Goal: Information Seeking & Learning: Learn about a topic

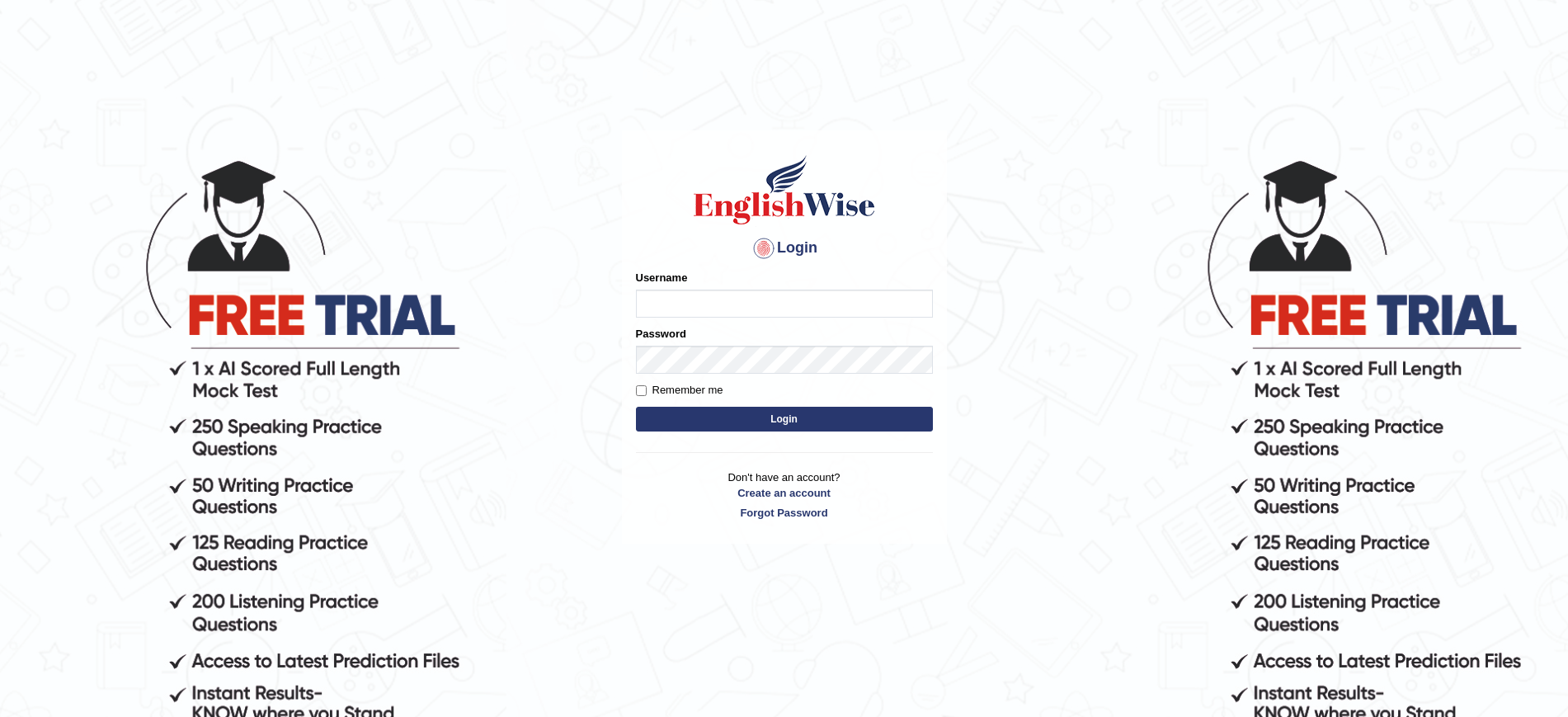
type input "JovicRecomendable"
click at [698, 418] on button "Login" at bounding box center [784, 418] width 297 height 25
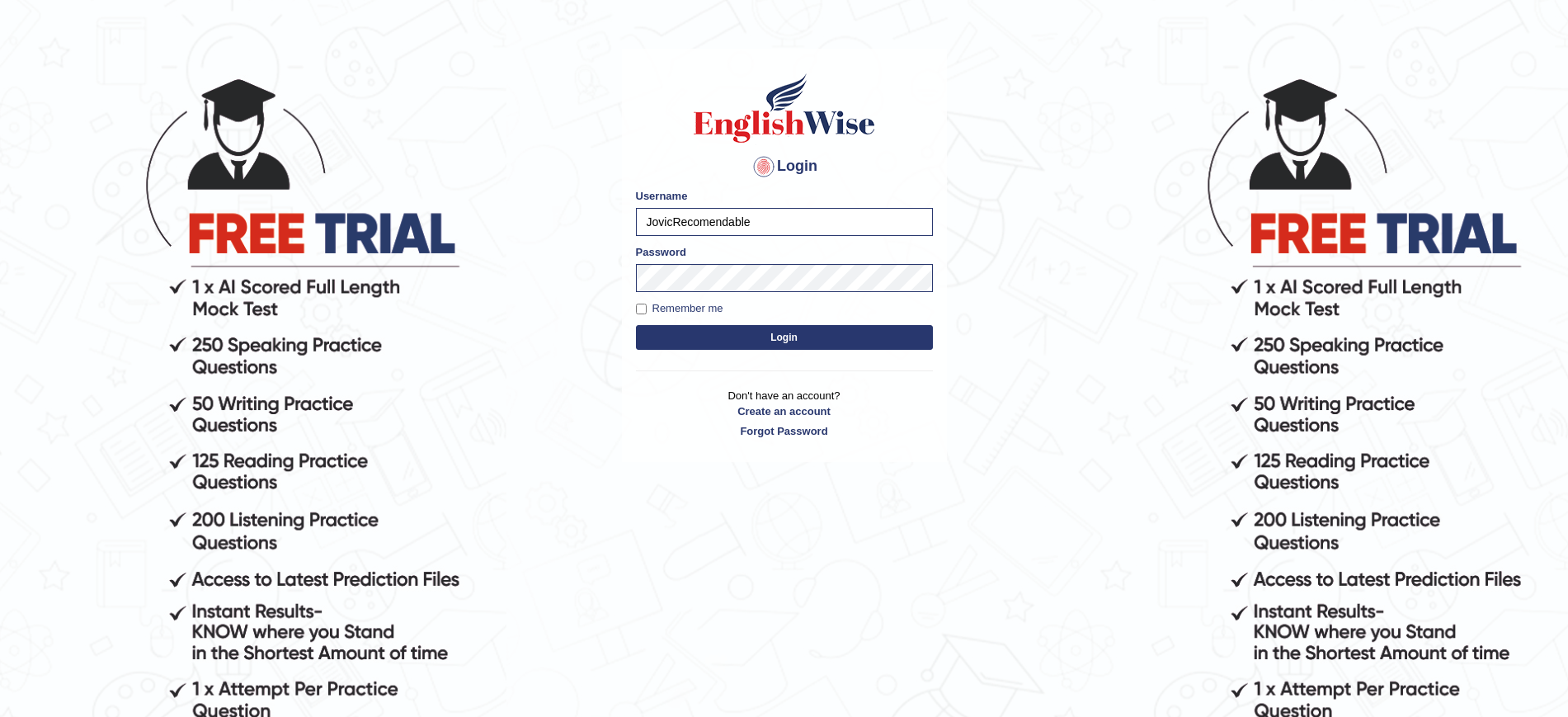
scroll to position [168, 0]
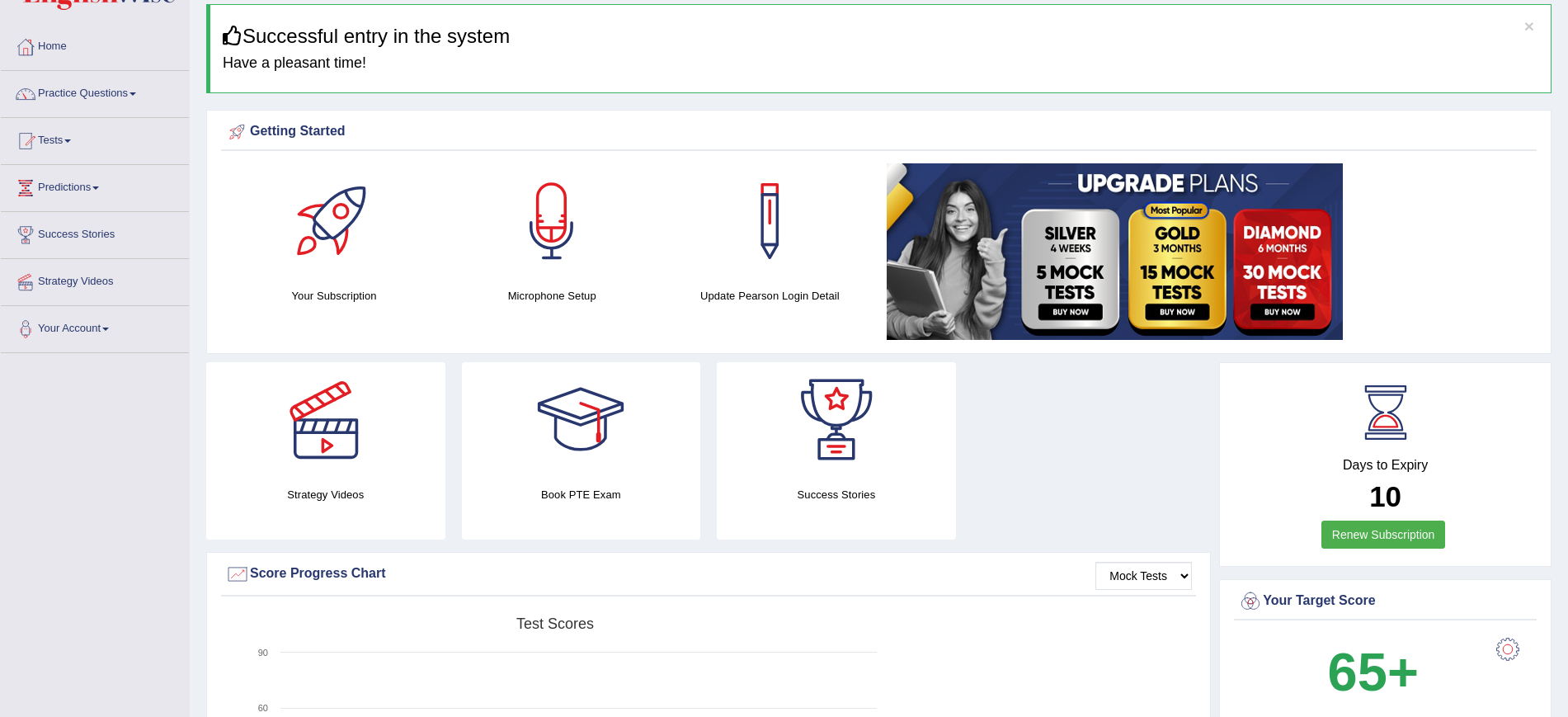
scroll to position [103, 0]
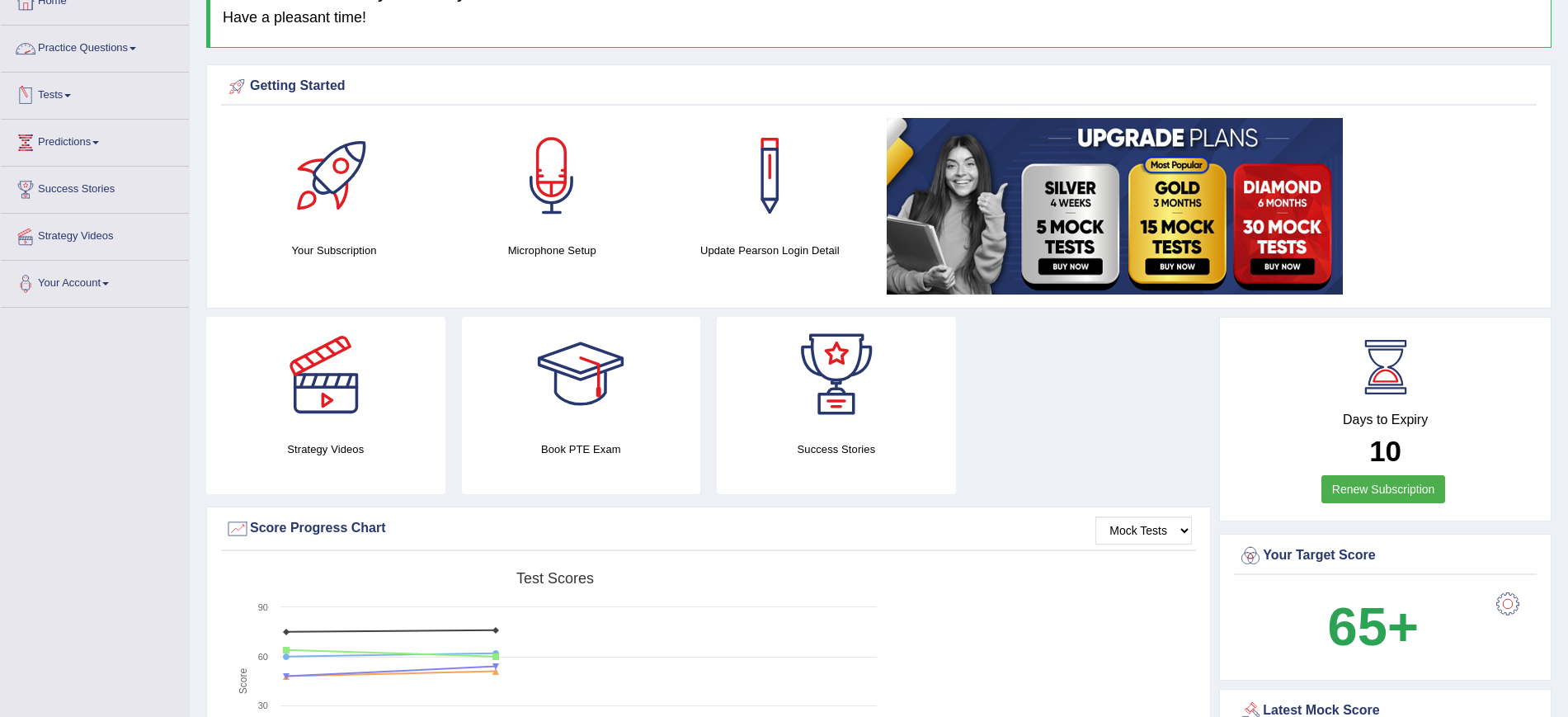
click at [117, 46] on link "Practice Questions" at bounding box center [95, 46] width 188 height 41
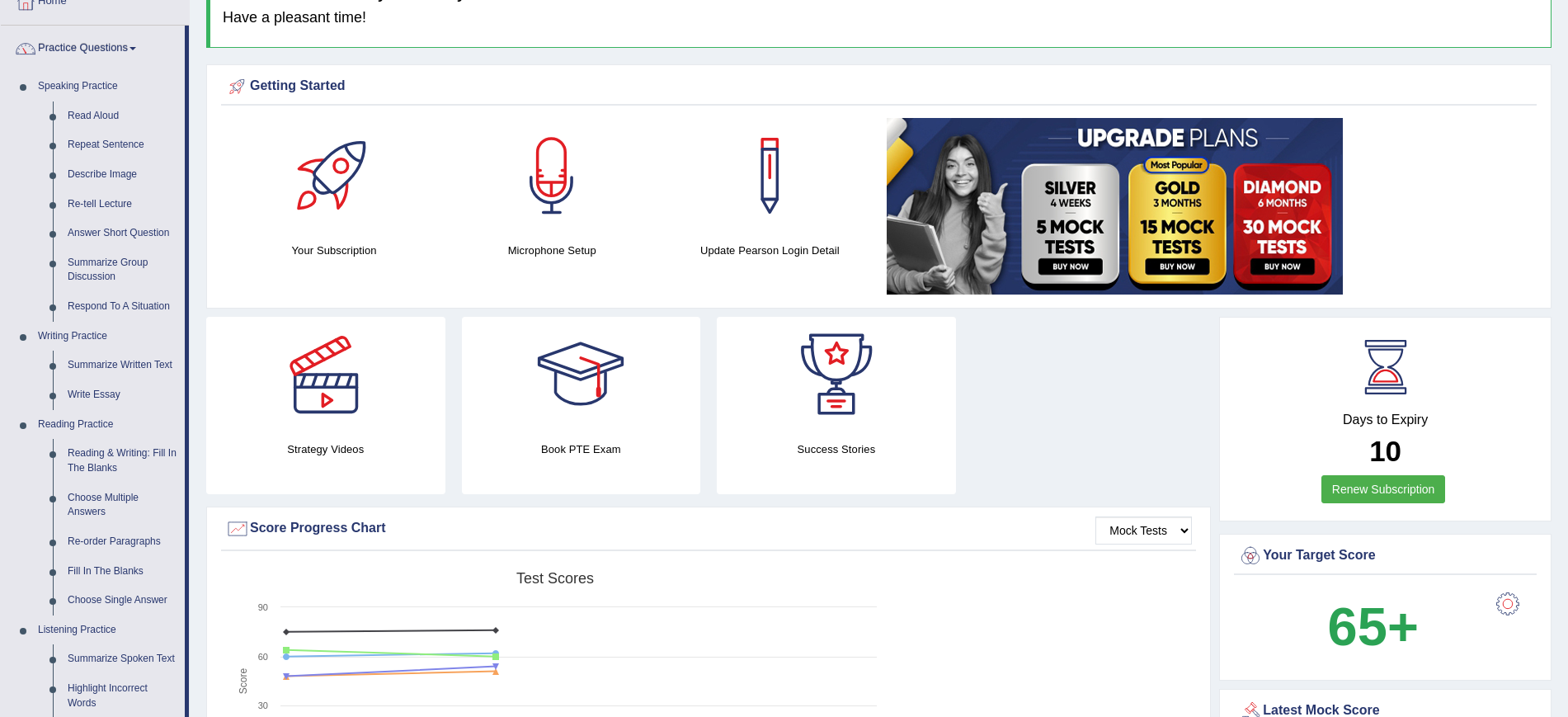
click at [117, 46] on link "Practice Questions" at bounding box center [93, 46] width 184 height 41
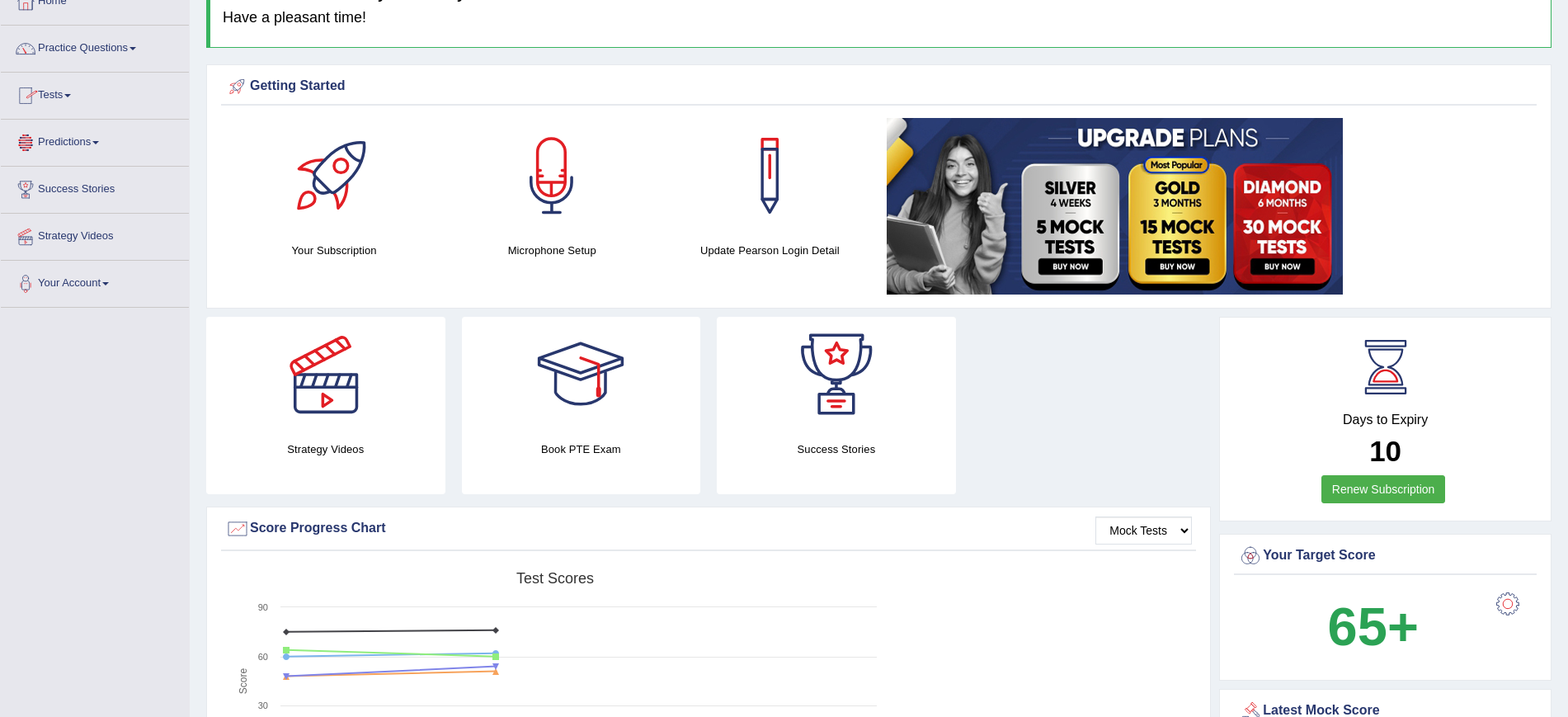
click at [70, 94] on link "Tests" at bounding box center [95, 93] width 188 height 41
click at [126, 129] on link "Take Practice Sectional Test" at bounding box center [108, 134] width 154 height 30
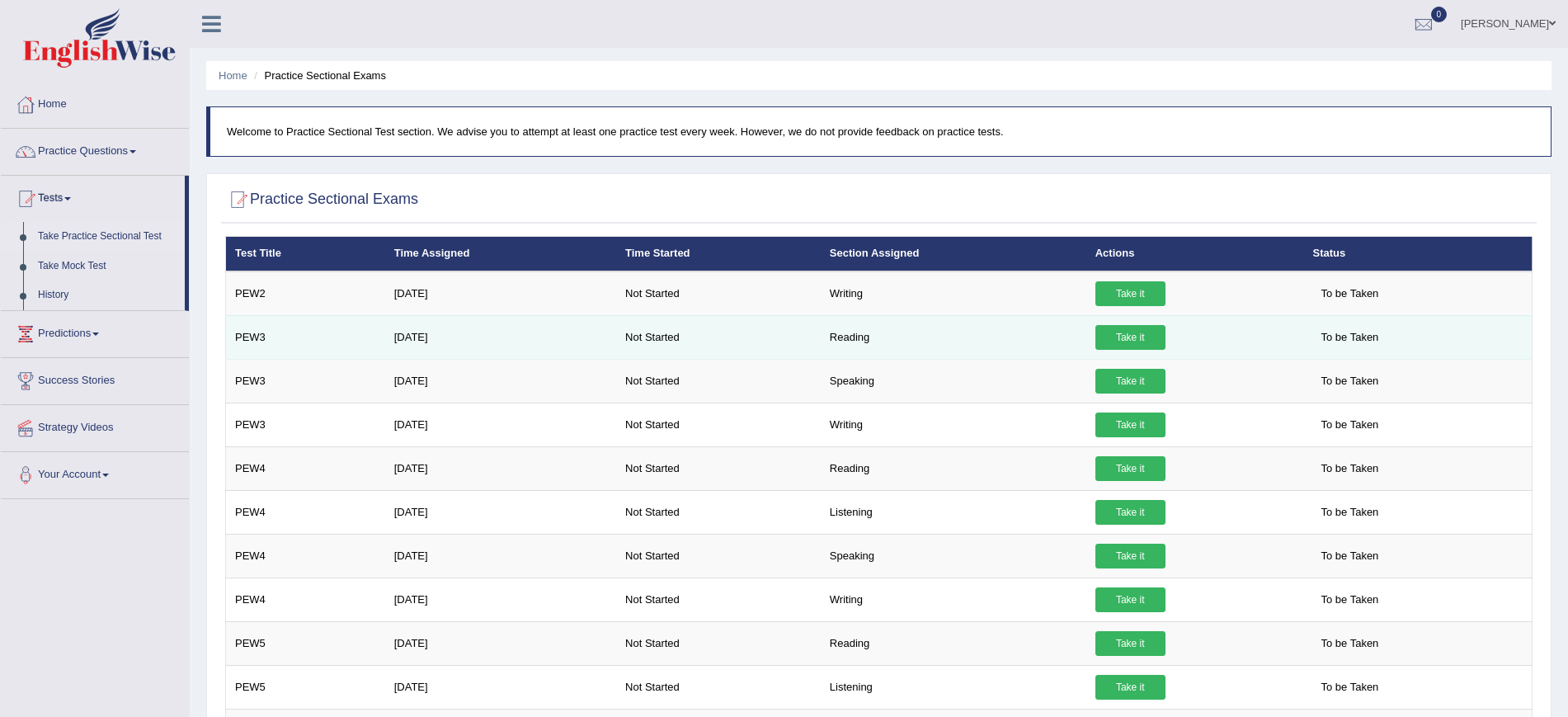
click at [1135, 336] on link "Take it" at bounding box center [1130, 337] width 70 height 25
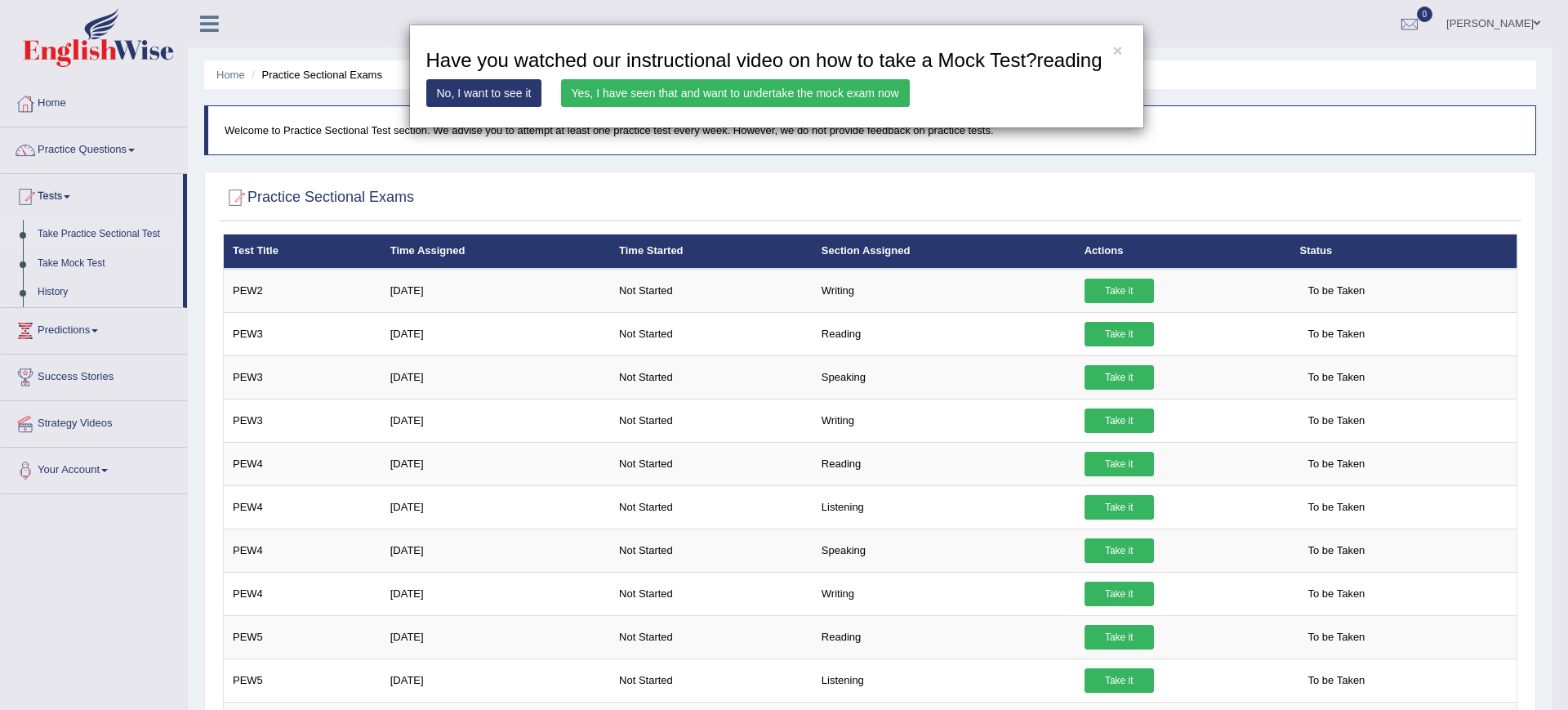
click at [724, 86] on link "Yes, I have seen that and want to undertake the mock exam now" at bounding box center [735, 93] width 349 height 28
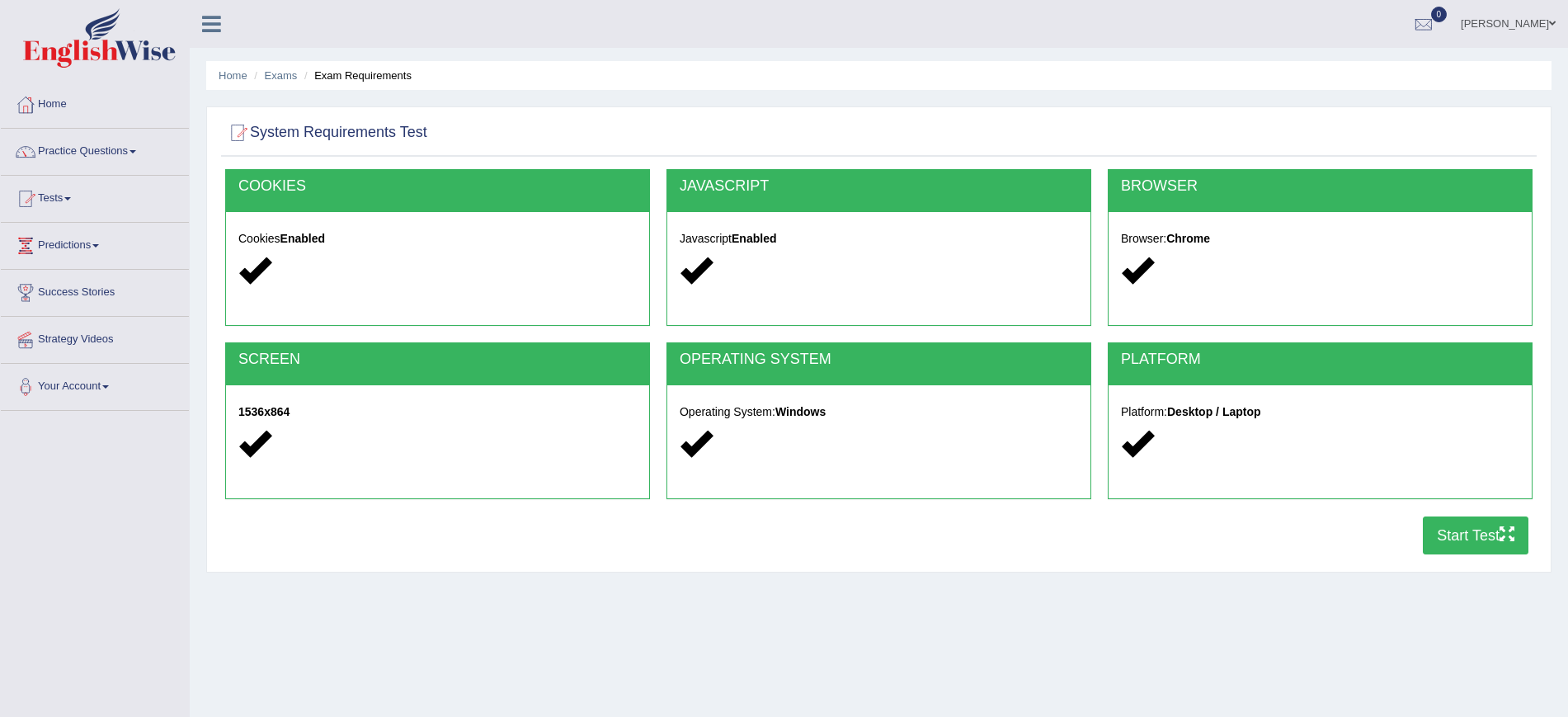
click at [1473, 538] on button "Start Test" at bounding box center [1475, 535] width 106 height 38
drag, startPoint x: 672, startPoint y: 541, endPoint x: 696, endPoint y: 540, distance: 24.0
click at [673, 541] on div "COOKIES Cookies Enabled JAVASCRIPT Javascript Enabled BROWSER Browser: Chrome S…" at bounding box center [878, 365] width 1316 height 394
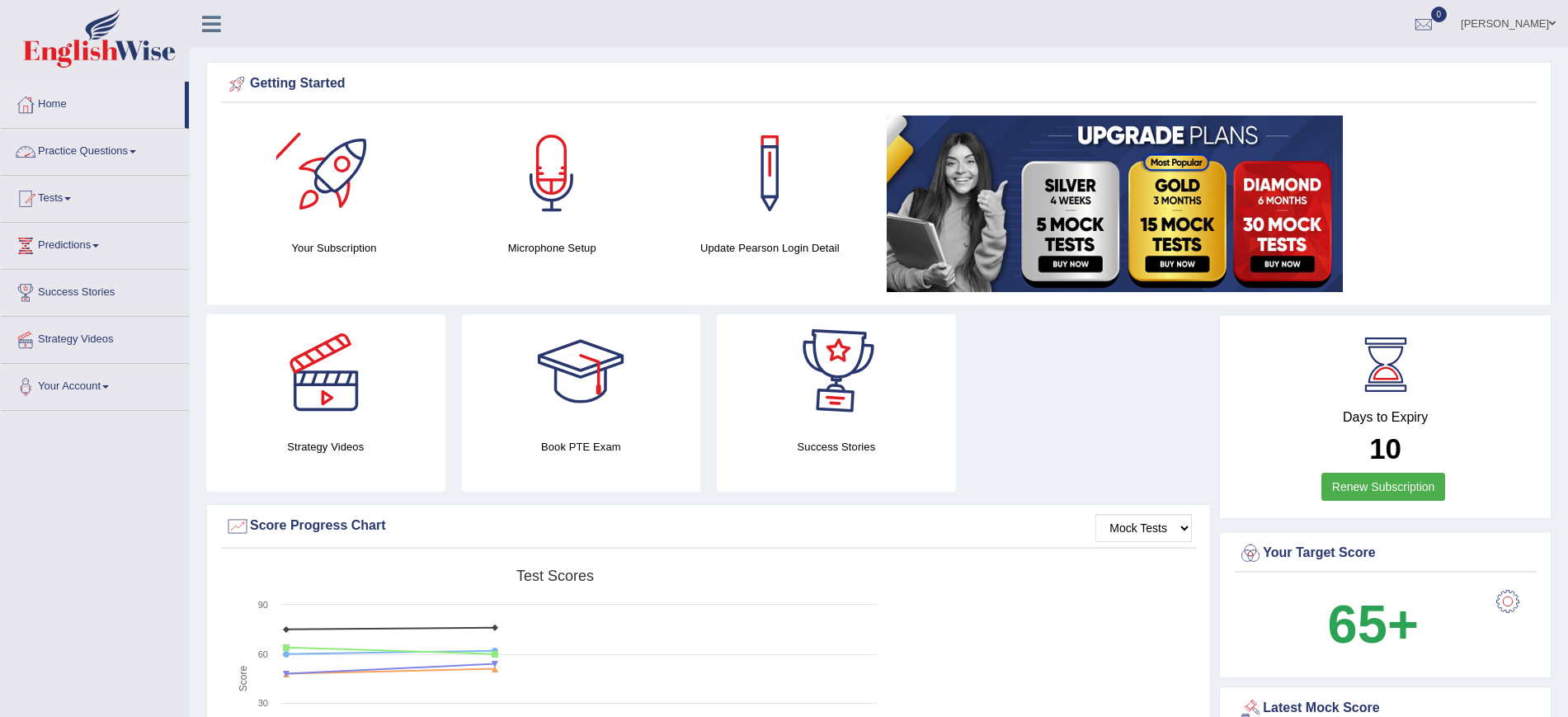
click at [144, 151] on link "Practice Questions" at bounding box center [95, 149] width 188 height 41
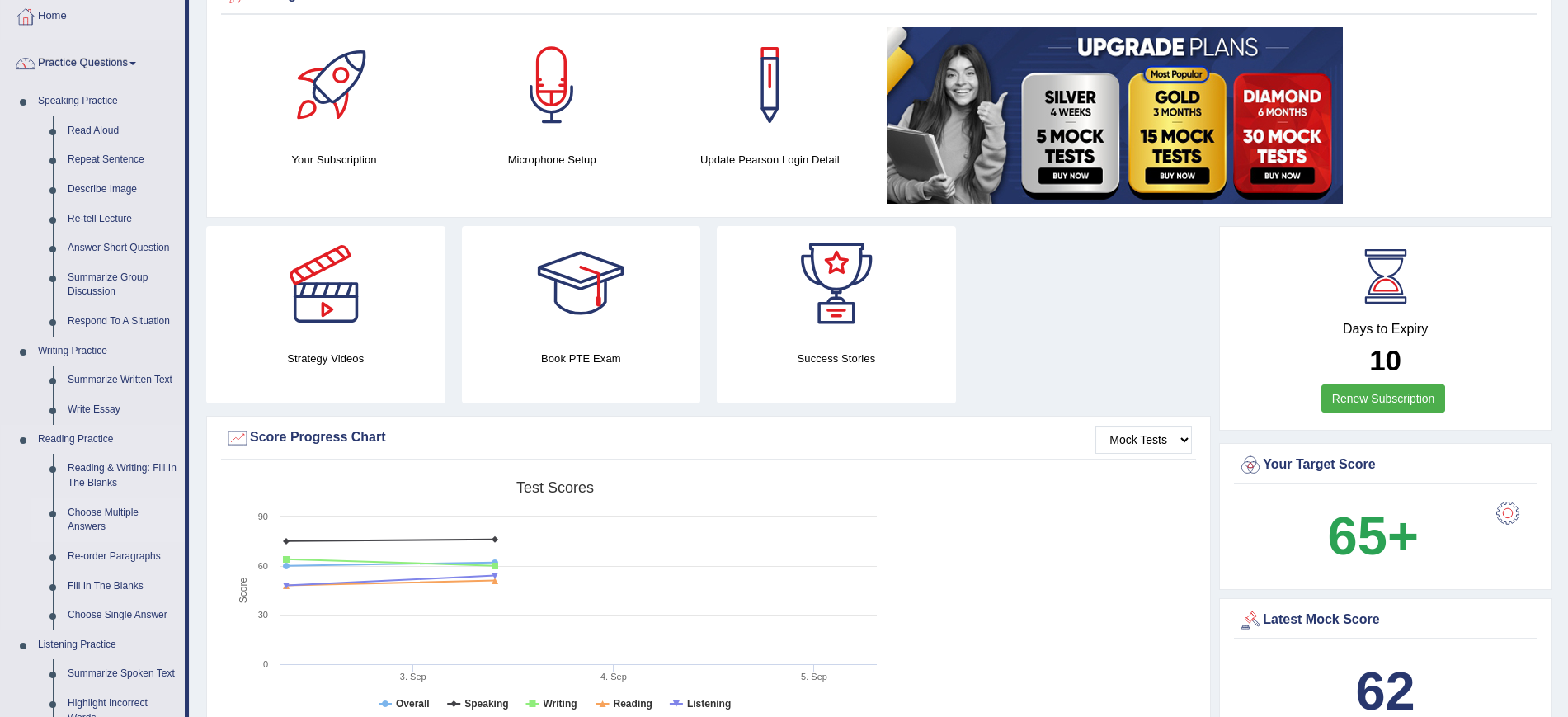
scroll to position [206, 0]
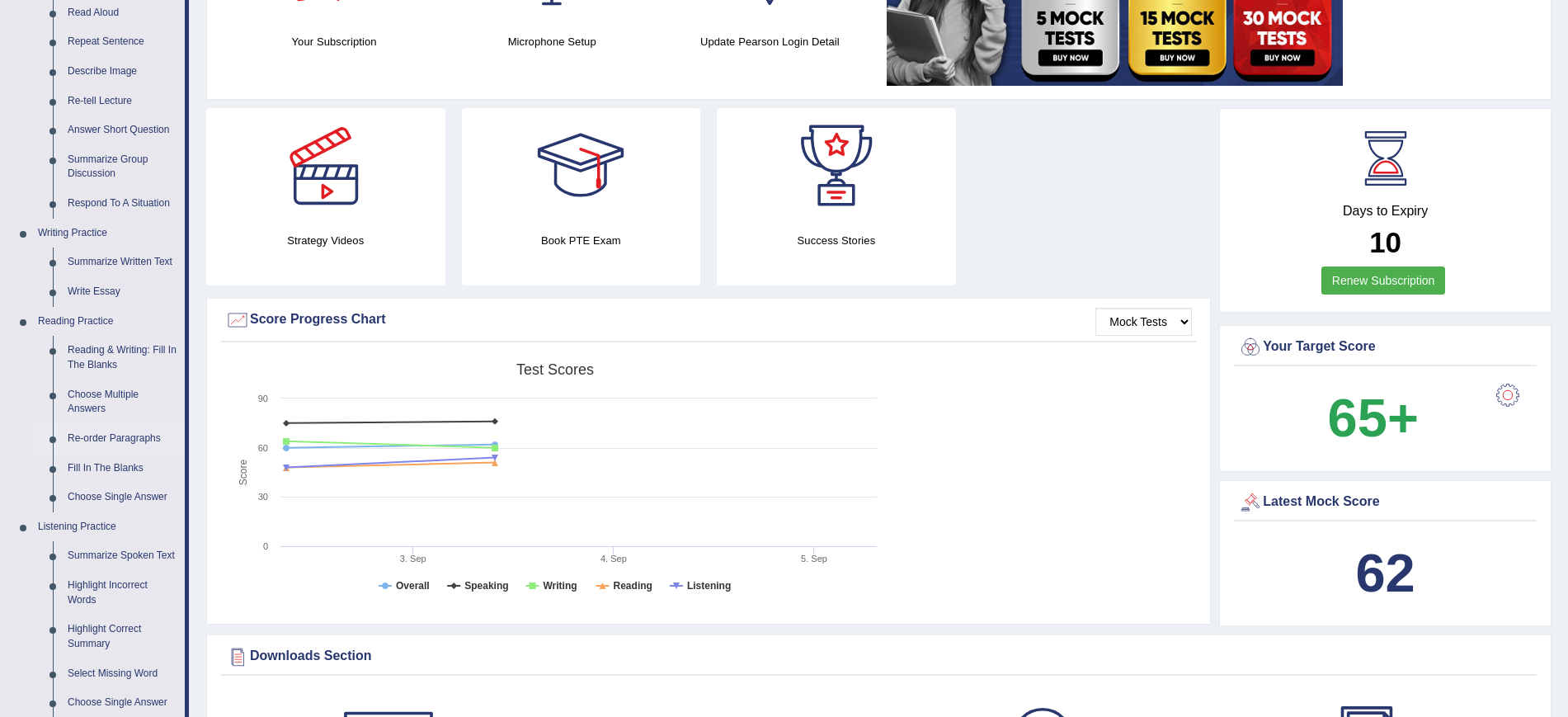
click at [117, 435] on link "Re-order Paragraphs" at bounding box center [122, 439] width 124 height 30
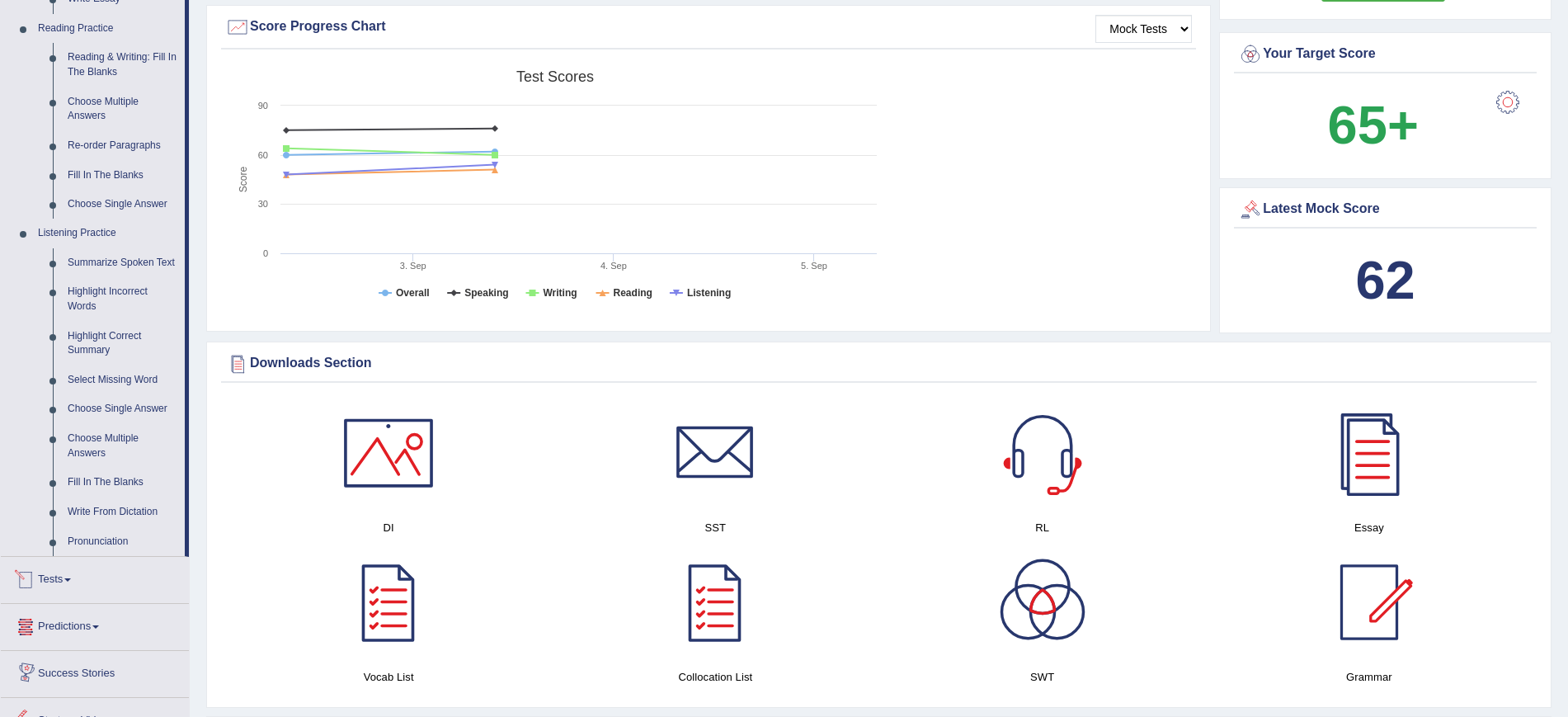
scroll to position [1076, 0]
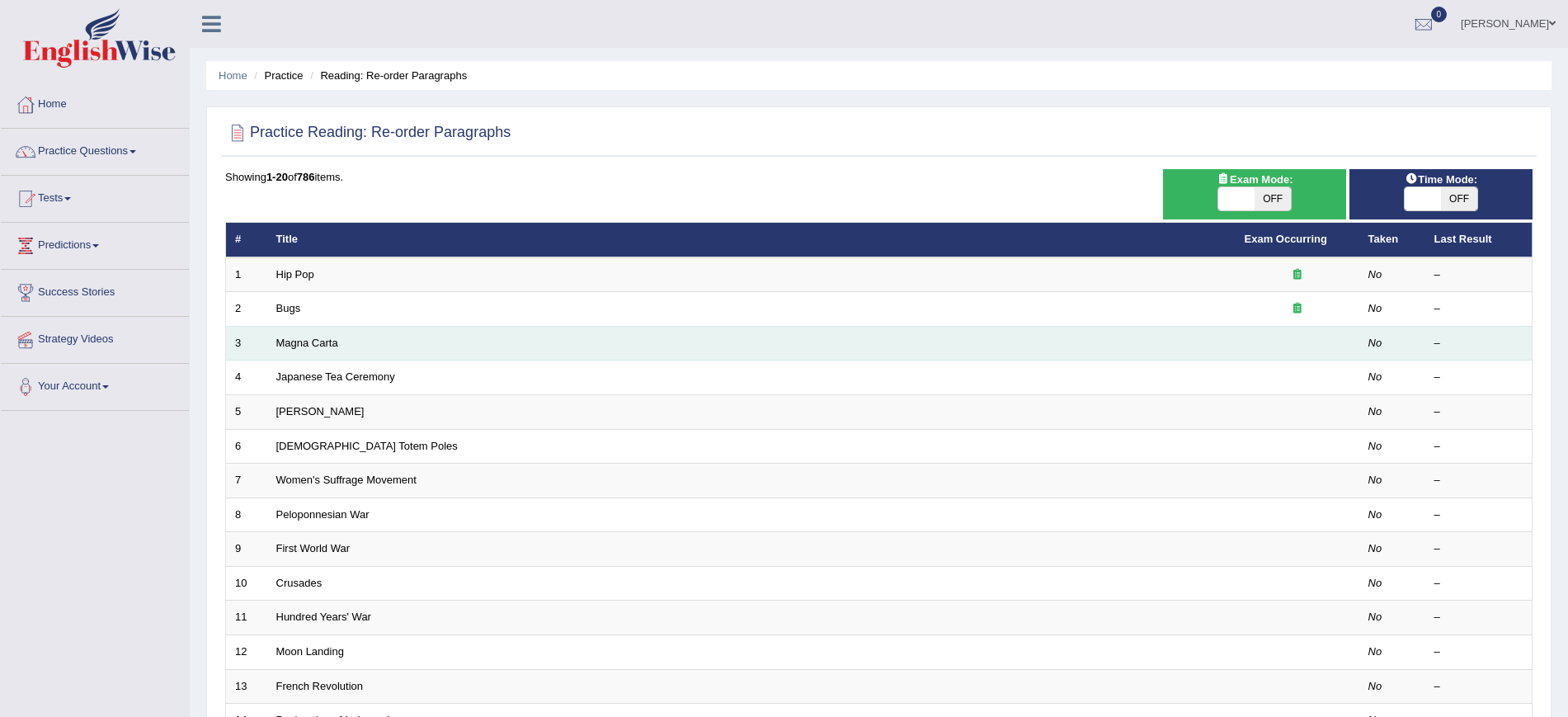
click at [333, 353] on td "Magna Carta" at bounding box center [751, 342] width 968 height 34
click at [306, 343] on link "Magna Carta" at bounding box center [307, 342] width 62 height 12
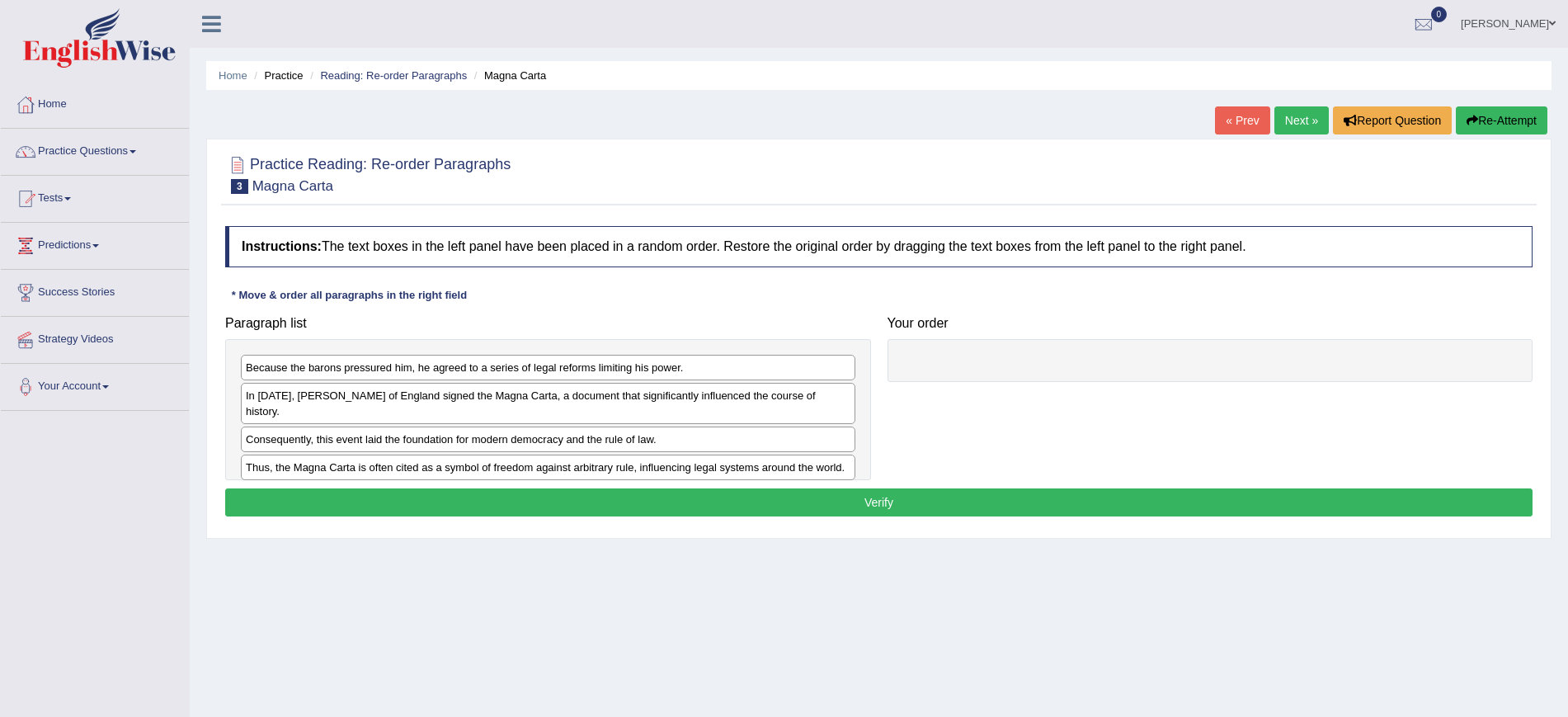
click at [304, 371] on div "Because the barons pressured him, he agreed to a series of legal reforms limiti…" at bounding box center [548, 367] width 615 height 26
drag, startPoint x: 333, startPoint y: 361, endPoint x: 319, endPoint y: 356, distance: 14.9
click at [319, 356] on div "Because the barons pressured him, he agreed to a series of legal reforms limiti…" at bounding box center [534, 364] width 615 height 26
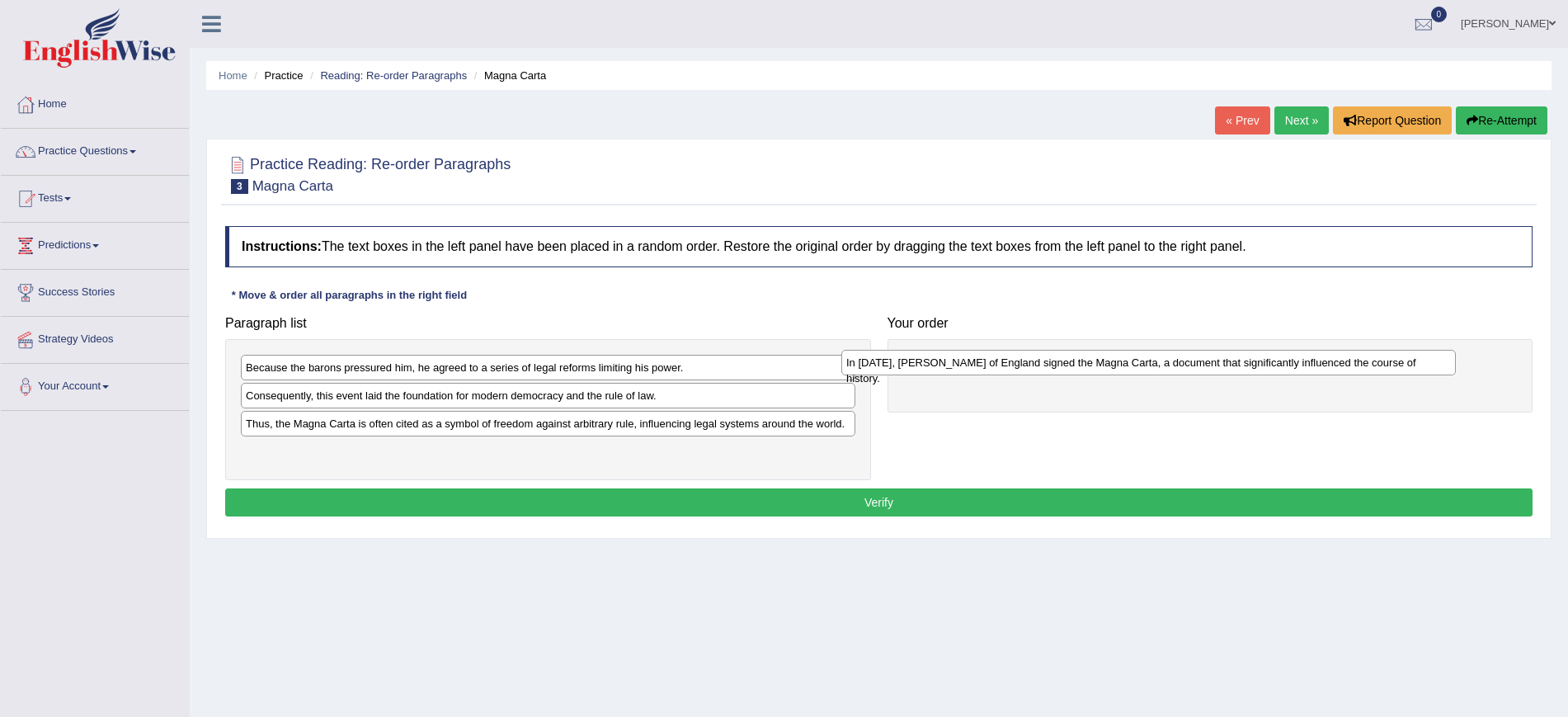
drag, startPoint x: 377, startPoint y: 399, endPoint x: 978, endPoint y: 366, distance: 601.9
click at [978, 366] on div "In [DATE], [PERSON_NAME] of England signed the Magna Carta, a document that sig…" at bounding box center [1148, 363] width 615 height 26
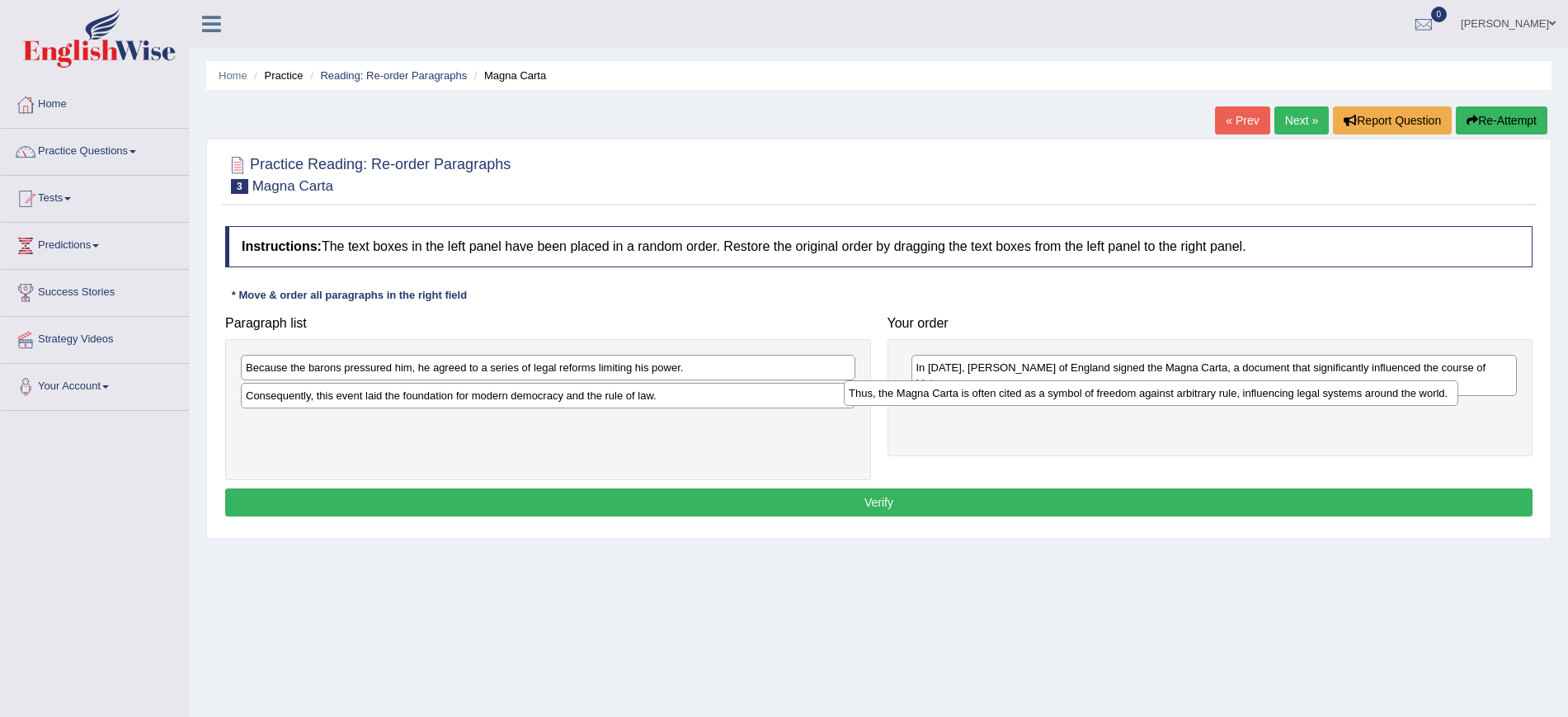
drag, startPoint x: 402, startPoint y: 420, endPoint x: 1004, endPoint y: 390, distance: 602.7
click at [1004, 390] on div "Thus, the Magna Carta is often cited as a symbol of freedom against arbitrary r…" at bounding box center [1151, 393] width 615 height 26
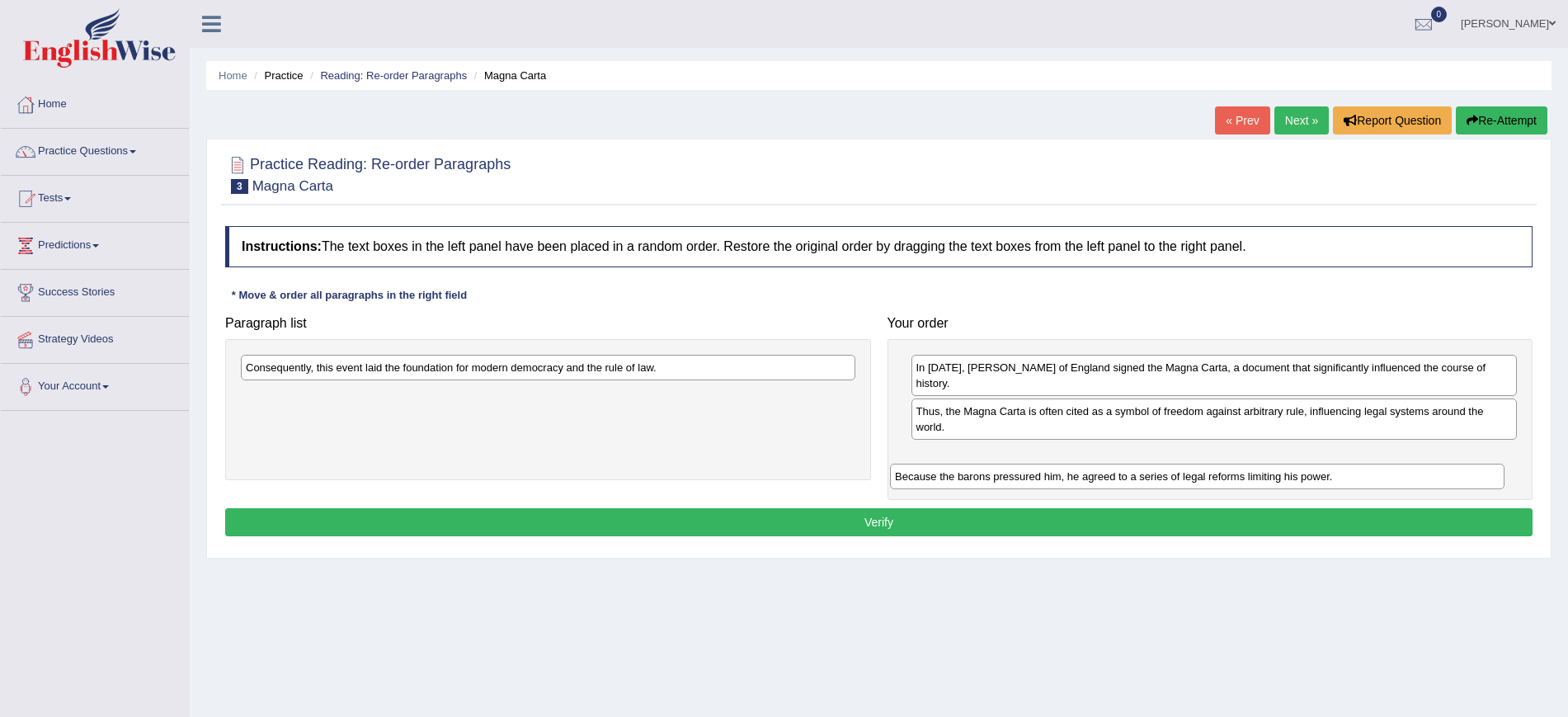
drag, startPoint x: 432, startPoint y: 369, endPoint x: 1081, endPoint y: 478, distance: 658.1
click at [1081, 478] on div "Because the barons pressured him, he agreed to a series of legal reforms limiti…" at bounding box center [1197, 477] width 615 height 26
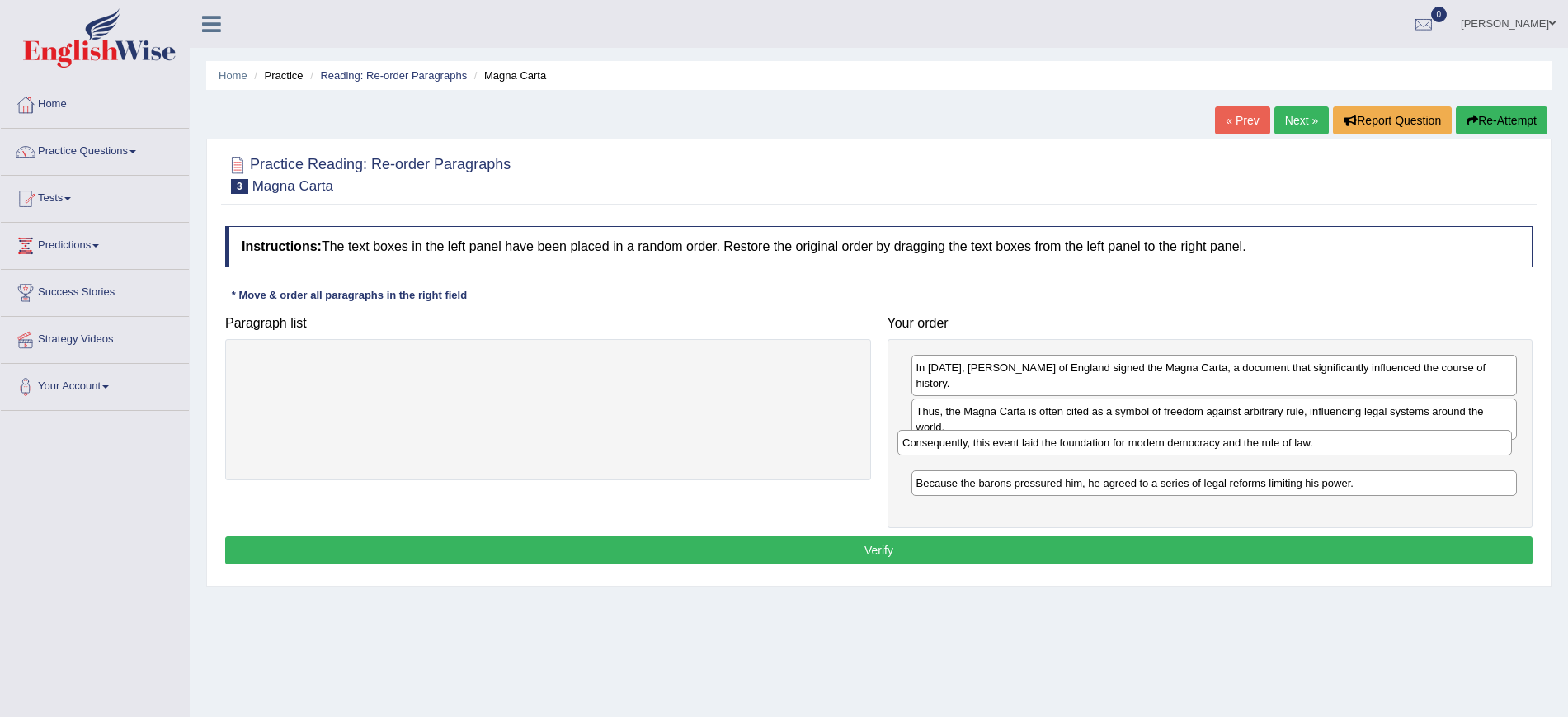
drag, startPoint x: 476, startPoint y: 368, endPoint x: 1132, endPoint y: 443, distance: 660.3
click at [1132, 443] on div "Consequently, this event laid the foundation for modern democracy and the rule …" at bounding box center [1205, 442] width 615 height 26
click at [1313, 536] on button "Verify" at bounding box center [879, 550] width 1307 height 28
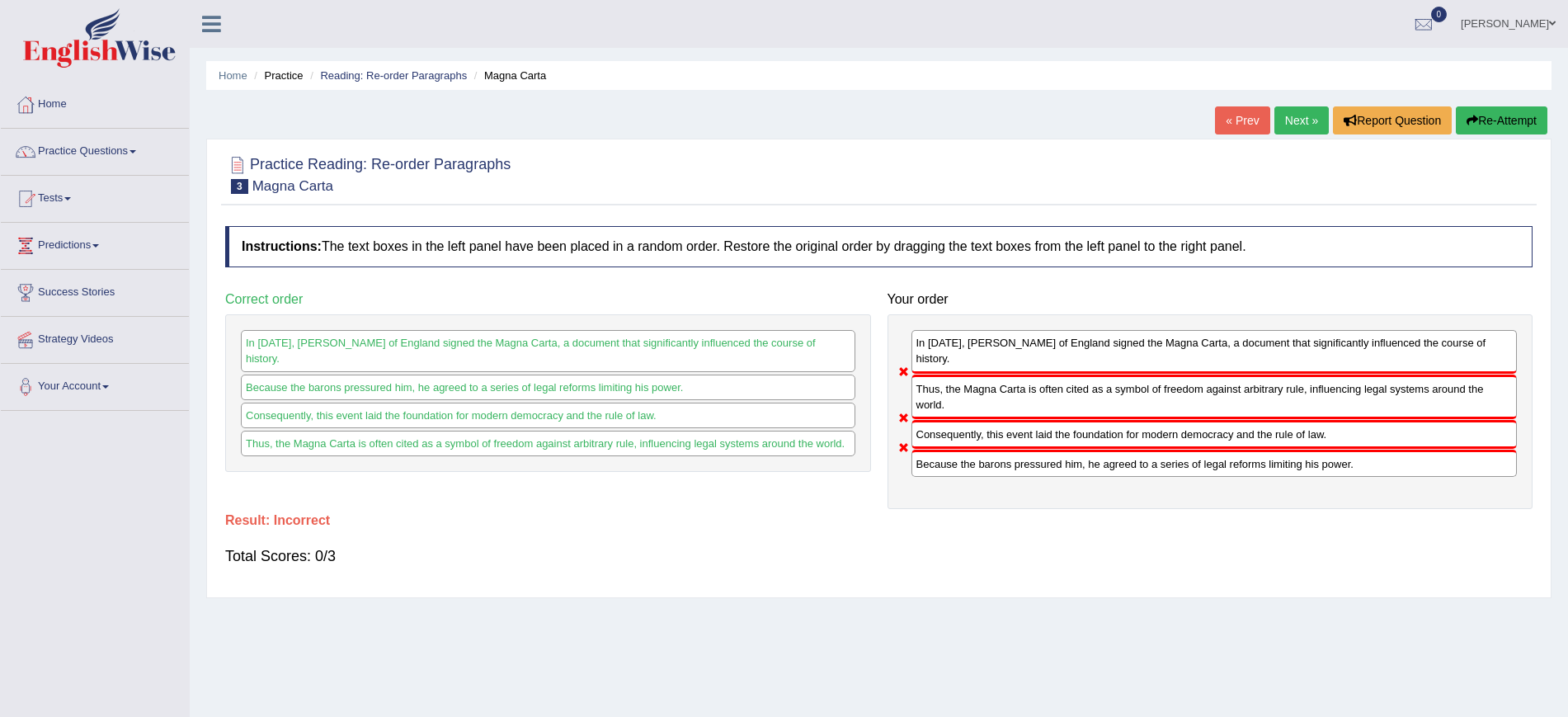
drag, startPoint x: 953, startPoint y: 443, endPoint x: 957, endPoint y: 369, distance: 74.1
click at [957, 369] on div "In [DATE], [PERSON_NAME] of England signed the Magna Carta, a document that sig…" at bounding box center [1210, 412] width 645 height 195
click at [1491, 112] on button "Re-Attempt" at bounding box center [1501, 121] width 92 height 28
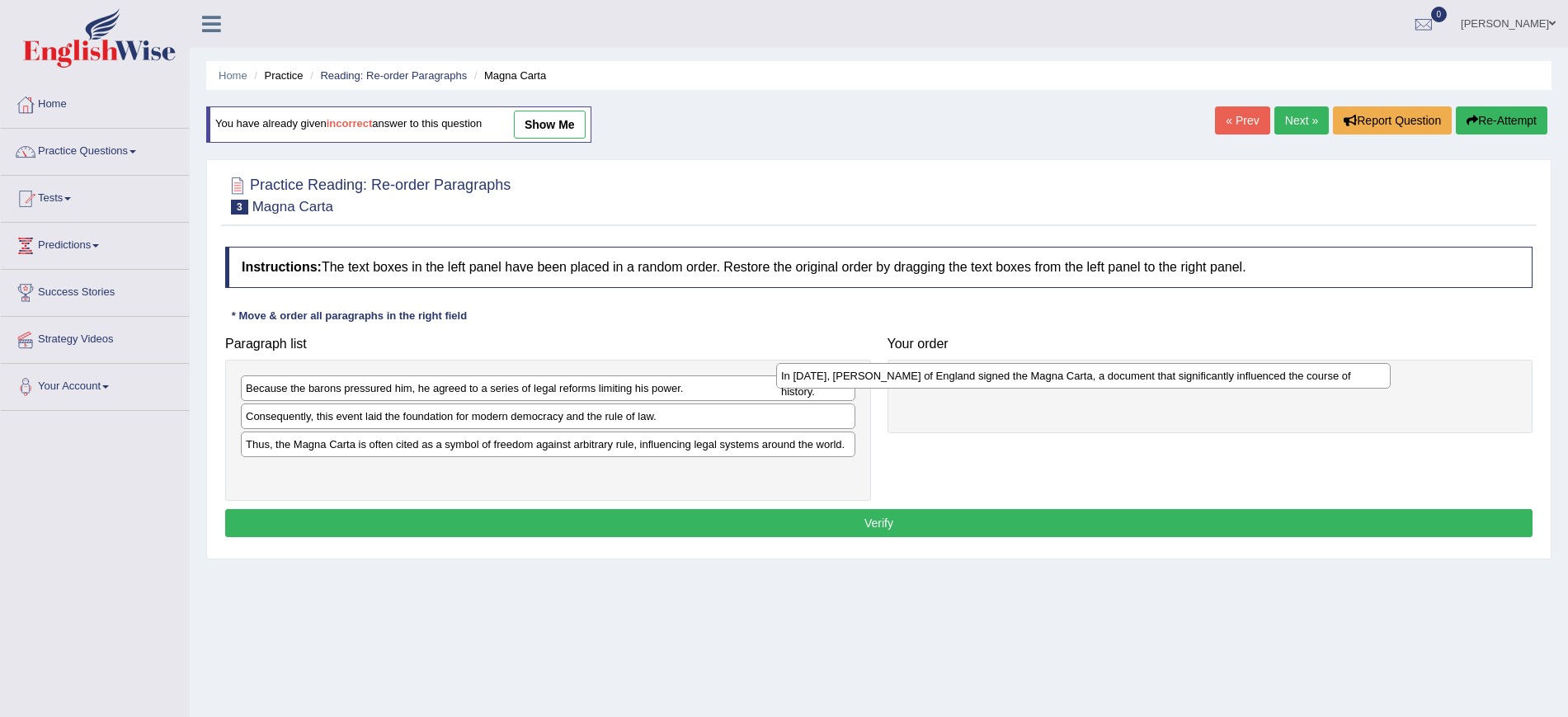
drag, startPoint x: 326, startPoint y: 421, endPoint x: 896, endPoint y: 376, distance: 571.8
click at [896, 376] on div "In 1215, King John of England signed the Magna Carta, a document that significa…" at bounding box center [1083, 376] width 615 height 26
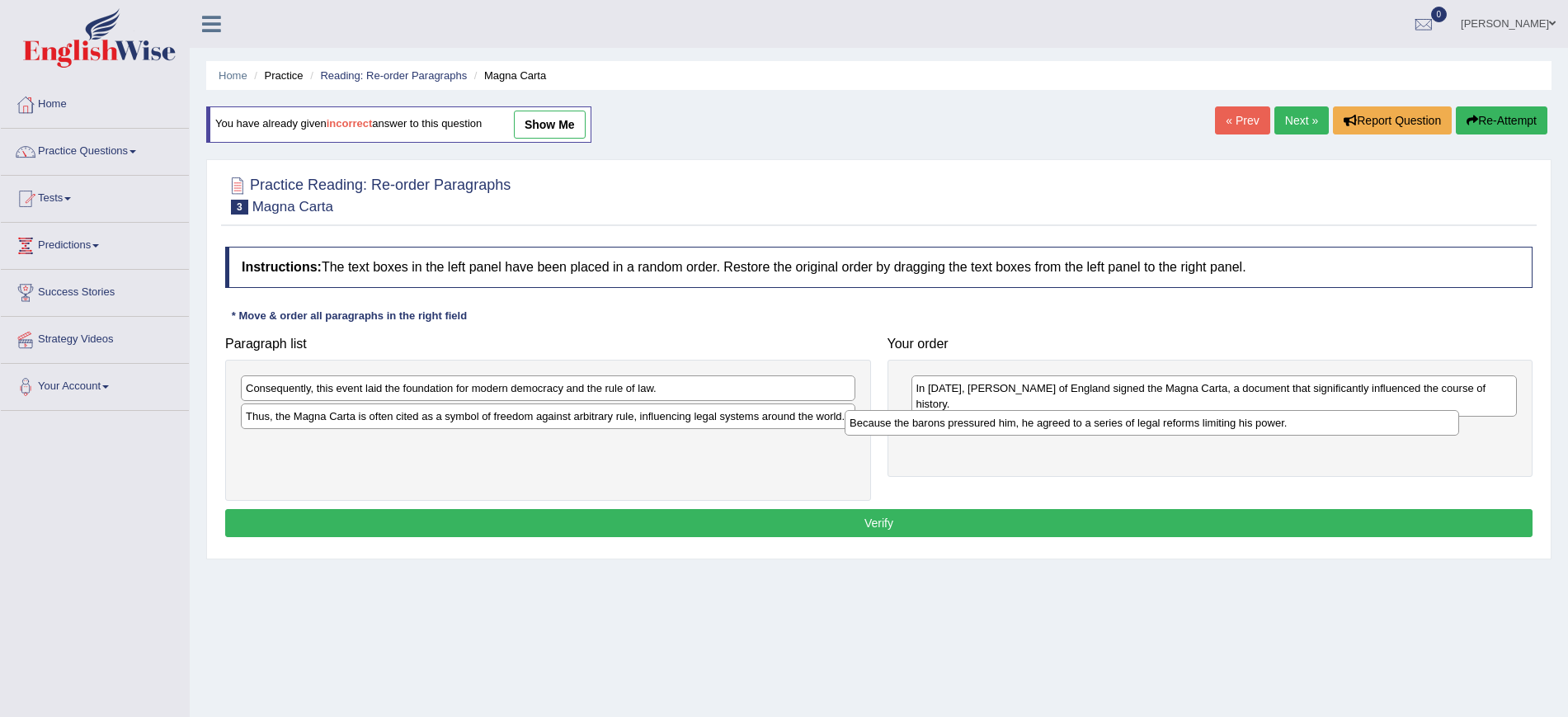
drag, startPoint x: 421, startPoint y: 393, endPoint x: 1056, endPoint y: 405, distance: 635.1
click at [1056, 410] on div "Because the barons pressured him, he agreed to a series of legal reforms limiti…" at bounding box center [1152, 423] width 615 height 26
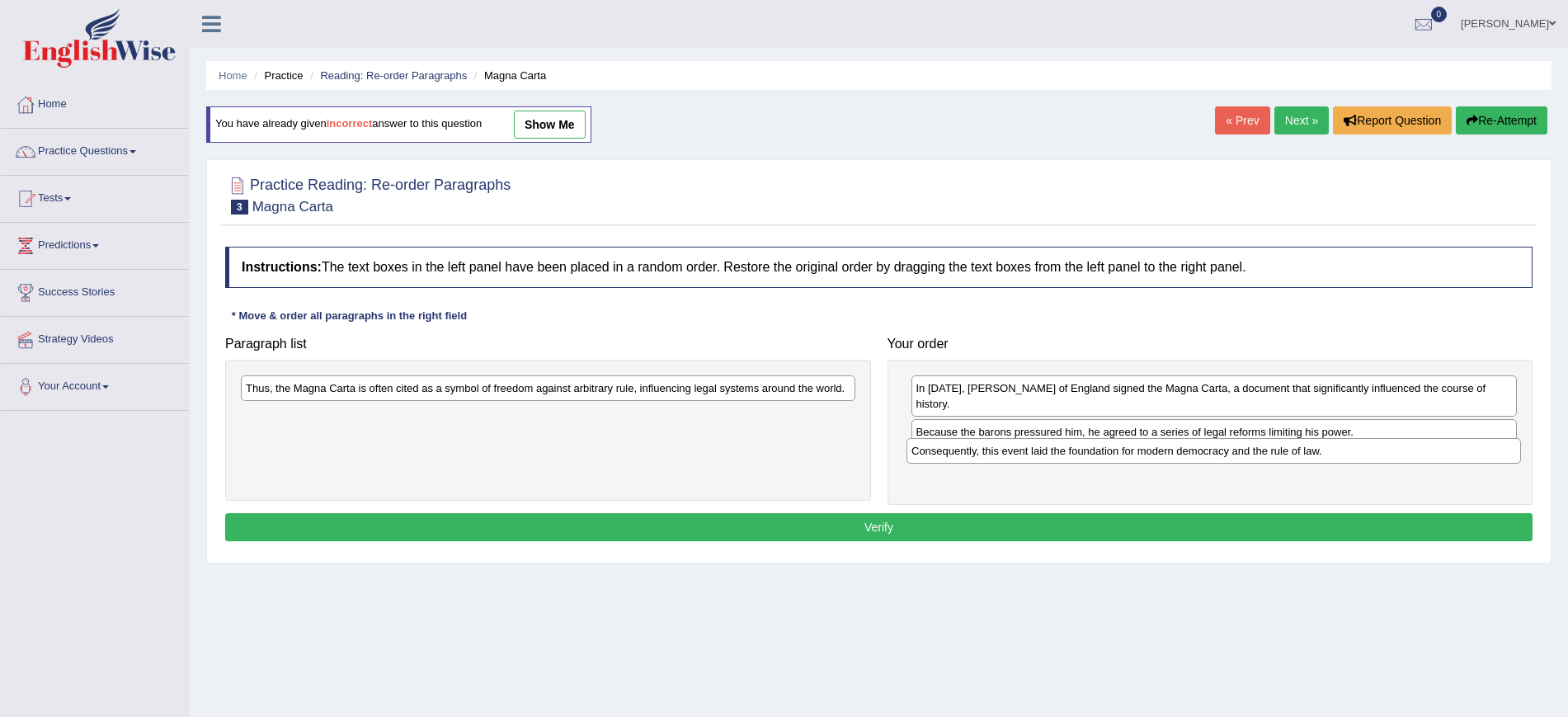
drag, startPoint x: 464, startPoint y: 388, endPoint x: 1091, endPoint y: 443, distance: 629.4
click at [1118, 449] on div "Consequently, this event laid the foundation for modern democracy and the rule …" at bounding box center [1213, 451] width 615 height 26
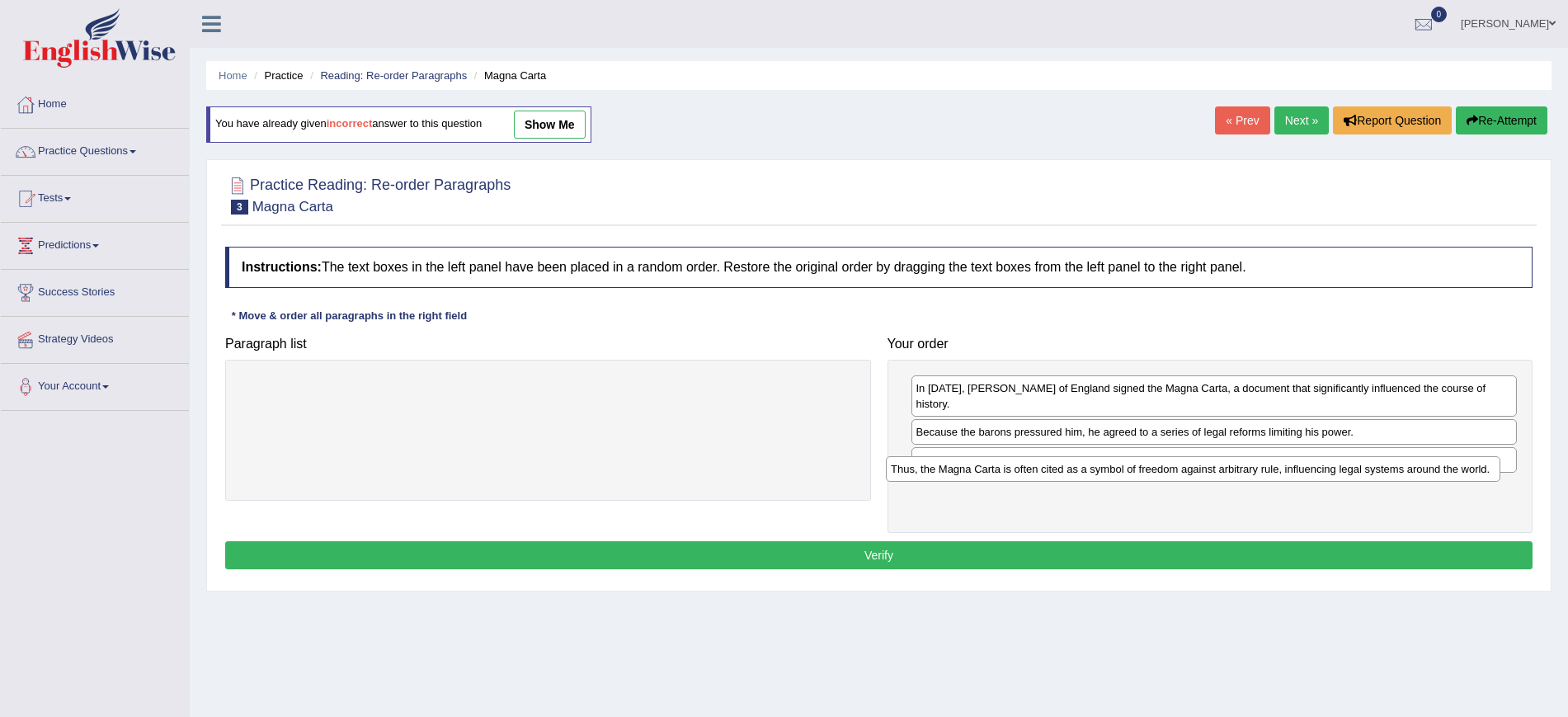
drag, startPoint x: 773, startPoint y: 391, endPoint x: 1421, endPoint y: 471, distance: 652.9
click at [1421, 471] on div "Thus, the Magna Carta is often cited as a symbol of freedom against arbitrary r…" at bounding box center [1192, 469] width 615 height 26
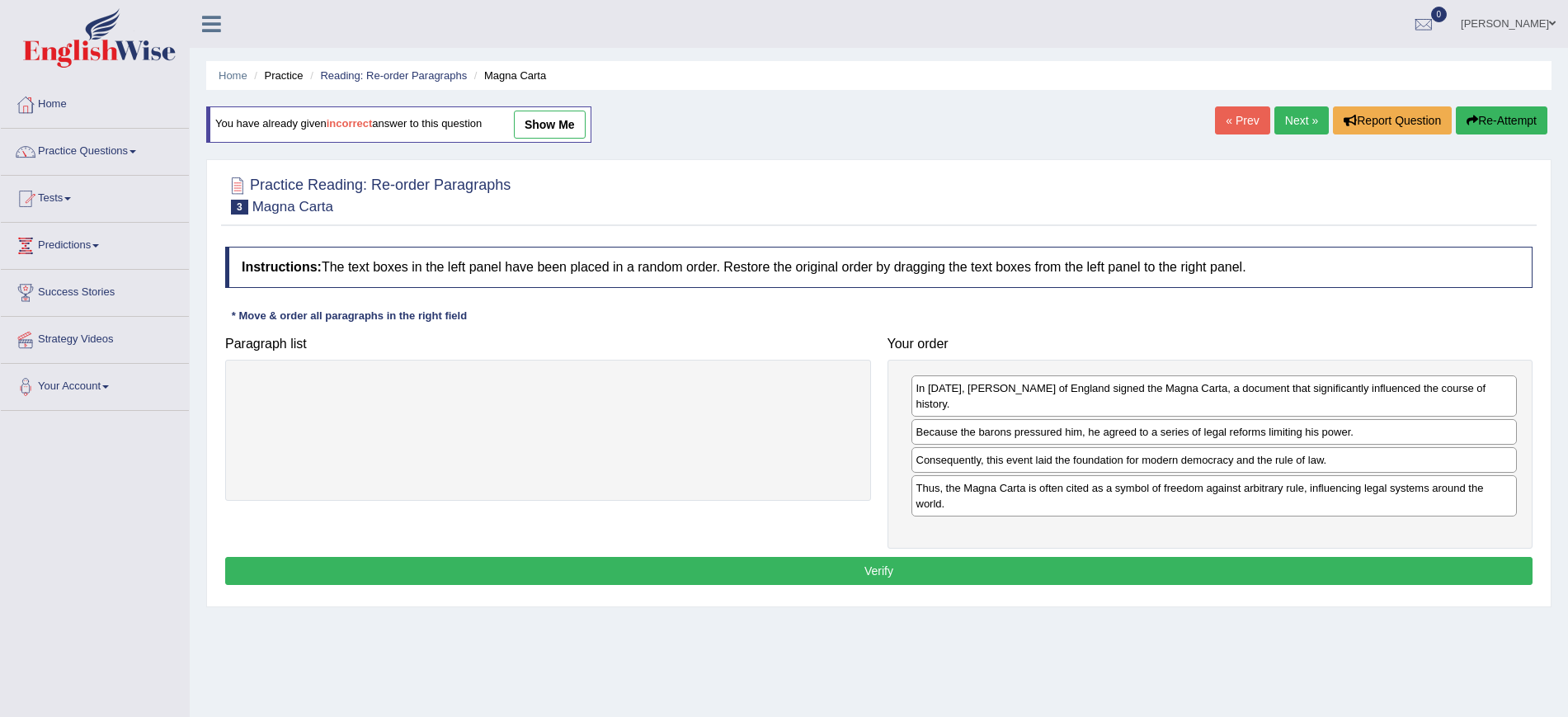
click at [953, 557] on button "Verify" at bounding box center [879, 570] width 1307 height 28
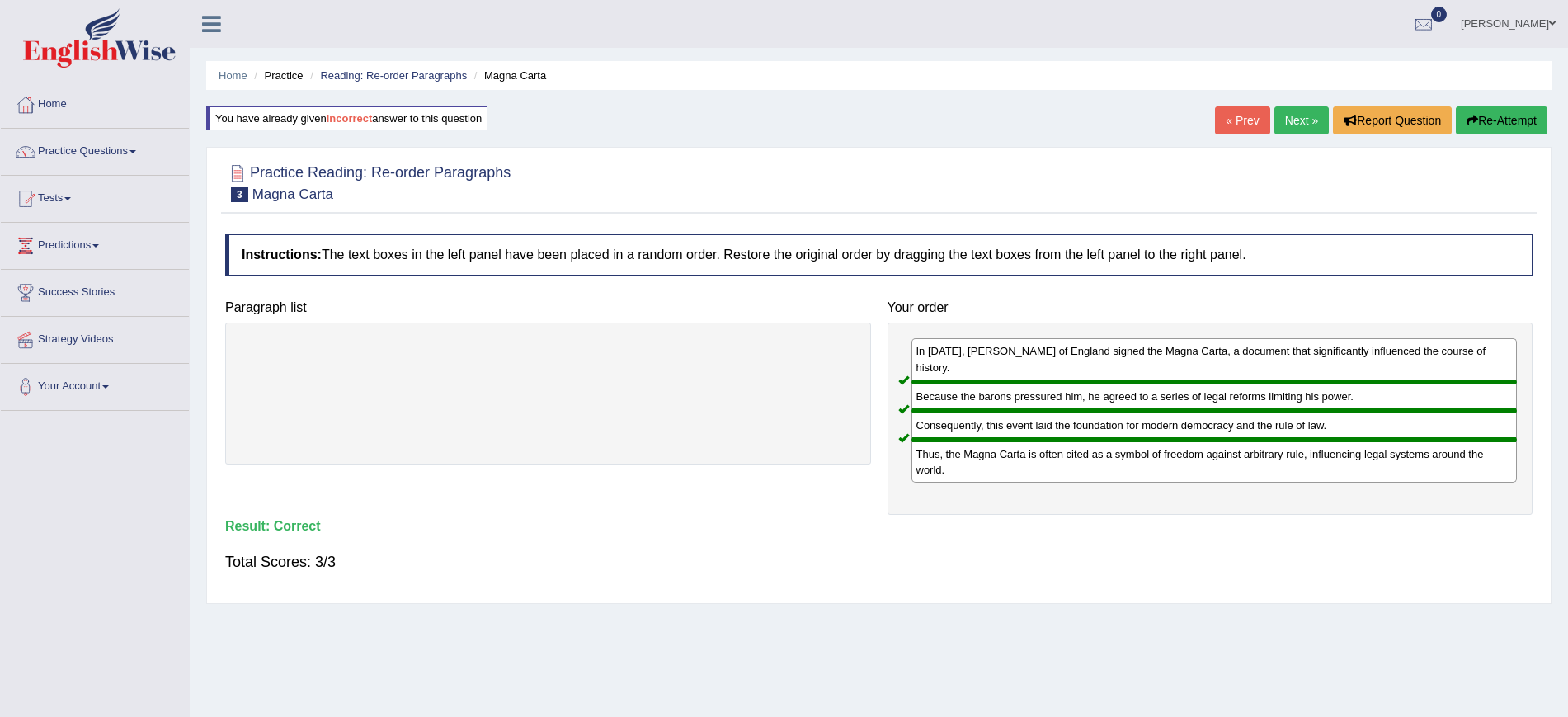
click at [1286, 119] on link "Next »" at bounding box center [1301, 121] width 55 height 28
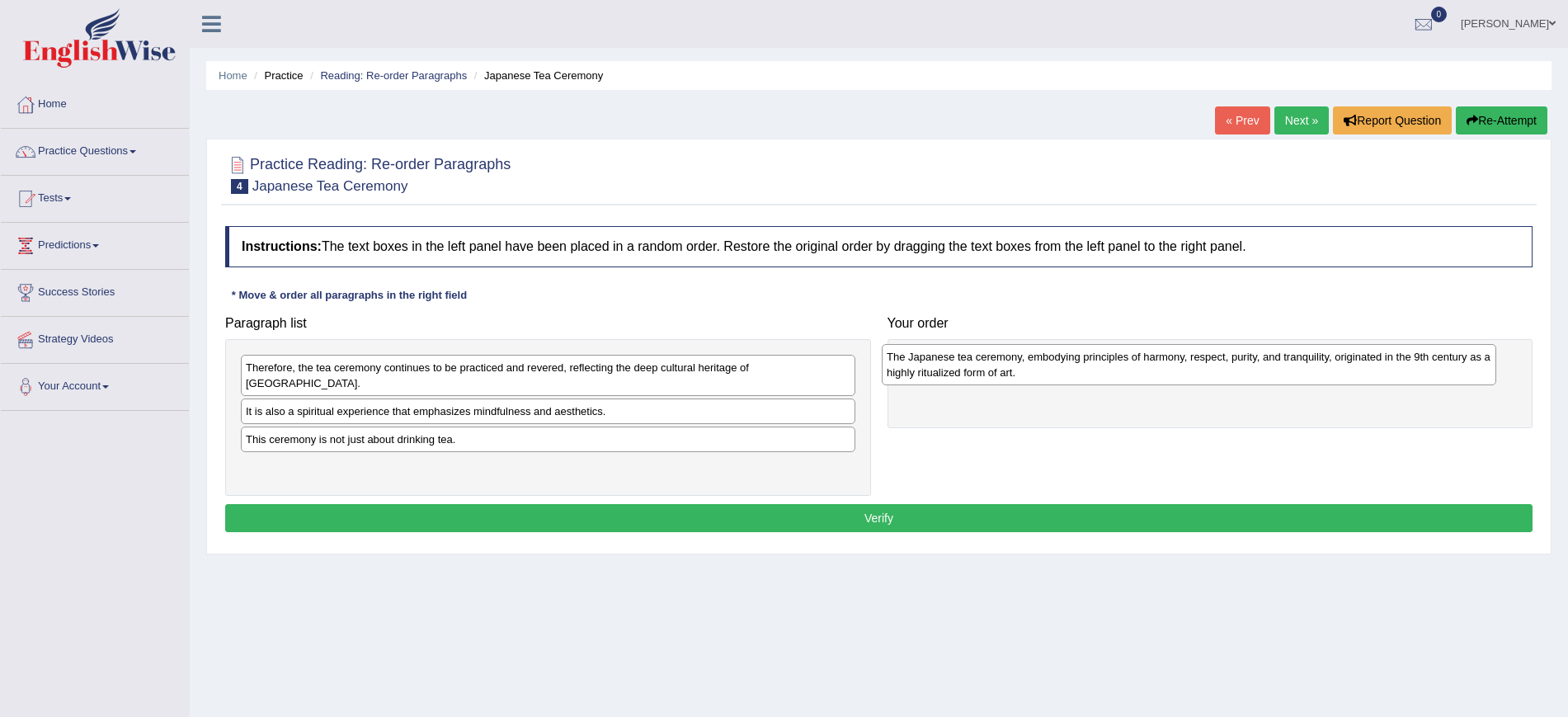
drag, startPoint x: 668, startPoint y: 407, endPoint x: 1207, endPoint y: 367, distance: 540.5
click at [1207, 367] on div "The Japanese tea ceremony, embodying principles of harmony, respect, purity, an…" at bounding box center [1189, 365] width 615 height 41
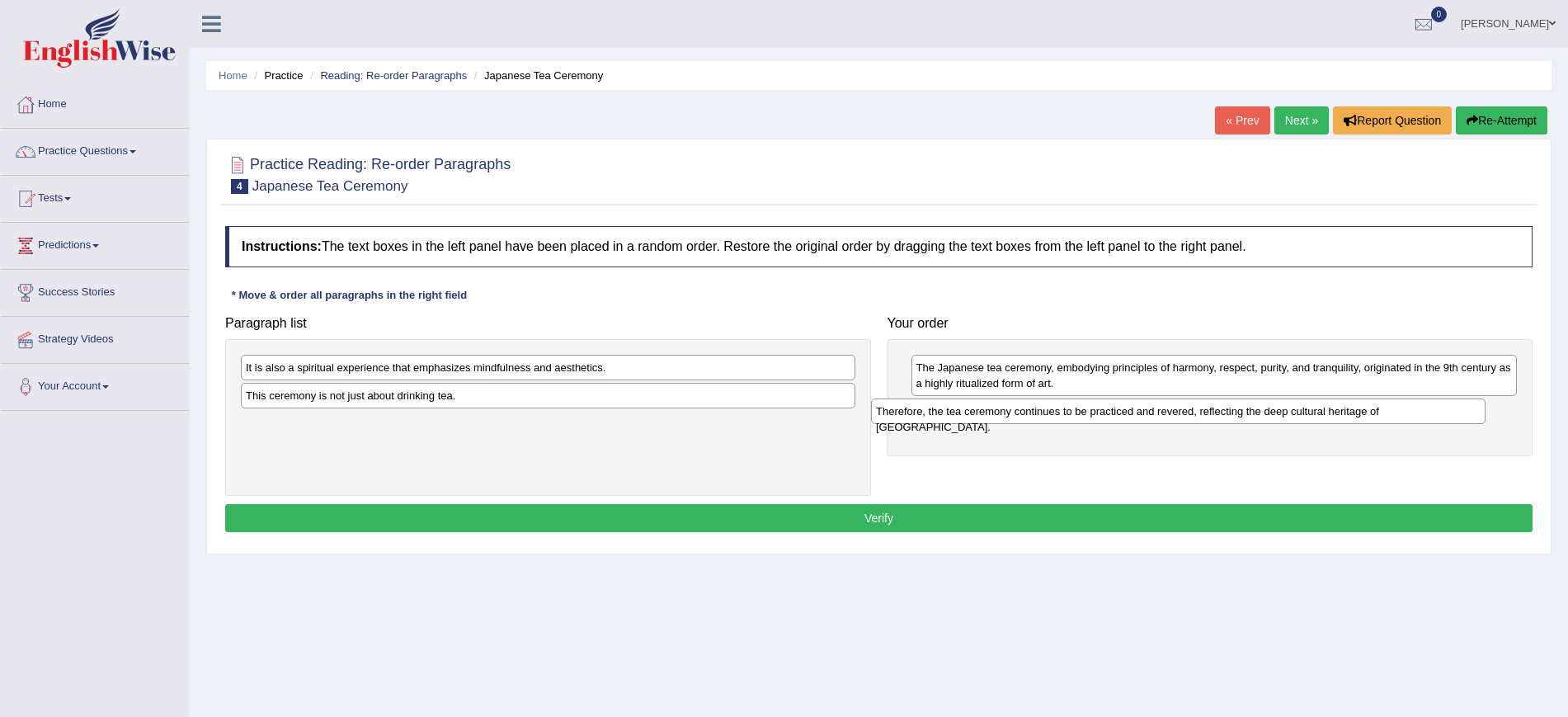
drag, startPoint x: 626, startPoint y: 365, endPoint x: 1256, endPoint y: 408, distance: 631.5
click at [1256, 408] on div "Therefore, the tea ceremony continues to be practiced and revered, reflecting t…" at bounding box center [1178, 412] width 615 height 26
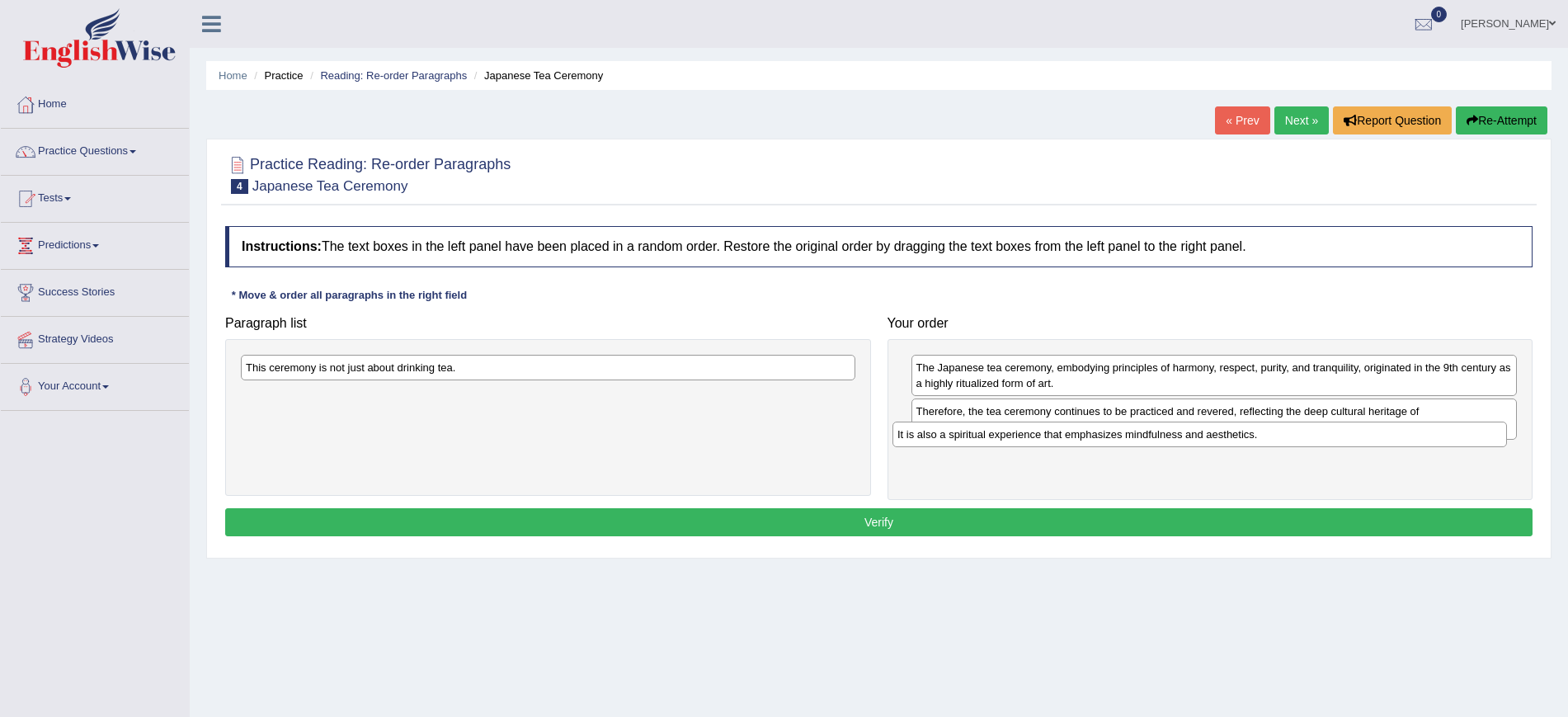
drag, startPoint x: 510, startPoint y: 376, endPoint x: 1034, endPoint y: 432, distance: 527.0
click at [1034, 432] on div "It is also a spiritual experience that emphasizes mindfulness and aesthetics." at bounding box center [1199, 434] width 615 height 26
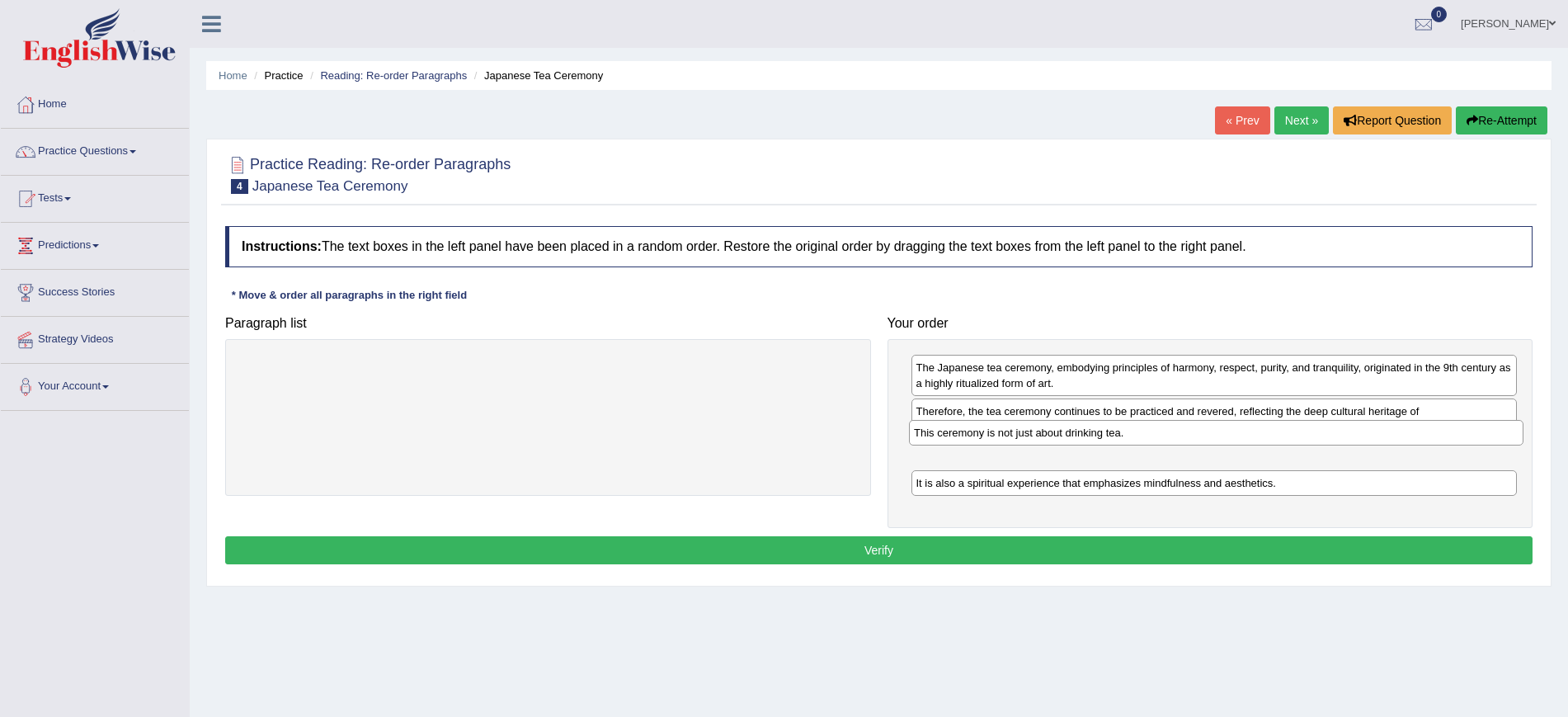
drag, startPoint x: 518, startPoint y: 372, endPoint x: 1166, endPoint y: 436, distance: 651.2
click at [1166, 436] on div "This ceremony is not just about drinking tea." at bounding box center [1216, 433] width 615 height 26
click at [1051, 536] on button "Verify" at bounding box center [879, 550] width 1307 height 28
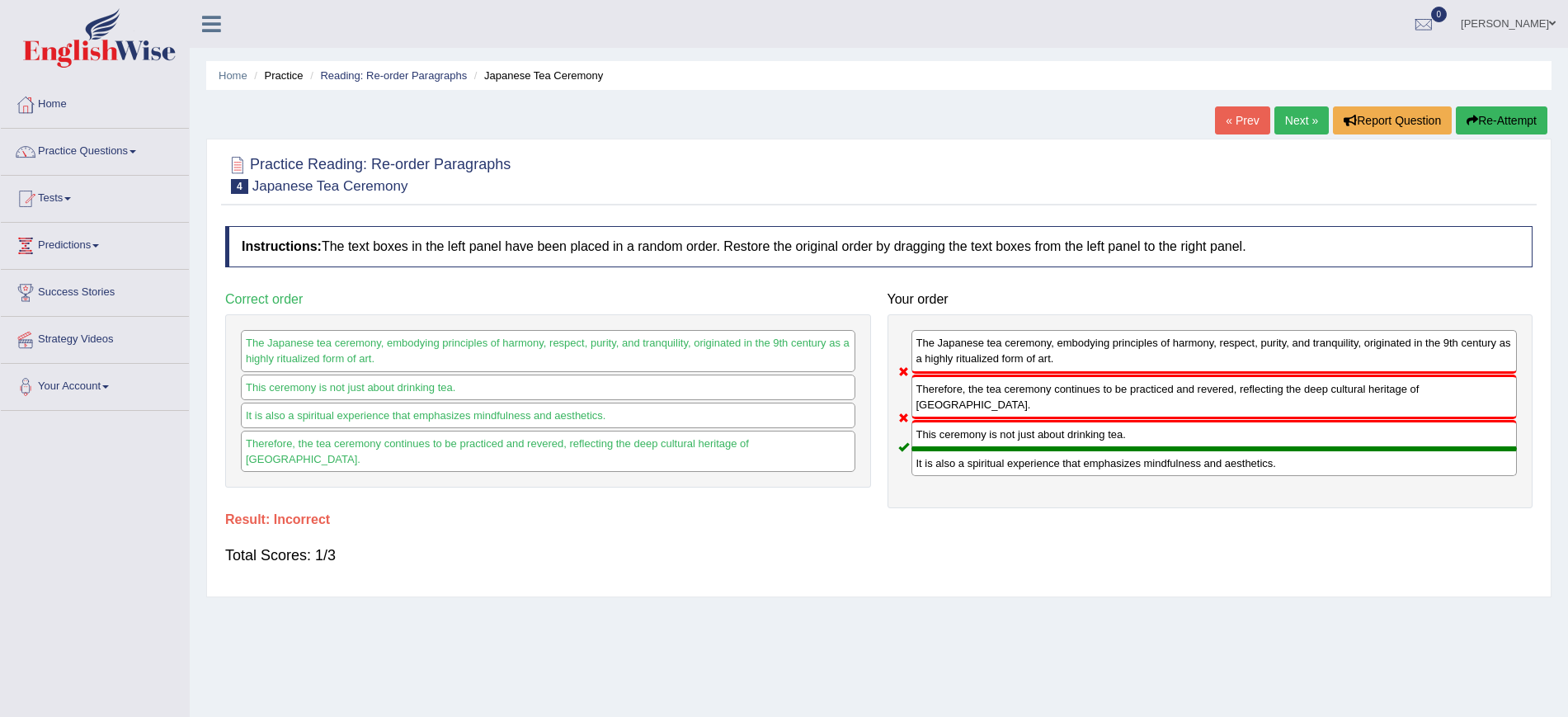
drag, startPoint x: 993, startPoint y: 408, endPoint x: 993, endPoint y: 382, distance: 26.0
click at [993, 382] on div "The Japanese tea ceremony, embodying principles of harmony, respect, purity, an…" at bounding box center [1210, 411] width 645 height 194
click at [1492, 122] on button "Re-Attempt" at bounding box center [1501, 121] width 92 height 28
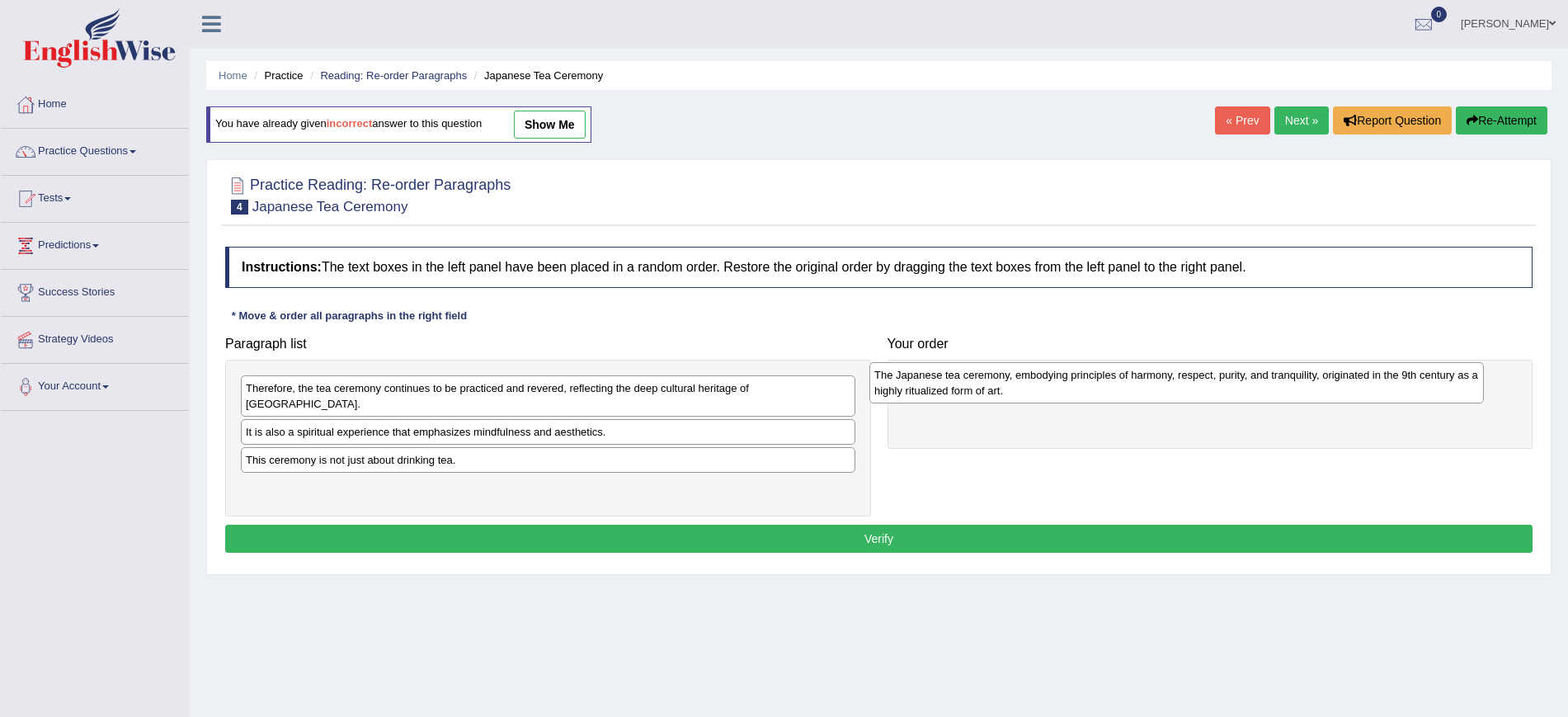
drag, startPoint x: 465, startPoint y: 419, endPoint x: 1040, endPoint y: 389, distance: 575.8
click at [1040, 389] on div "The Japanese tea ceremony, embodying principles of harmony, respect, purity, an…" at bounding box center [1176, 382] width 615 height 41
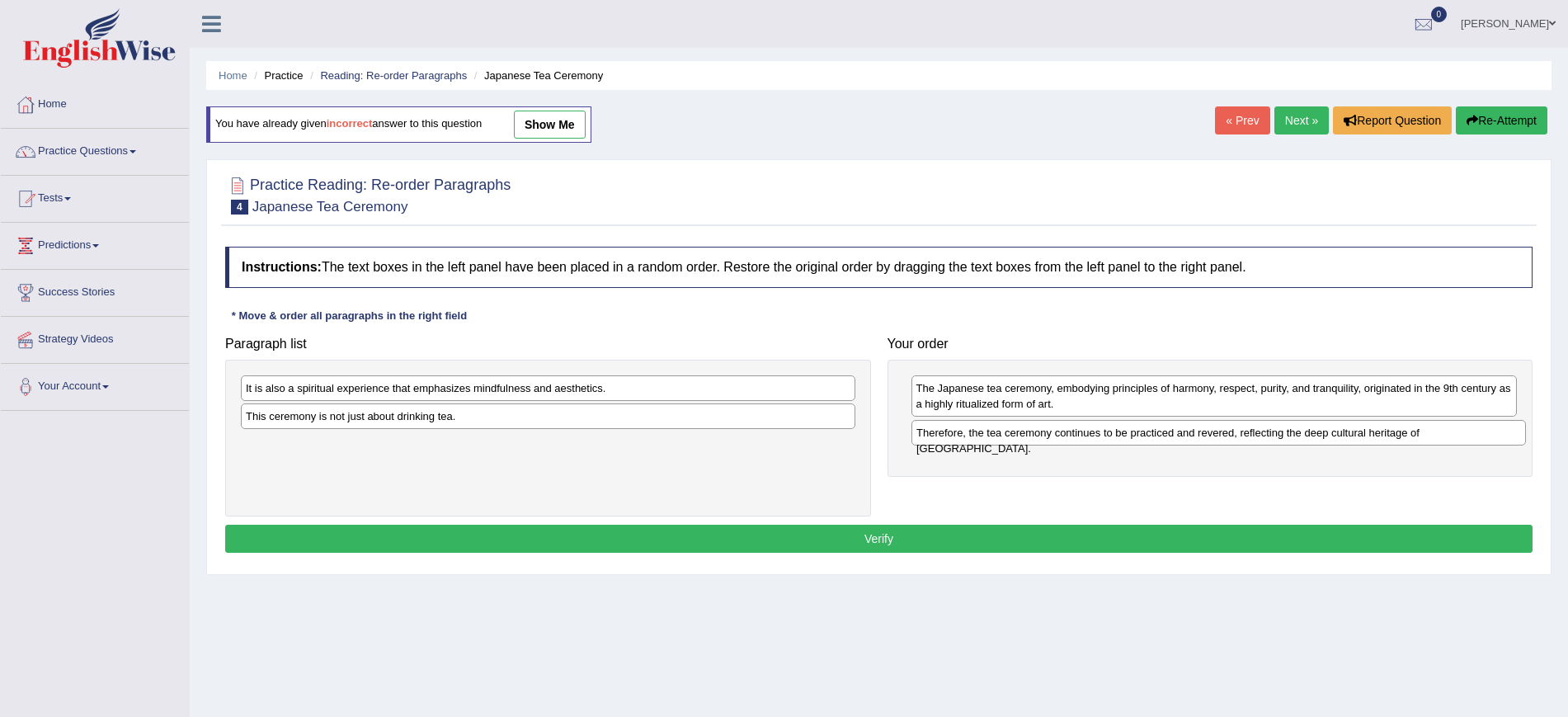
drag, startPoint x: 373, startPoint y: 391, endPoint x: 1004, endPoint y: 429, distance: 632.1
click at [1004, 429] on div "Therefore, the tea ceremony continues to be practiced and revered, reflecting t…" at bounding box center [1218, 433] width 615 height 26
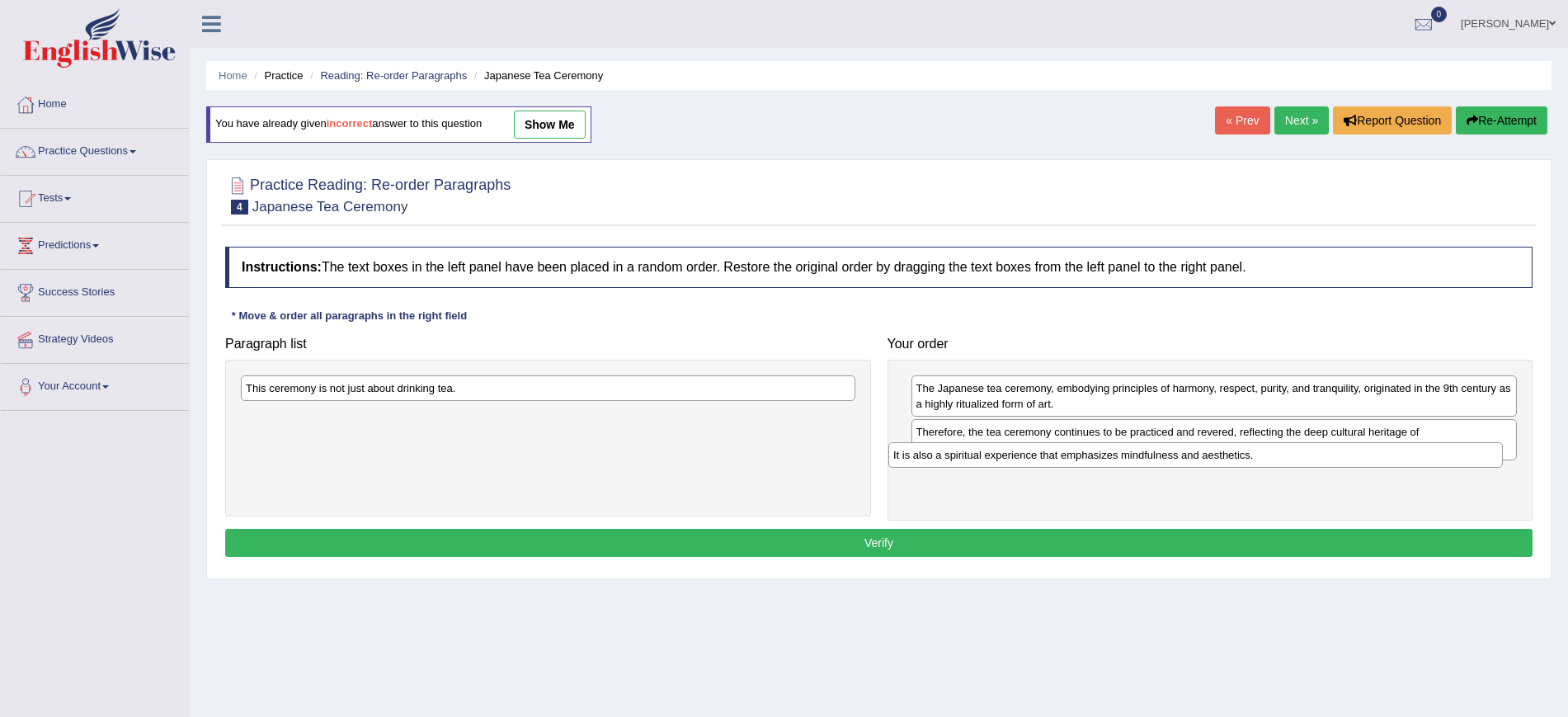
drag, startPoint x: 478, startPoint y: 388, endPoint x: 1155, endPoint y: 457, distance: 680.5
click at [1155, 457] on div "It is also a spiritual experience that emphasizes mindfulness and aesthetics." at bounding box center [1195, 455] width 615 height 26
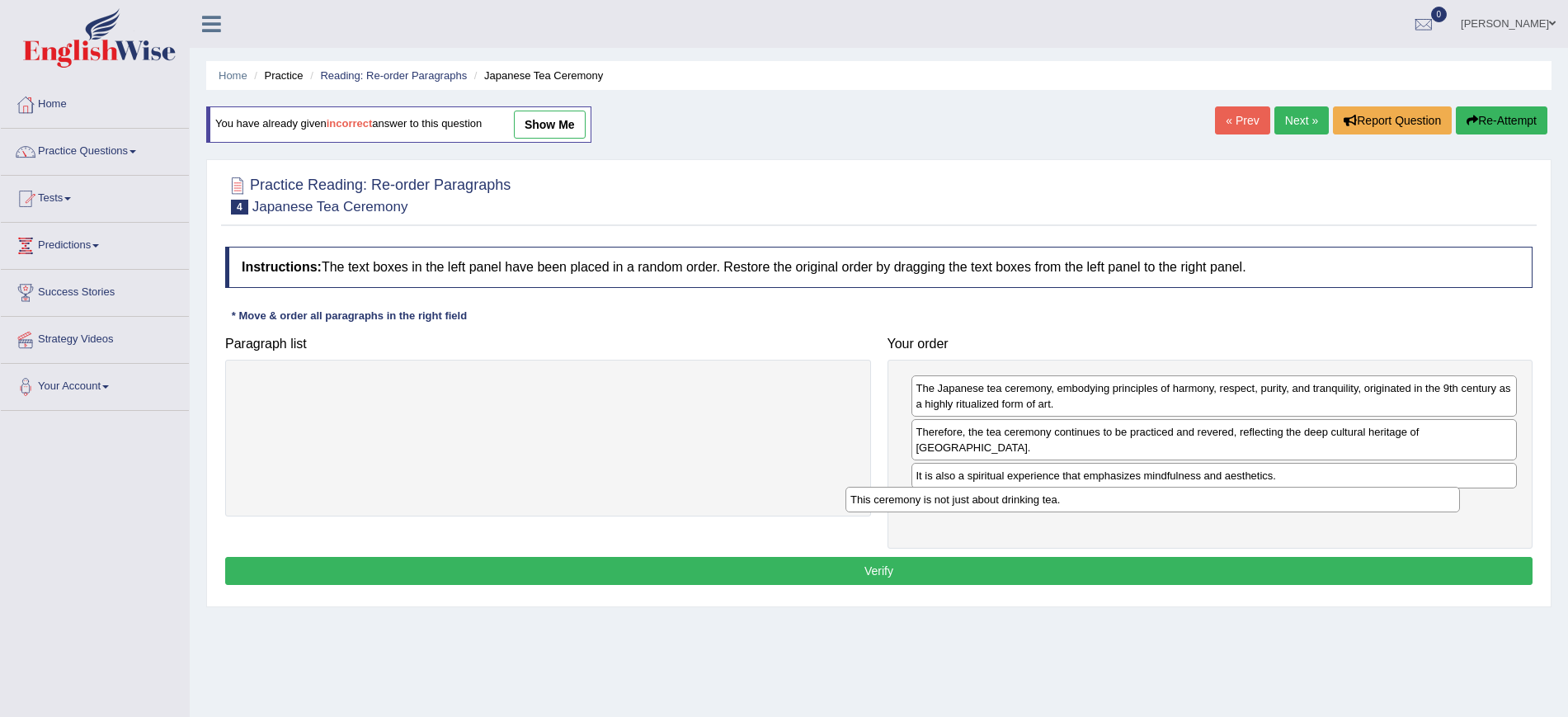
drag, startPoint x: 742, startPoint y: 387, endPoint x: 1390, endPoint y: 479, distance: 654.5
click at [1390, 487] on div "This ceremony is not just about drinking tea." at bounding box center [1153, 500] width 615 height 26
click at [899, 557] on button "Verify" at bounding box center [879, 570] width 1307 height 28
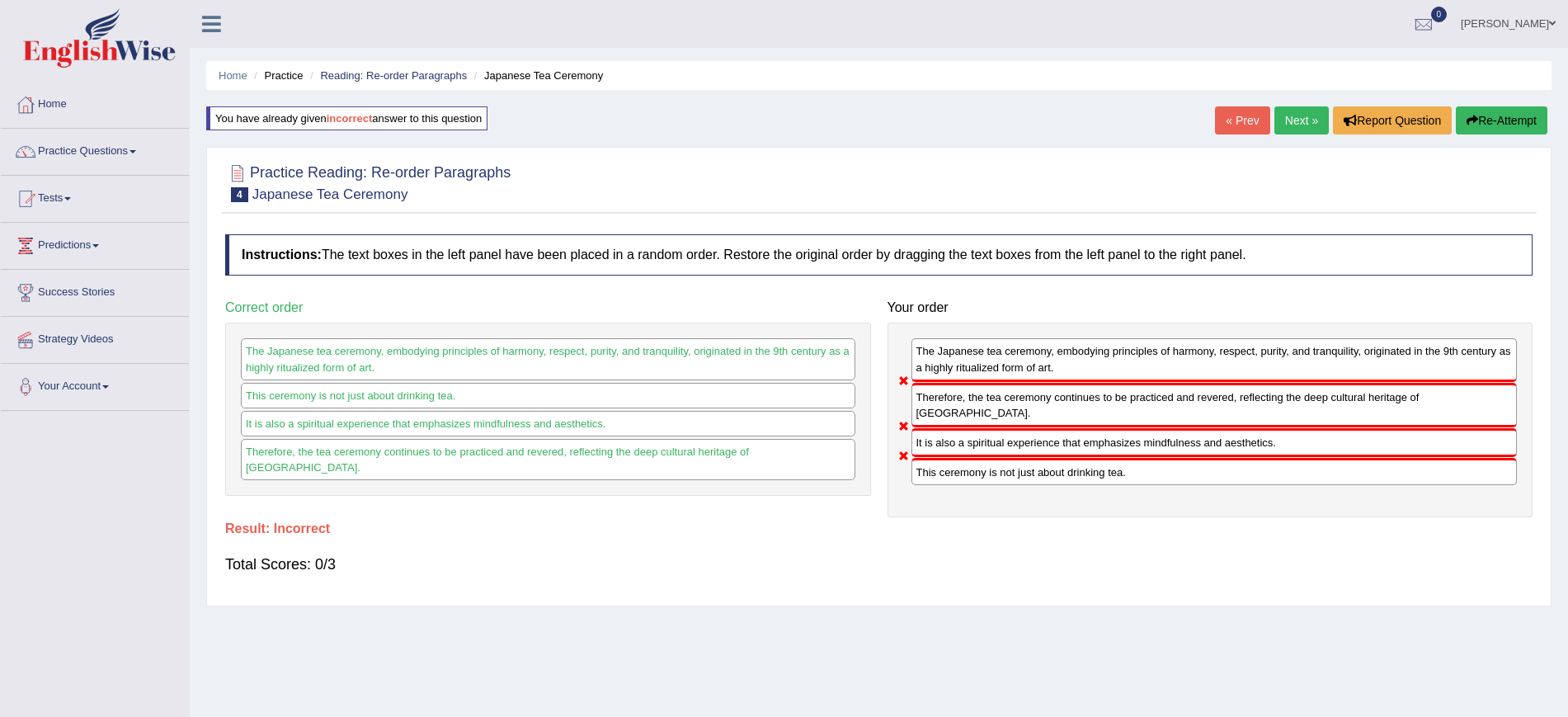
click at [944, 364] on div "The Japanese tea ceremony, embodying principles of harmony, respect, purity, an…" at bounding box center [1215, 360] width 606 height 43
click at [939, 404] on div "Therefore, the tea ceremony continues to be practiced and revered, reflecting t…" at bounding box center [1215, 405] width 606 height 45
click at [932, 430] on div "It is also a spiritual experience that emphasizes mindfulness and aesthetics." at bounding box center [1215, 442] width 606 height 29
click at [460, 393] on div "This ceremony is not just about drinking tea." at bounding box center [548, 396] width 615 height 26
click at [469, 374] on div "The Japanese tea ceremony, embodying principles of harmony, respect, purity, an…" at bounding box center [548, 359] width 615 height 41
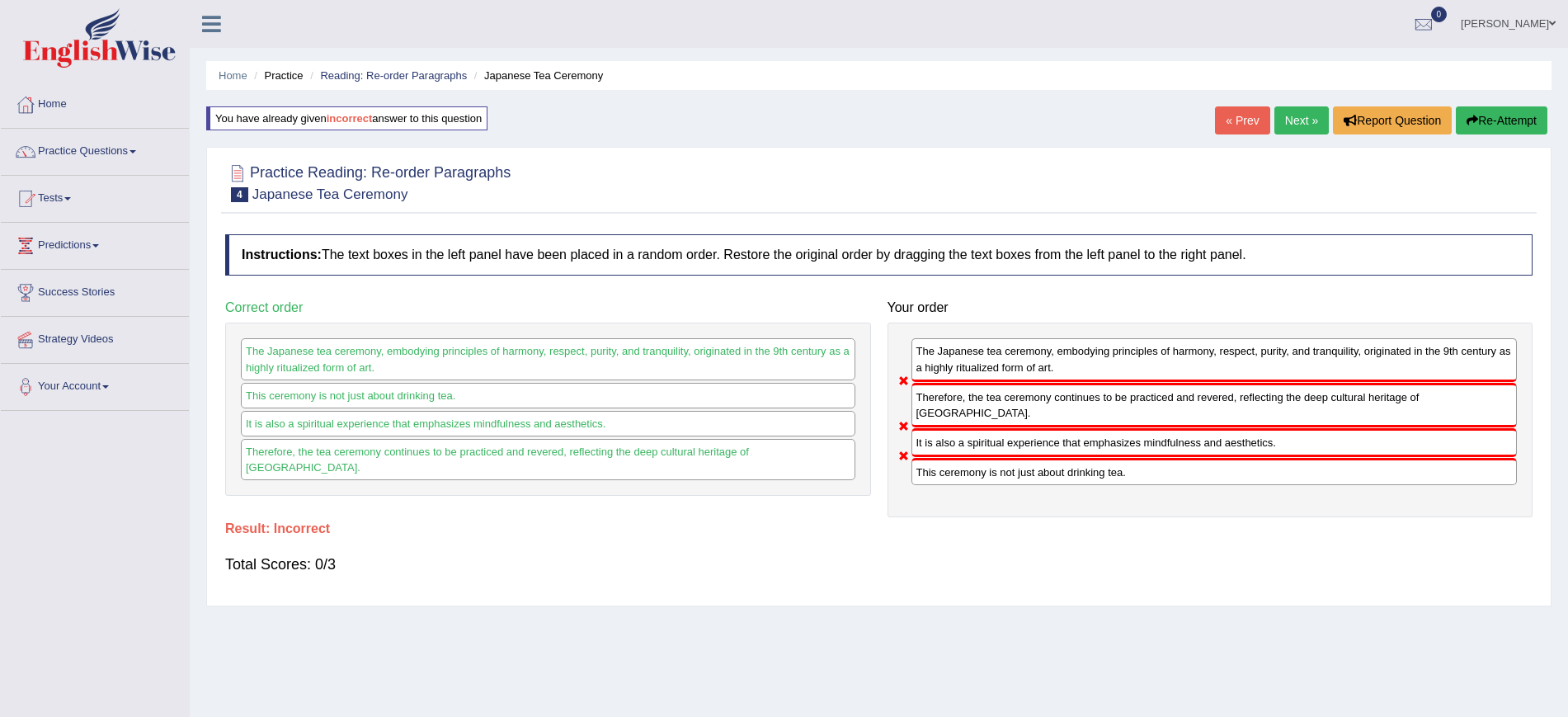
click at [1510, 115] on button "Re-Attempt" at bounding box center [1501, 121] width 92 height 28
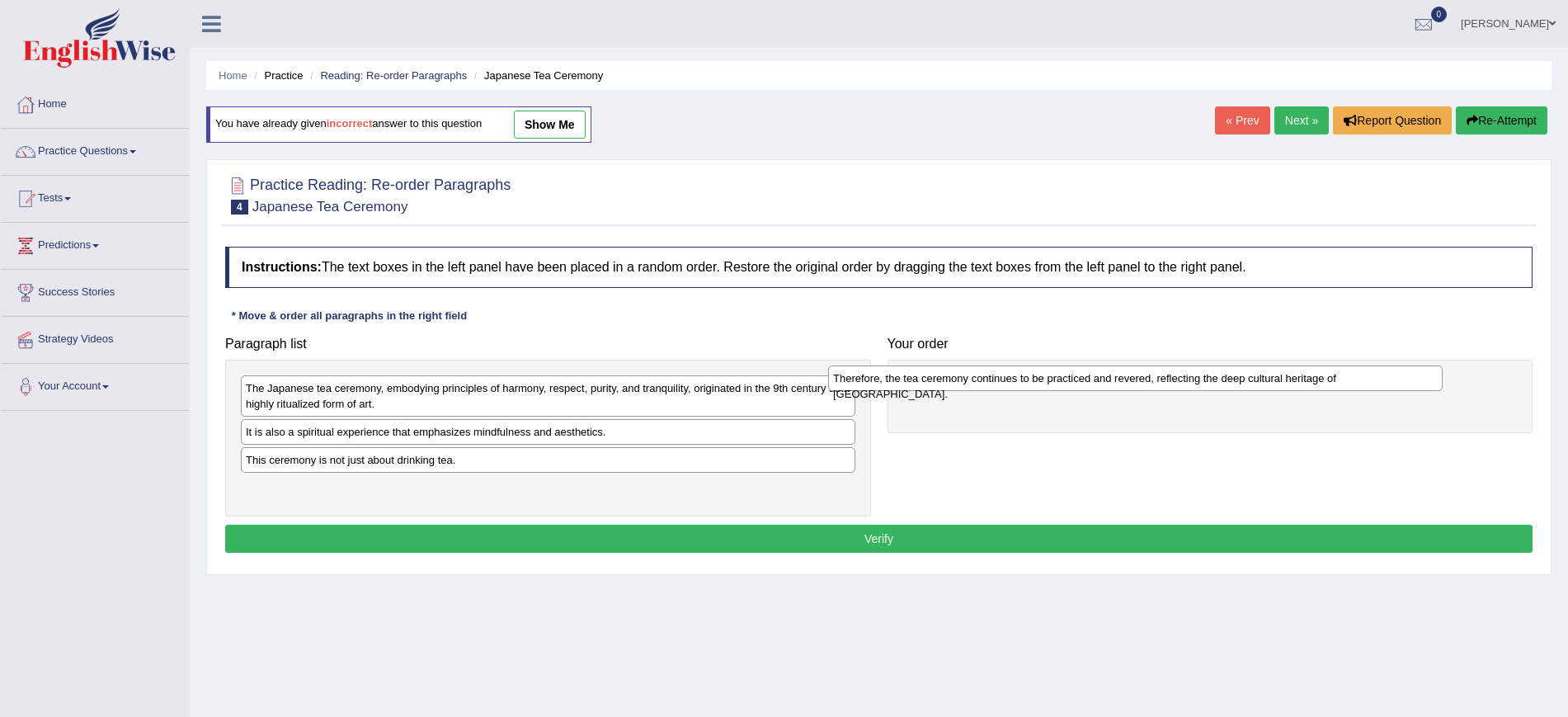
drag, startPoint x: 644, startPoint y: 388, endPoint x: 1232, endPoint y: 378, distance: 588.1
click at [1232, 378] on div "Therefore, the tea ceremony continues to be practiced and revered, reflecting t…" at bounding box center [1135, 378] width 615 height 26
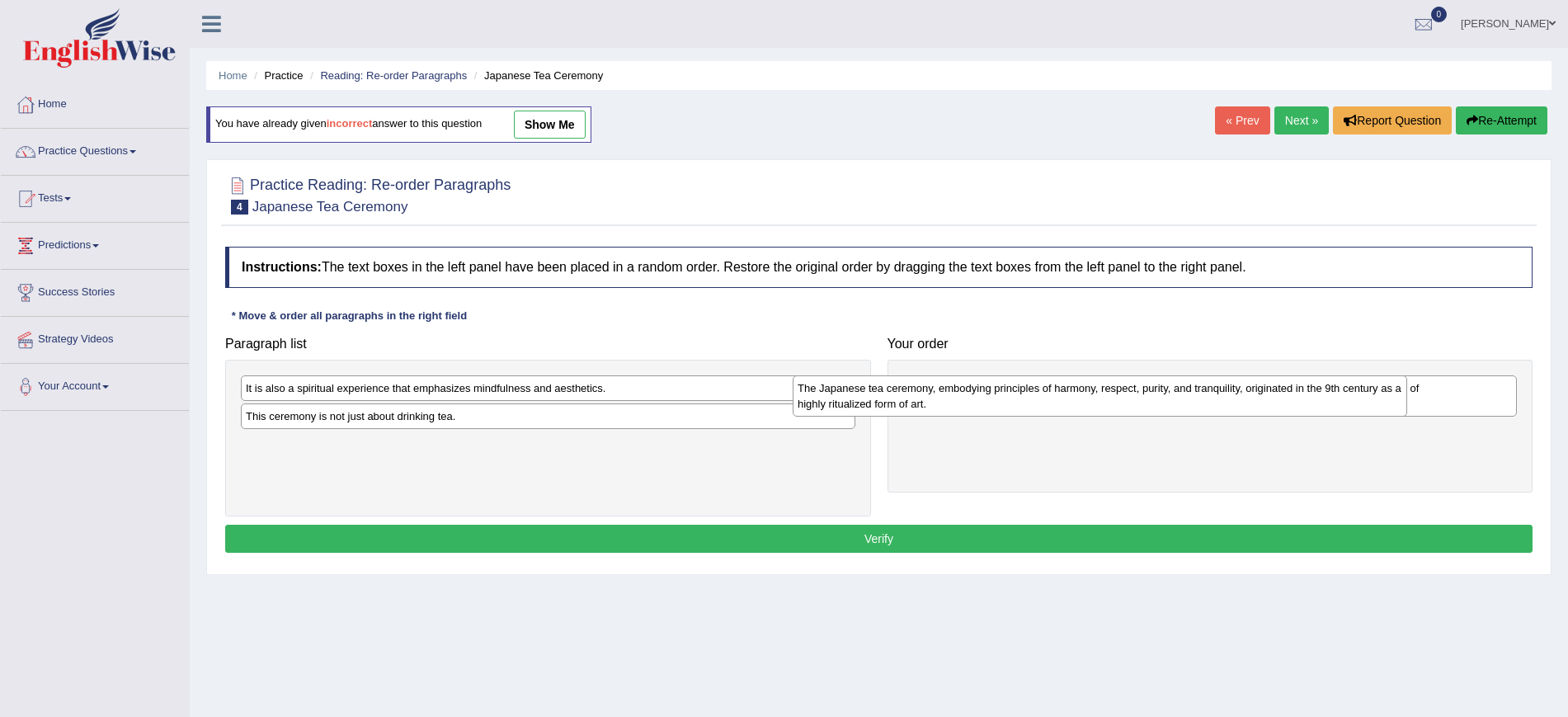
drag, startPoint x: 781, startPoint y: 394, endPoint x: 1391, endPoint y: 394, distance: 610.0
click at [1391, 394] on div "The Japanese tea ceremony, embodying principles of harmony, respect, purity, an…" at bounding box center [1100, 396] width 615 height 41
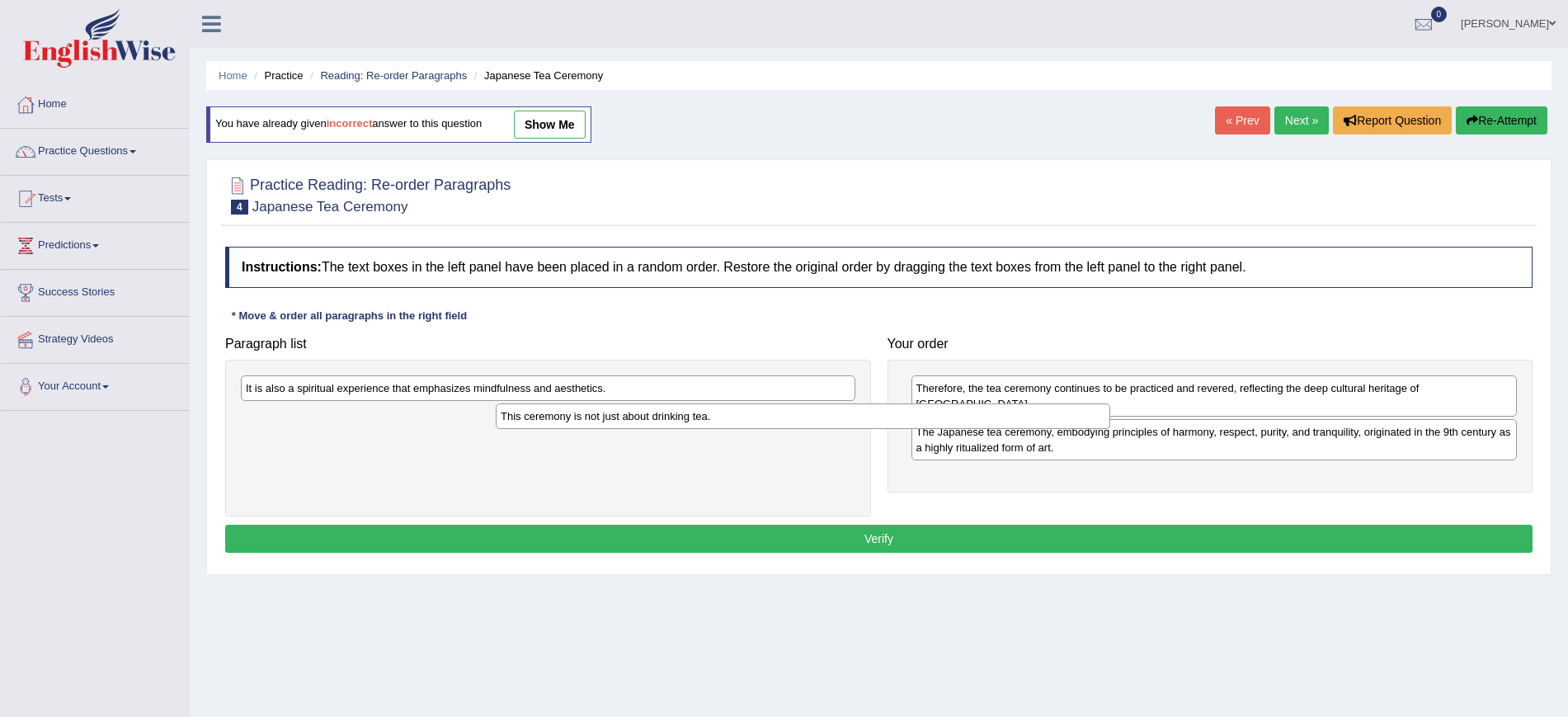
drag, startPoint x: 813, startPoint y: 417, endPoint x: 1422, endPoint y: 430, distance: 609.1
click at [1110, 429] on div "This ceremony is not just about drinking tea." at bounding box center [803, 416] width 615 height 26
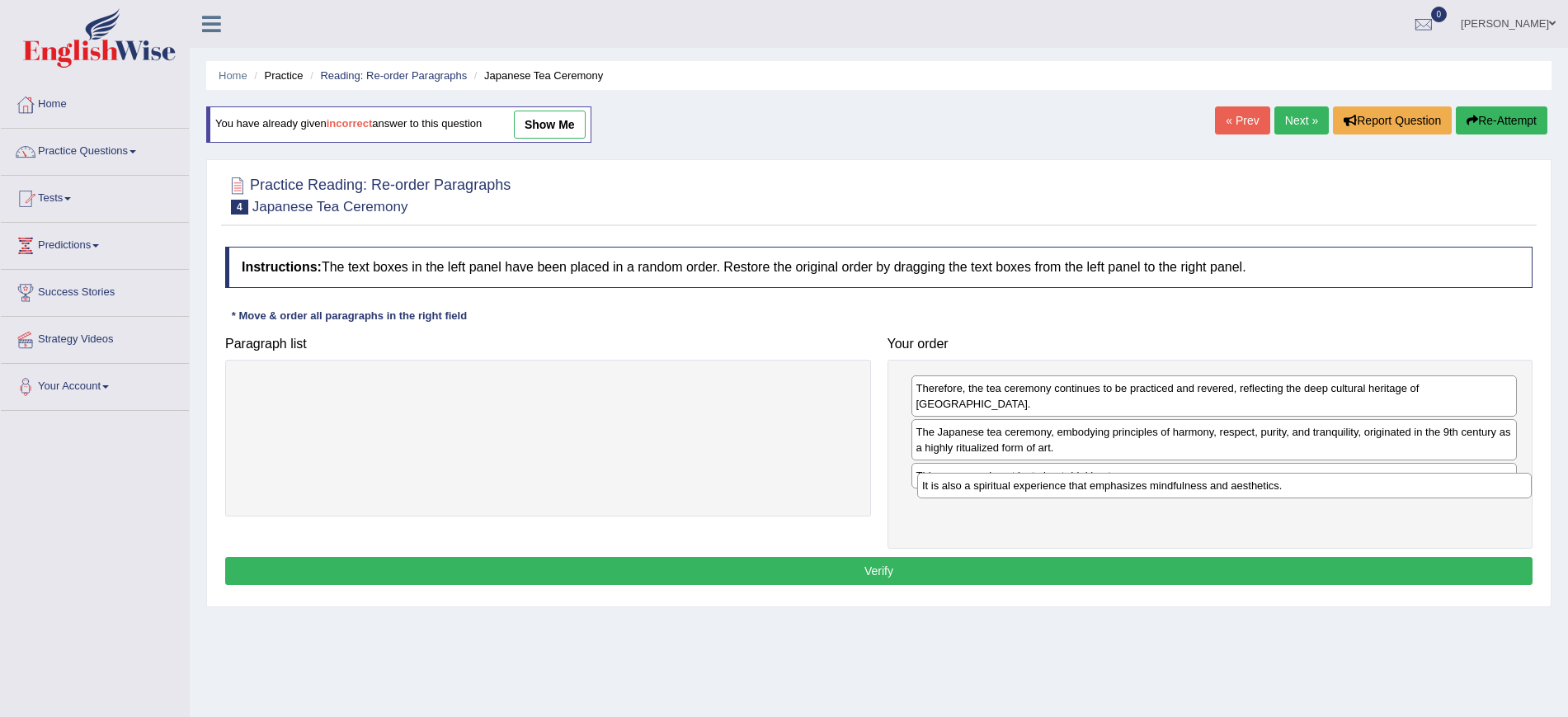
drag, startPoint x: 946, startPoint y: 391, endPoint x: 1418, endPoint y: 479, distance: 480.1
click at [1418, 479] on div "It is also a spiritual experience that emphasizes mindfulness and aesthetics." at bounding box center [1224, 486] width 615 height 26
click at [1213, 557] on button "Verify" at bounding box center [879, 570] width 1307 height 28
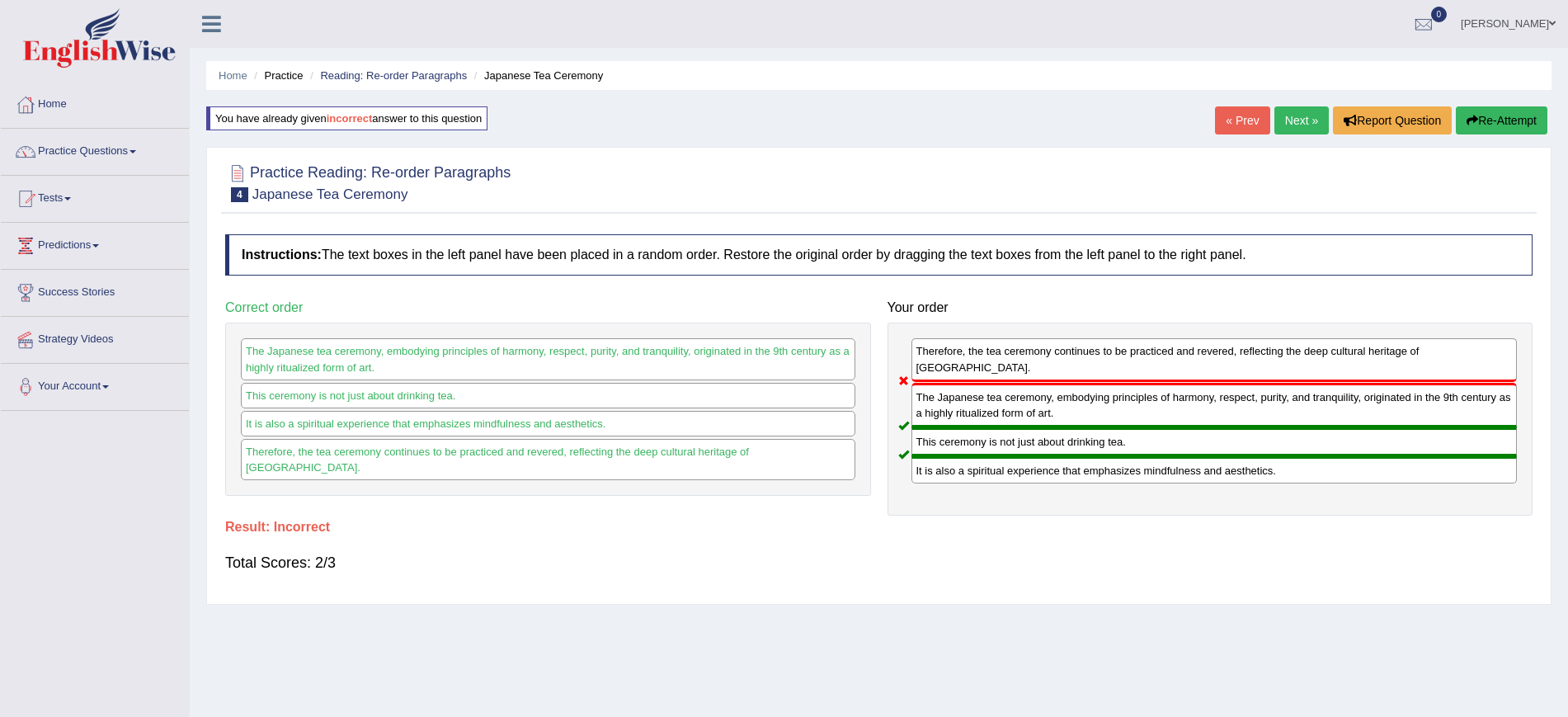
click at [1290, 115] on link "Next »" at bounding box center [1301, 121] width 55 height 28
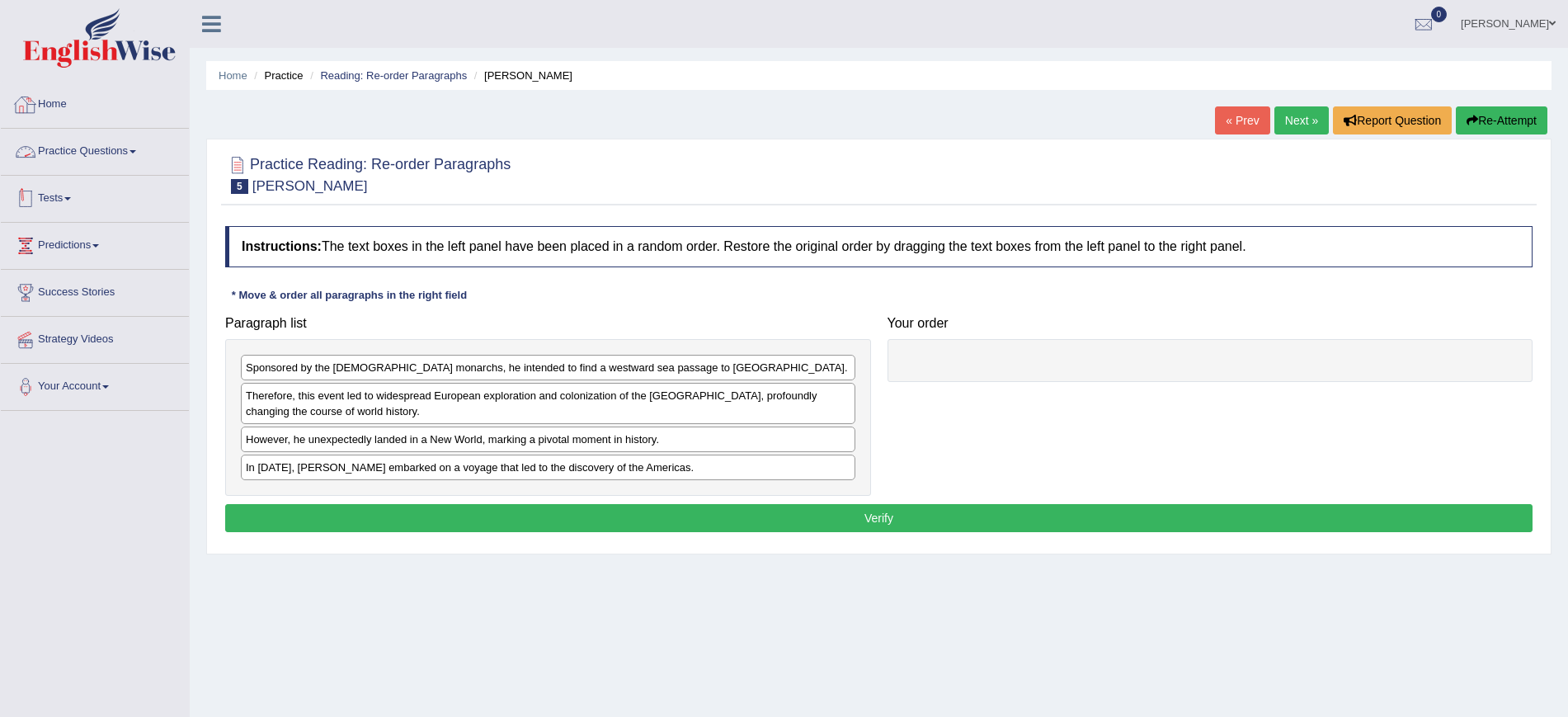
click at [68, 196] on link "Tests" at bounding box center [95, 196] width 188 height 41
click at [127, 236] on link "Take Practice Sectional Test" at bounding box center [108, 237] width 154 height 30
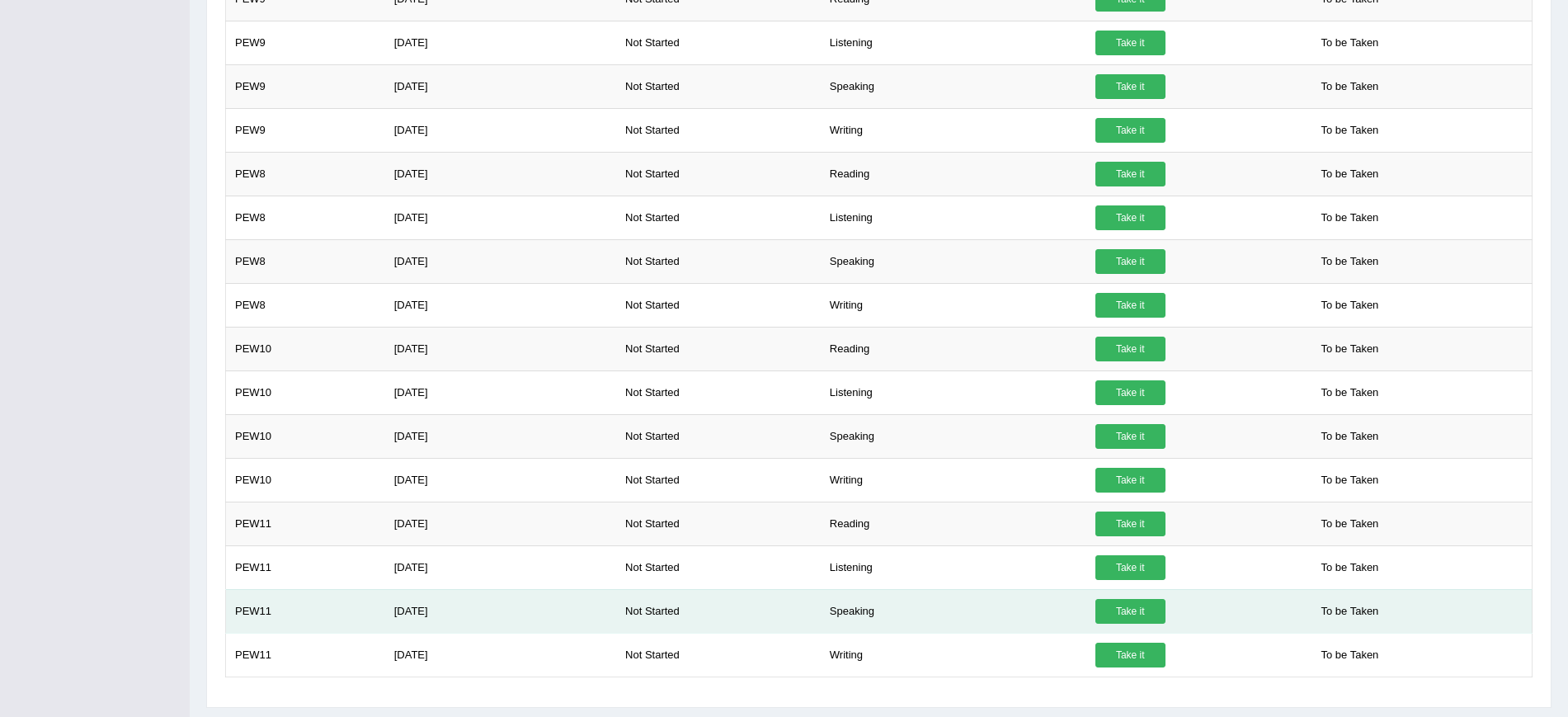
scroll to position [1126, 0]
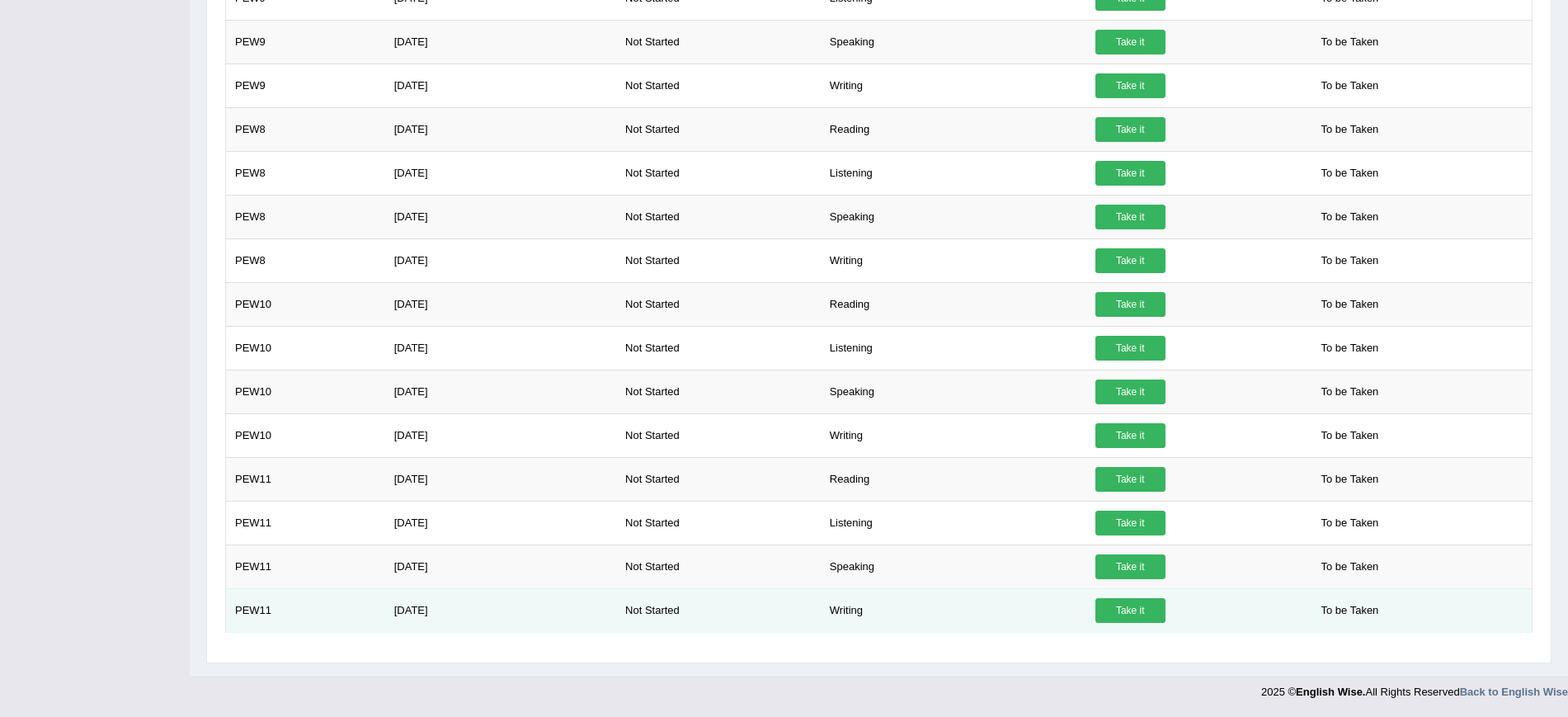
click at [1140, 607] on link "Take it" at bounding box center [1130, 610] width 70 height 25
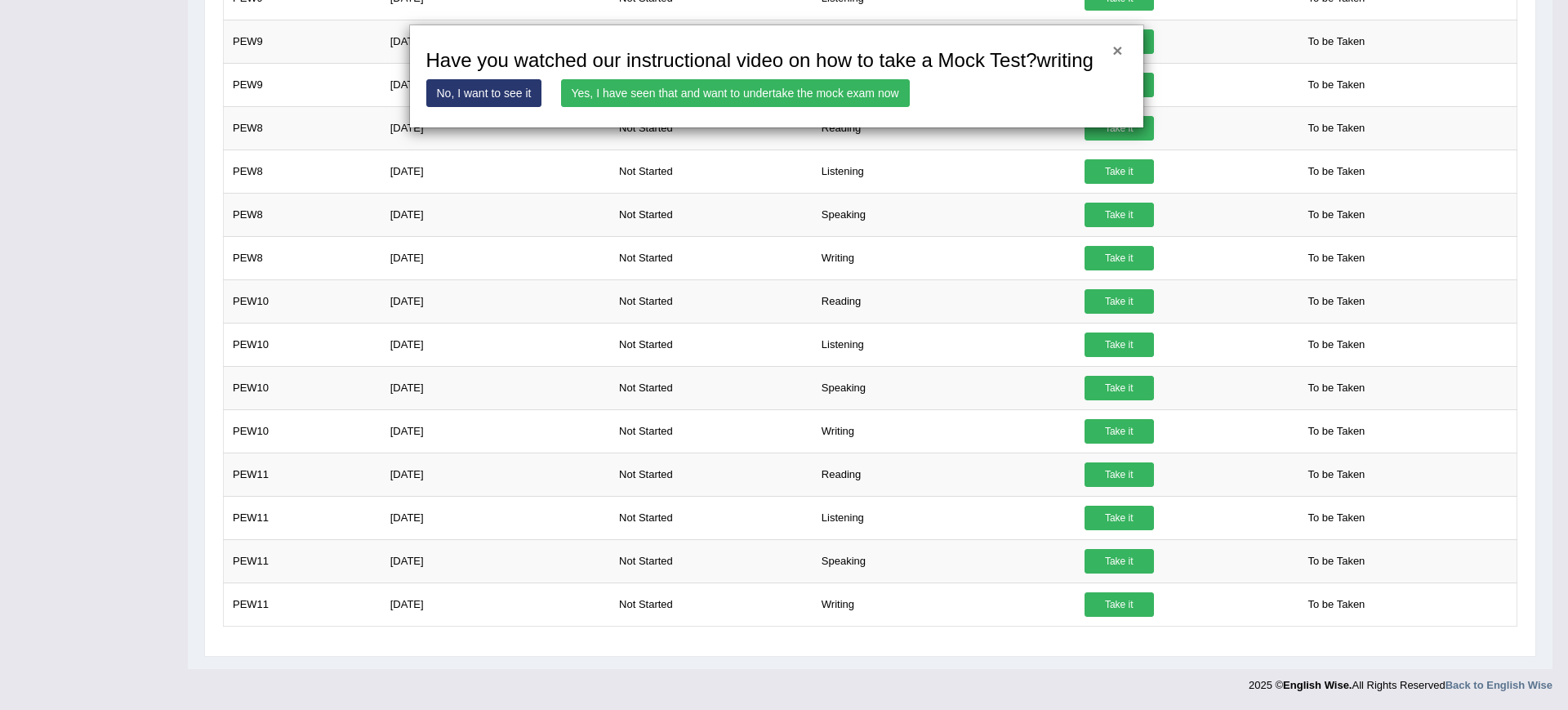
click at [1120, 45] on button "×" at bounding box center [1116, 50] width 10 height 17
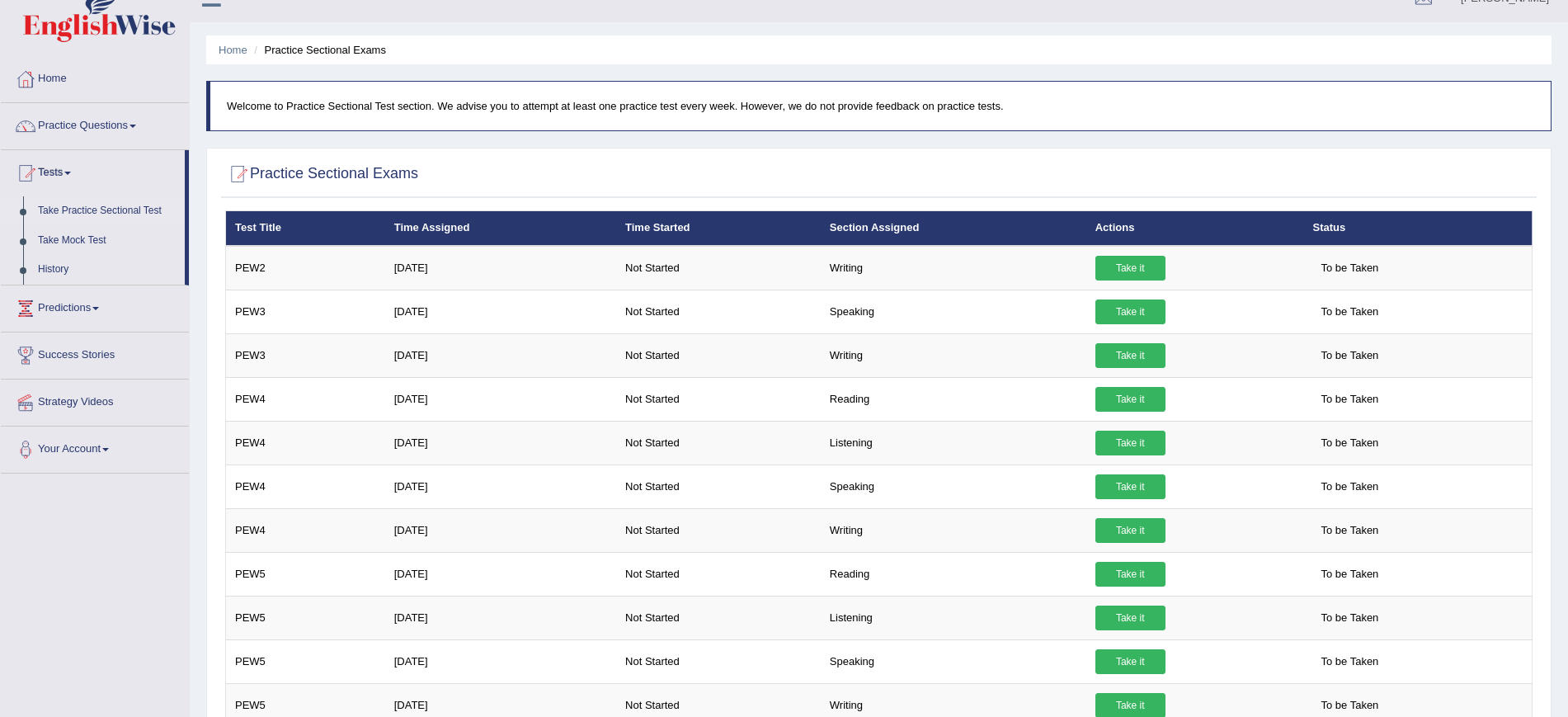
scroll to position [0, 0]
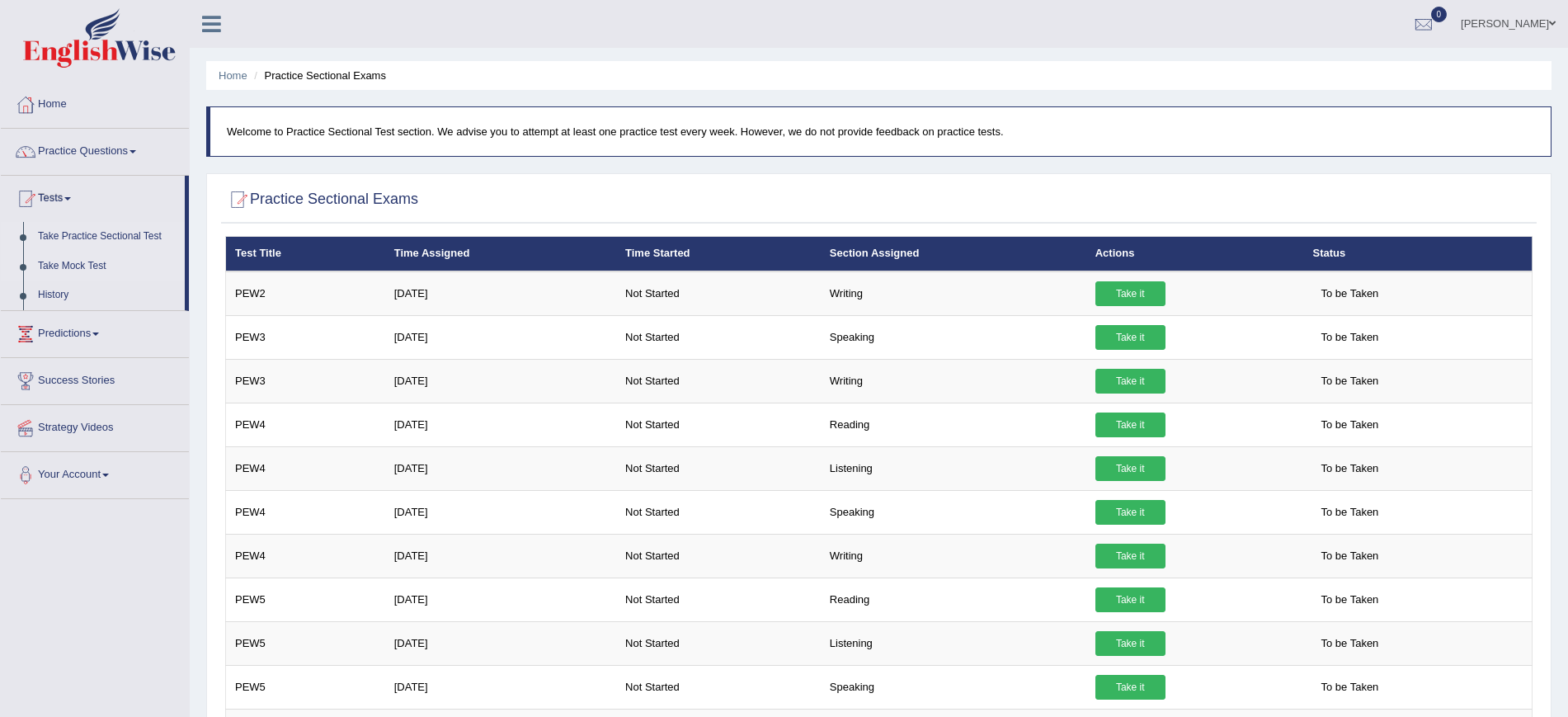
click at [85, 258] on link "Take Mock Test" at bounding box center [108, 266] width 154 height 30
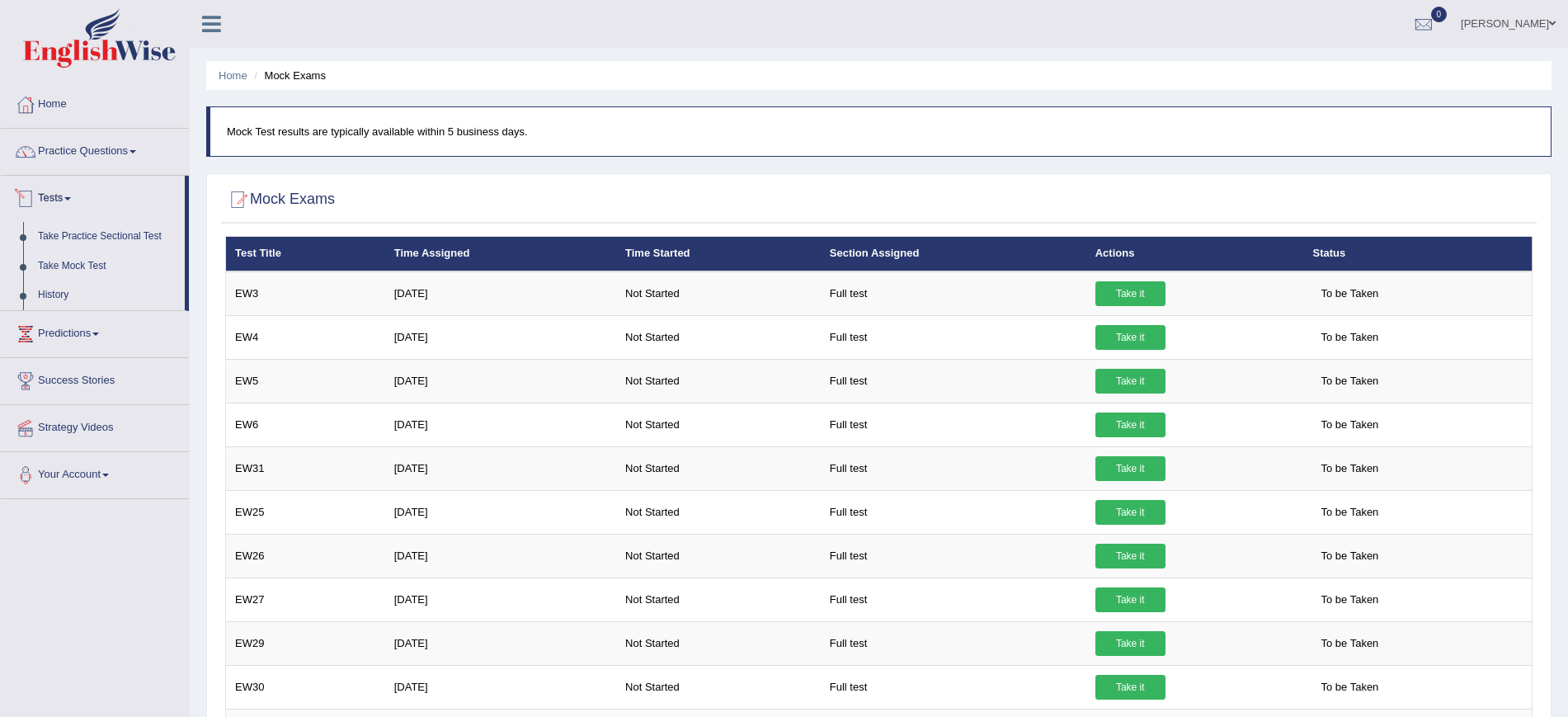
click at [97, 236] on link "Take Practice Sectional Test" at bounding box center [108, 237] width 154 height 30
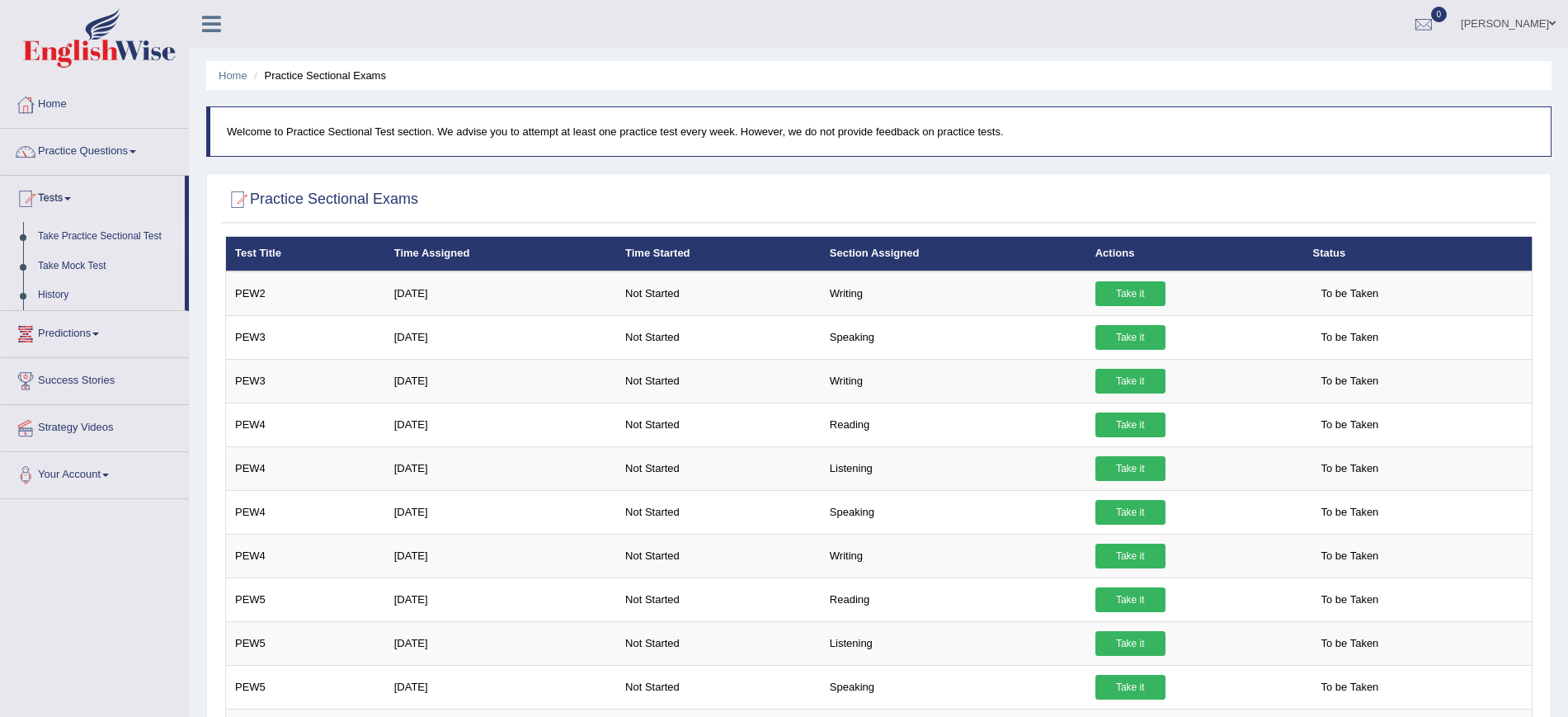
click at [88, 327] on link "Predictions" at bounding box center [95, 331] width 188 height 41
click at [102, 242] on link "Predictions" at bounding box center [93, 243] width 184 height 41
click at [129, 152] on link "Practice Questions" at bounding box center [95, 149] width 188 height 41
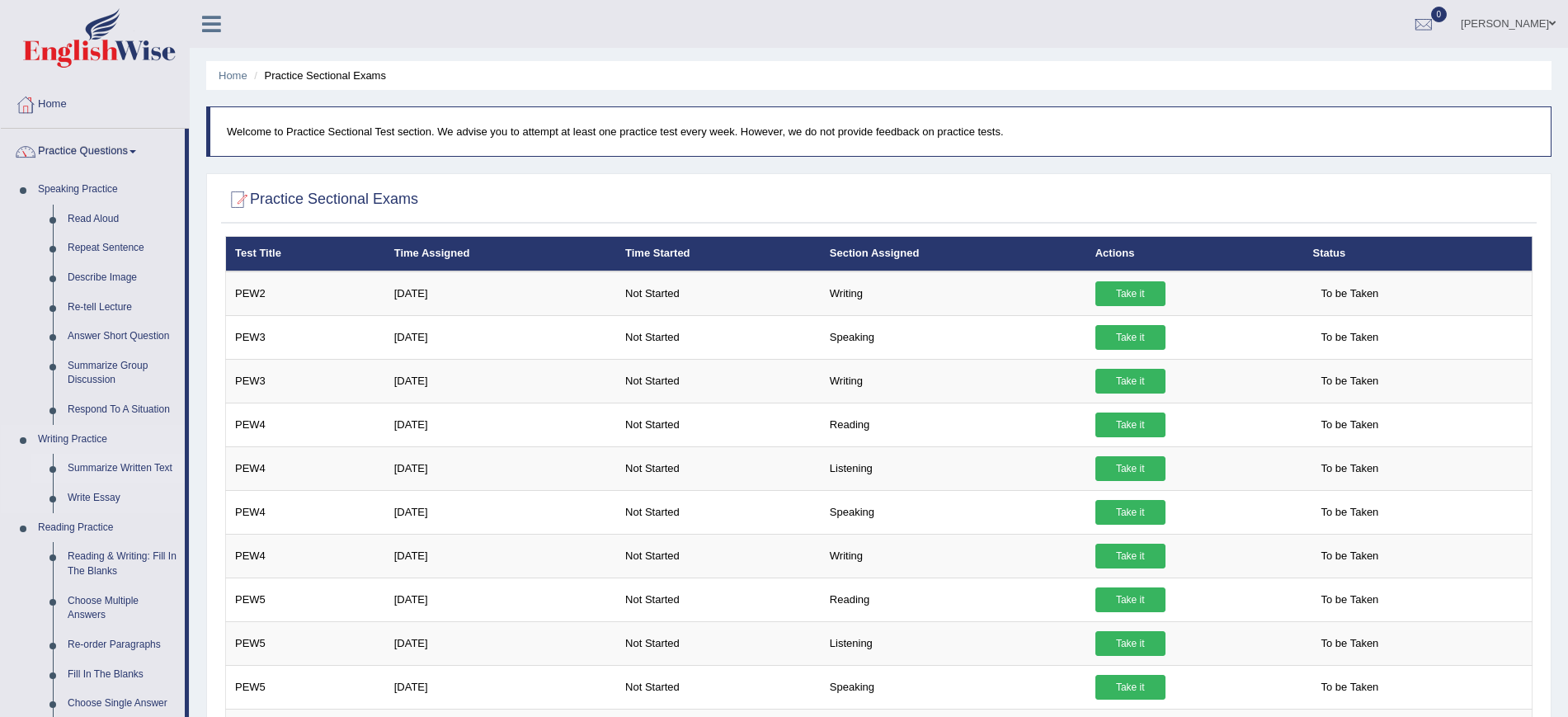
click at [130, 463] on link "Summarize Written Text" at bounding box center [122, 468] width 124 height 30
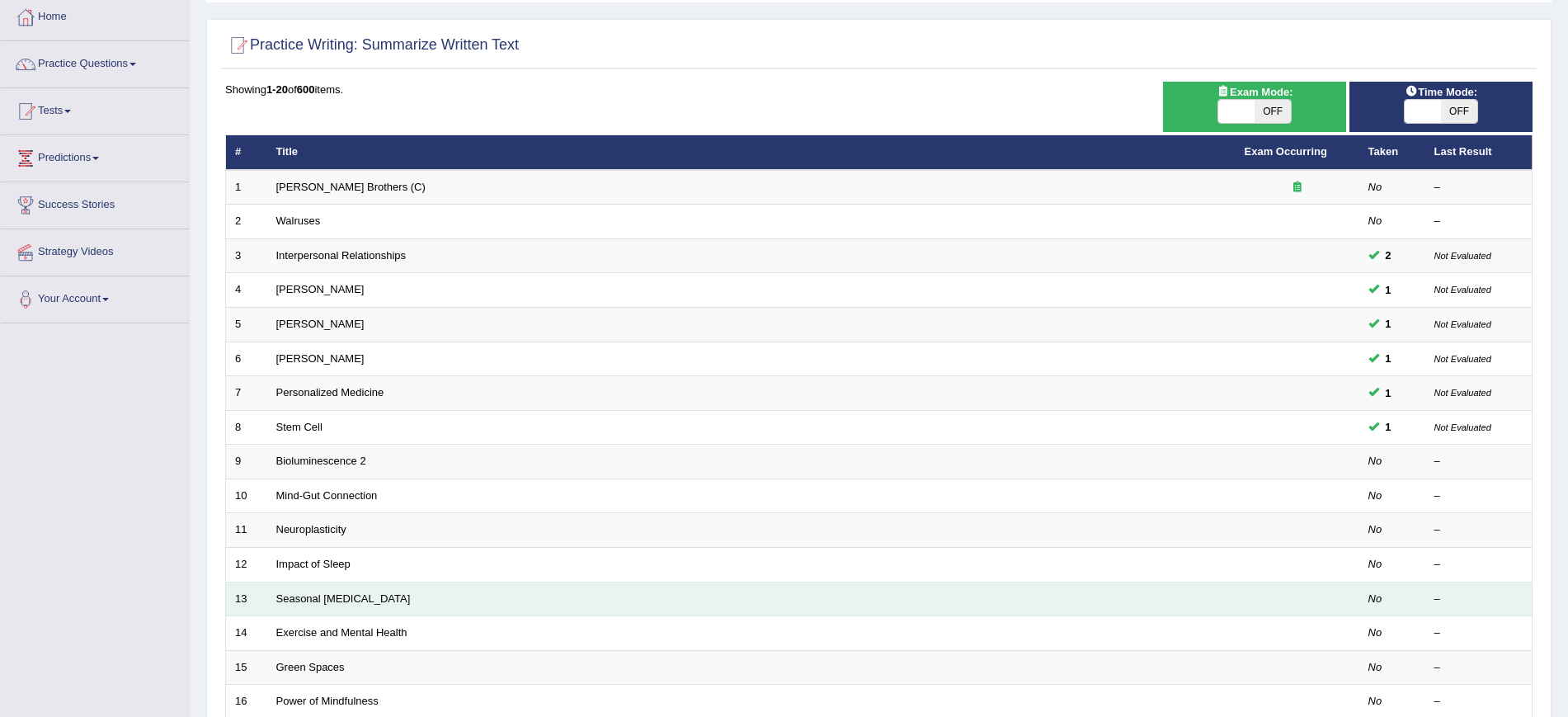
scroll to position [206, 0]
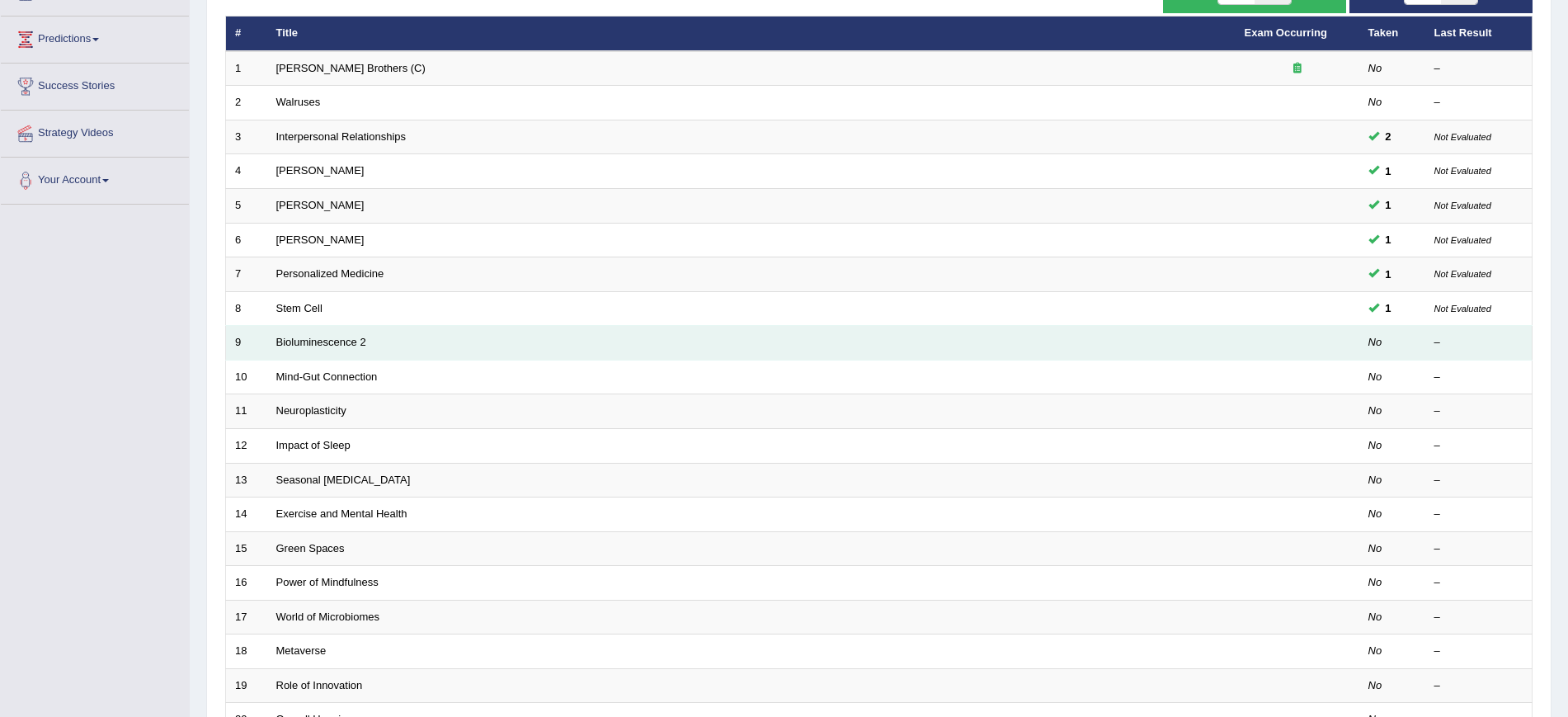
click at [1357, 352] on td at bounding box center [1296, 342] width 123 height 34
click at [312, 340] on link "Bioluminescence 2" at bounding box center [321, 341] width 90 height 12
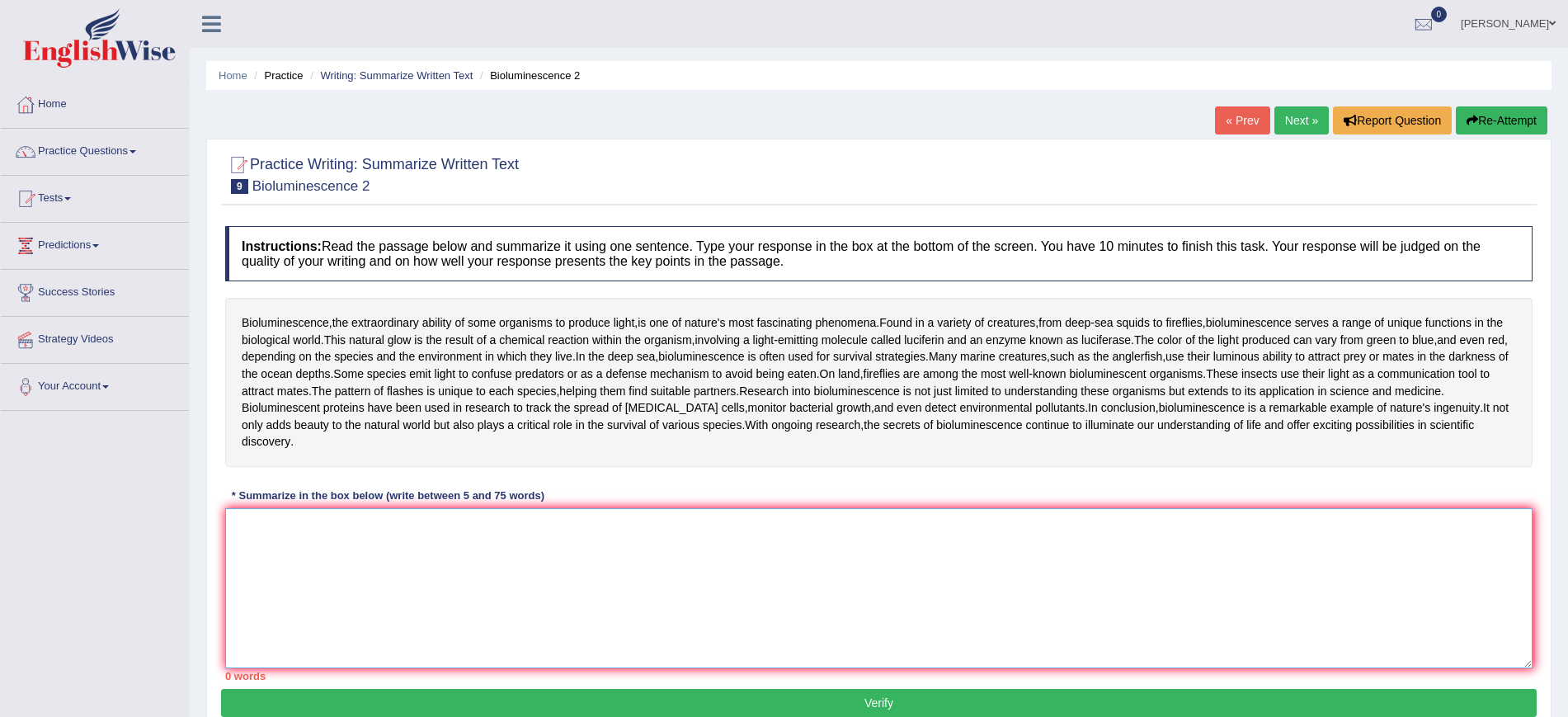
click at [549, 556] on textarea at bounding box center [879, 588] width 1307 height 160
drag, startPoint x: 339, startPoint y: 547, endPoint x: 339, endPoint y: 537, distance: 10.0
click at [339, 546] on textarea at bounding box center [879, 588] width 1307 height 160
click at [1286, 121] on link "Next »" at bounding box center [1301, 121] width 55 height 28
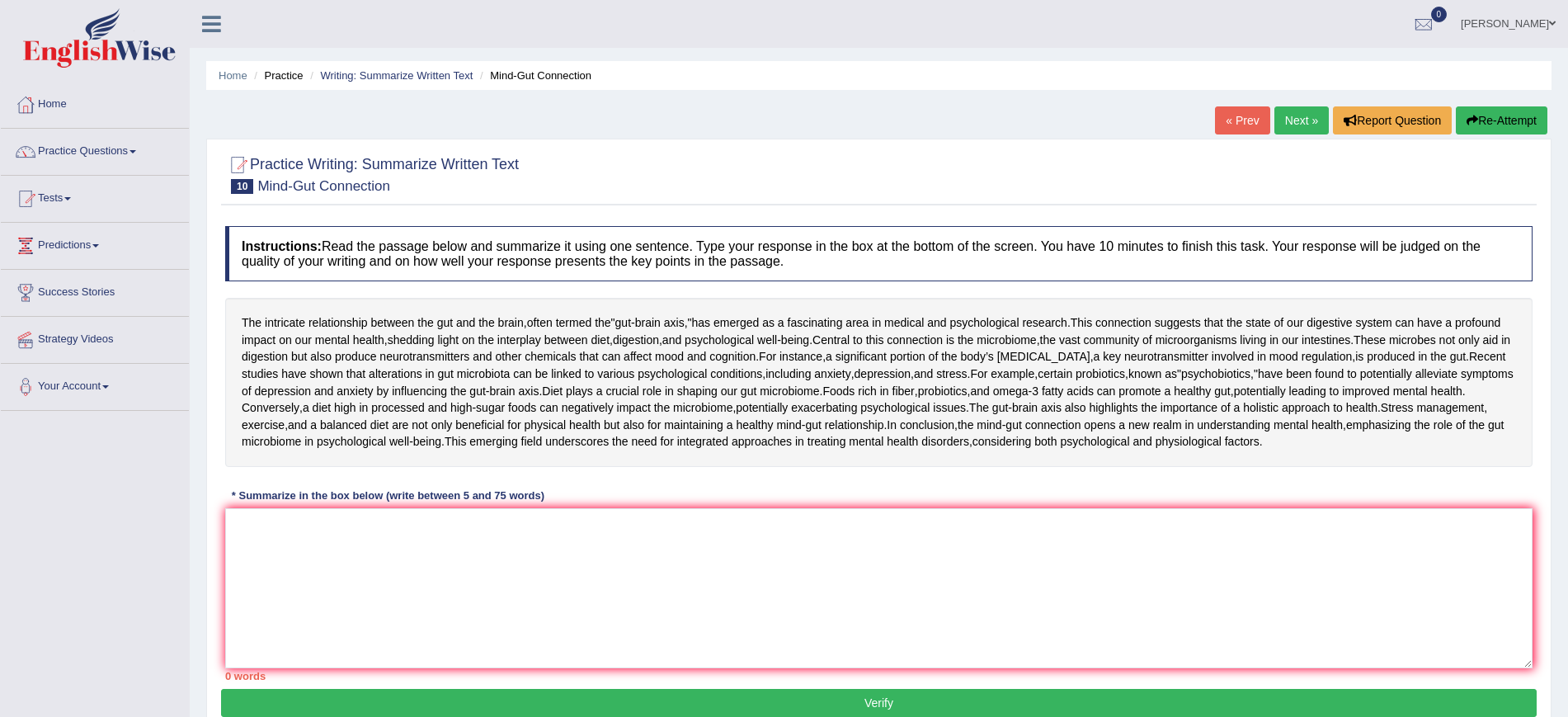
click at [1280, 121] on link "Next »" at bounding box center [1301, 121] width 55 height 28
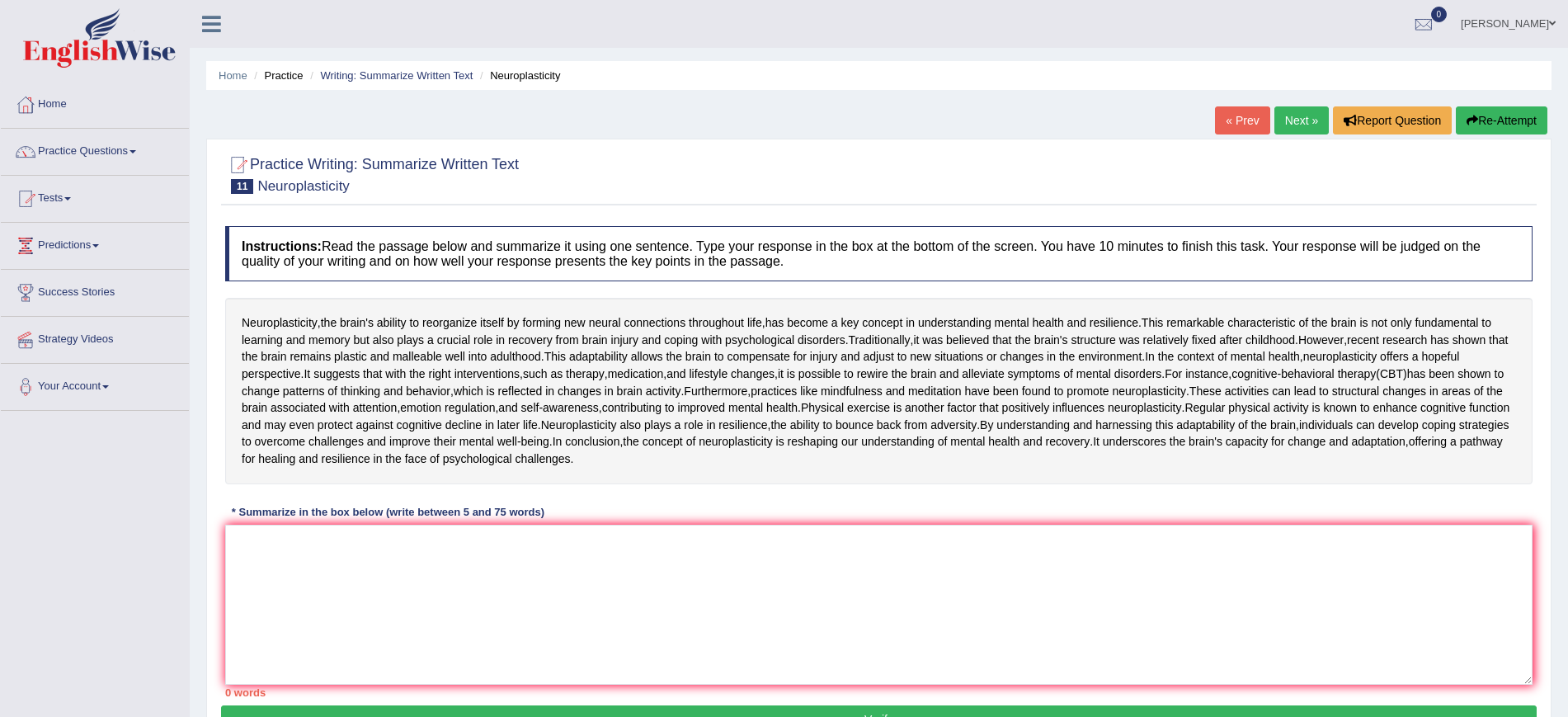
click at [1242, 122] on link "« Prev" at bounding box center [1242, 121] width 55 height 28
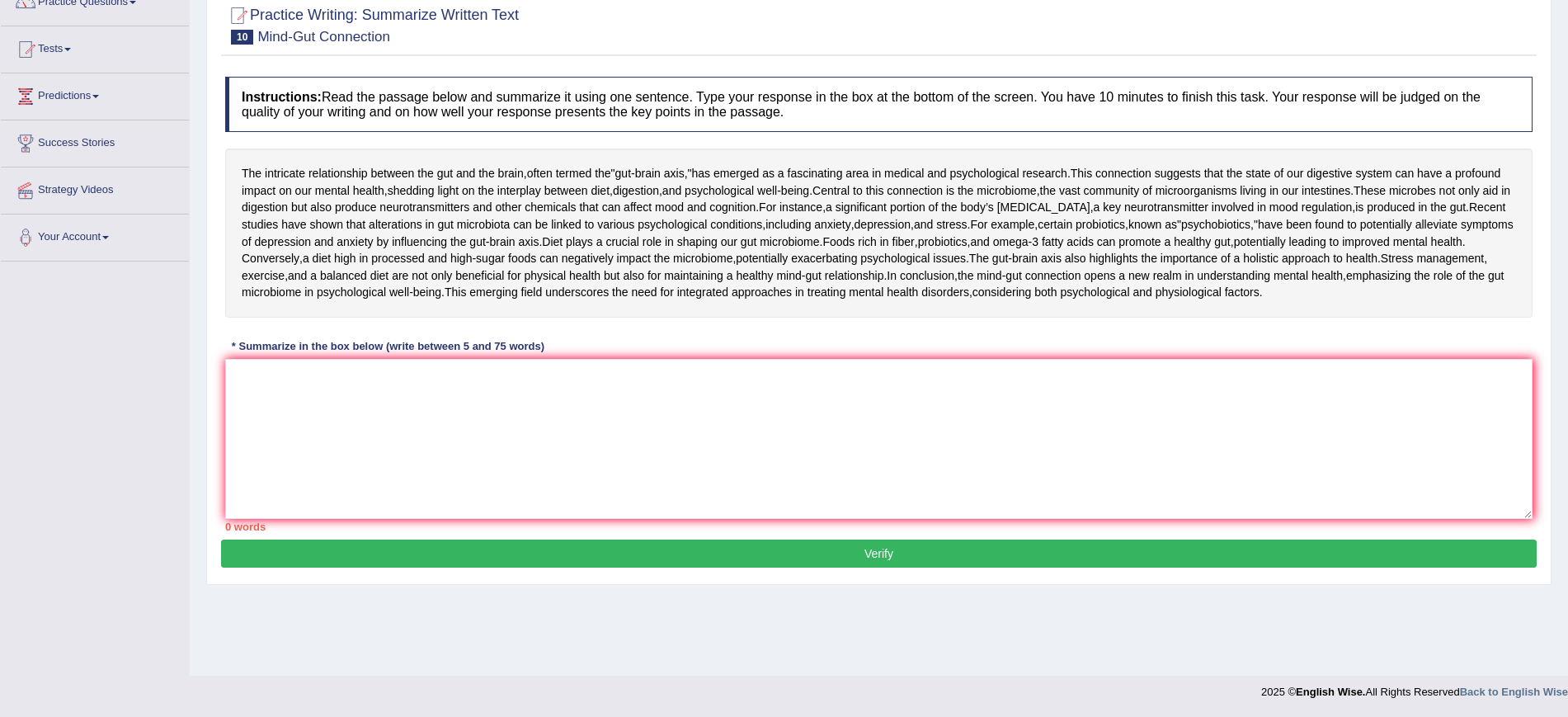
scroll to position [207, 0]
click at [536, 504] on textarea at bounding box center [879, 439] width 1307 height 160
click at [372, 481] on textarea at bounding box center [879, 439] width 1307 height 160
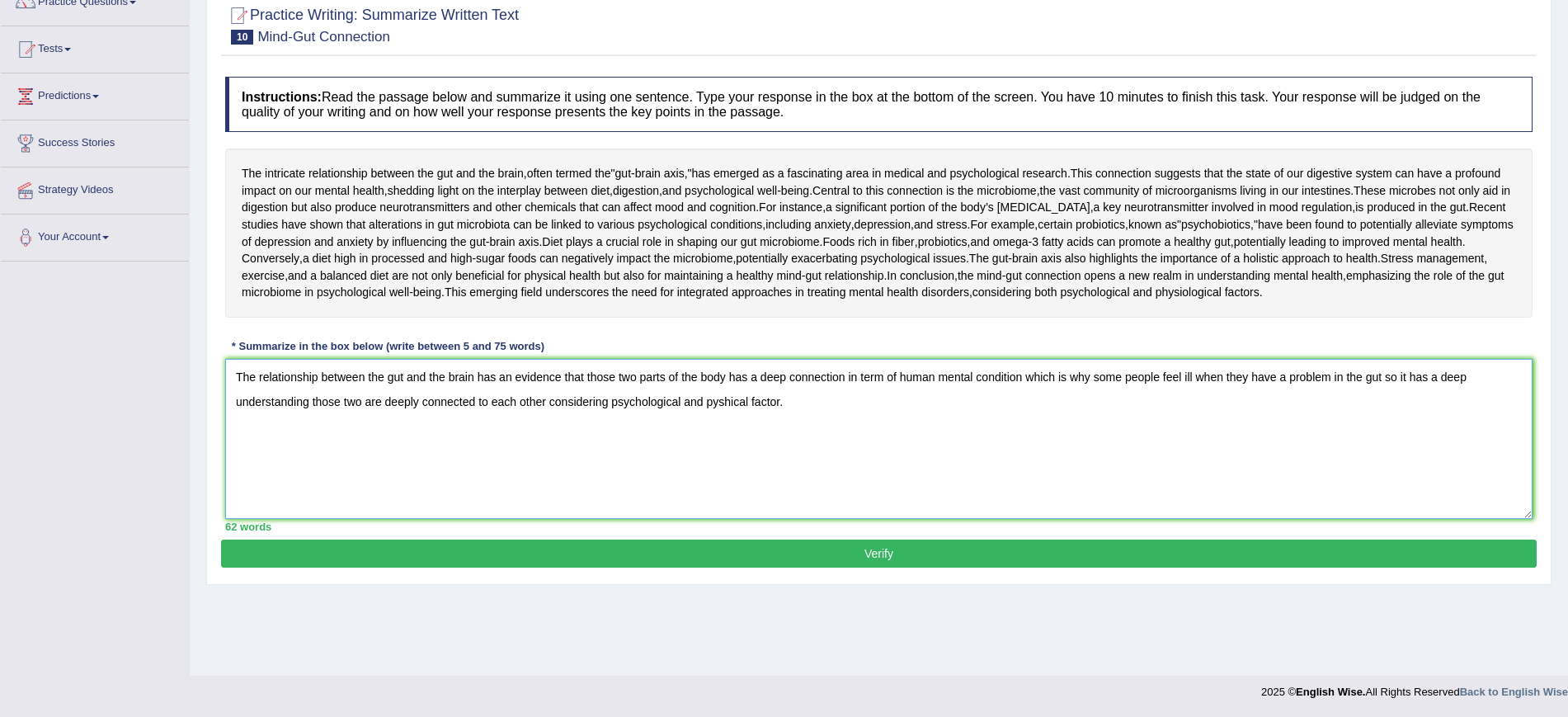
type textarea "The relationship between the gut and the brain has an evidence that those two p…"
click at [1178, 568] on button "Verify" at bounding box center [878, 554] width 1316 height 28
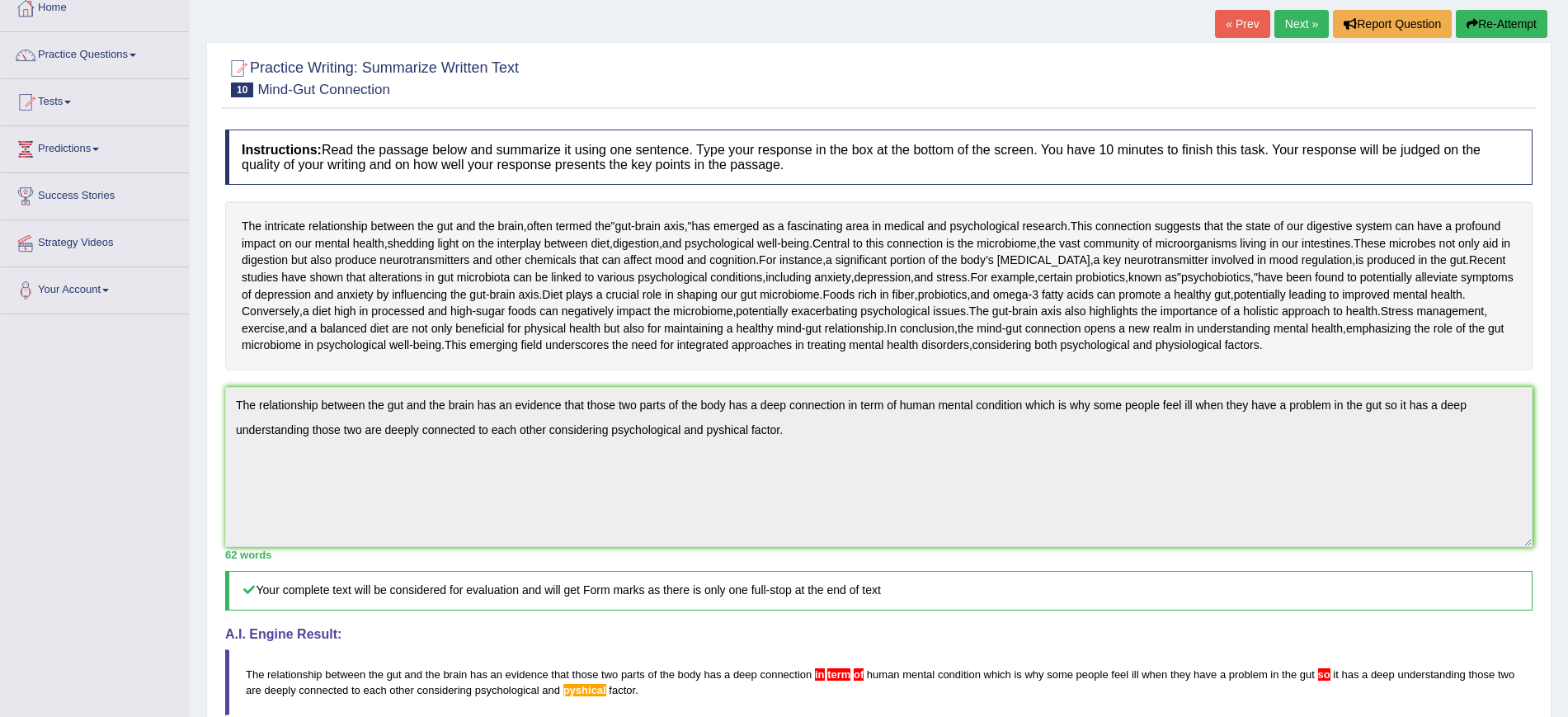
scroll to position [0, 0]
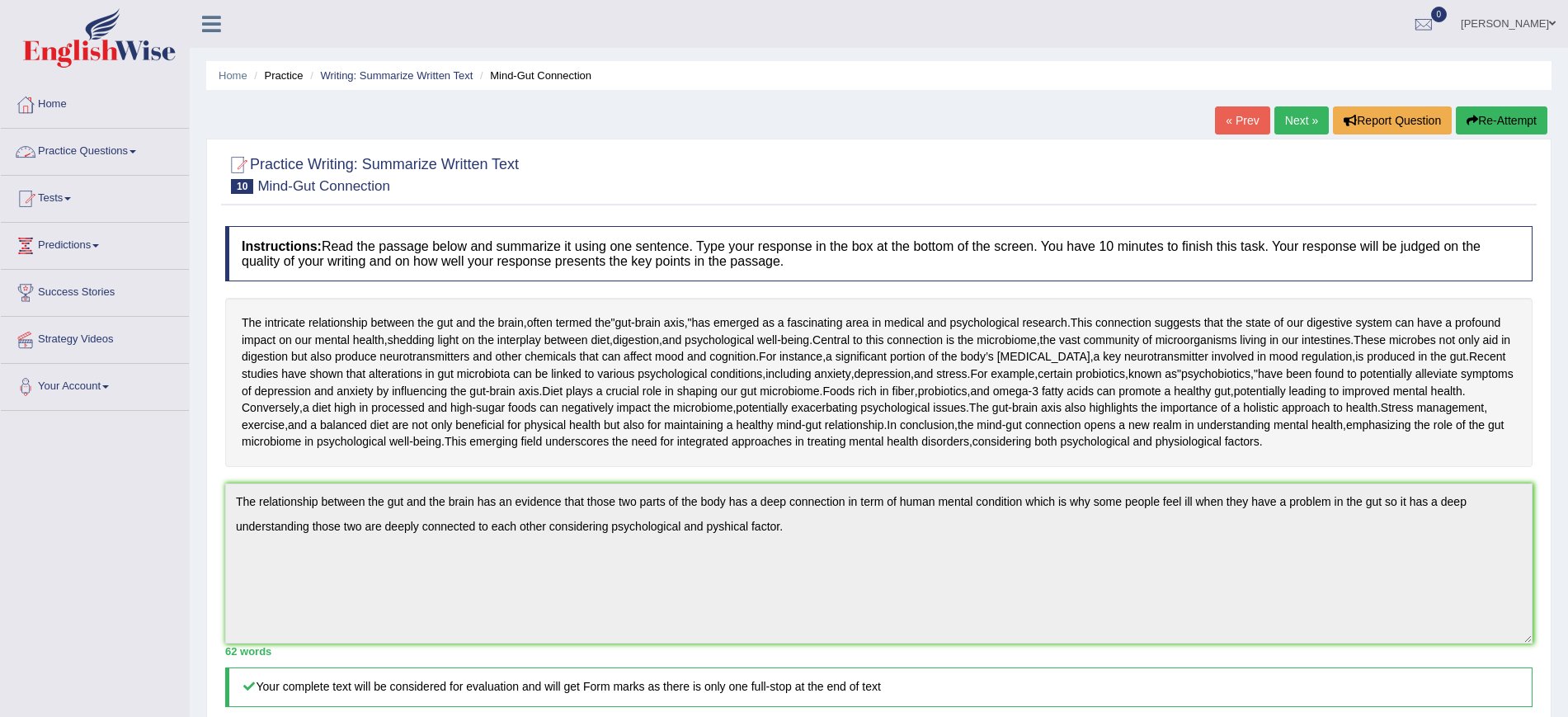
click at [101, 154] on link "Practice Questions" at bounding box center [95, 149] width 188 height 41
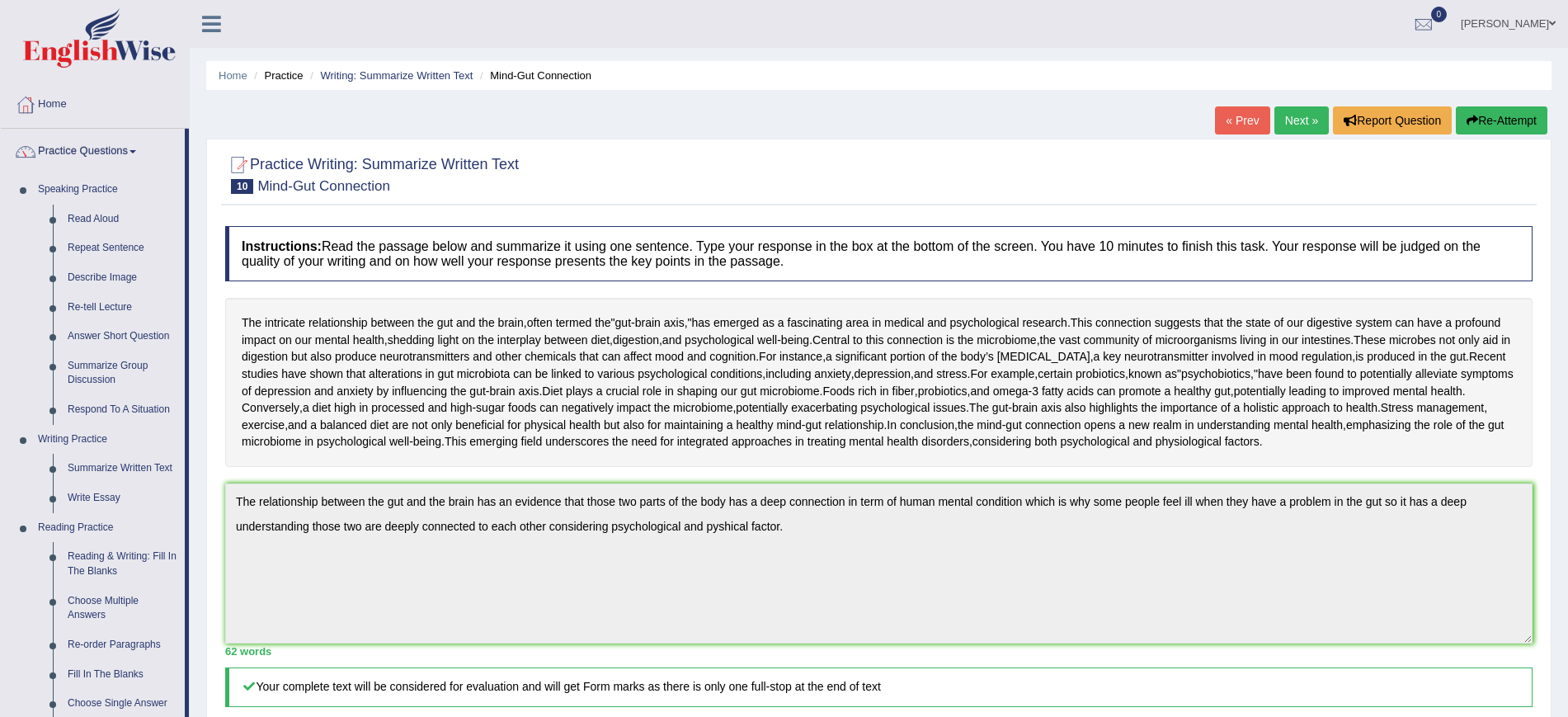
click at [1287, 123] on link "Next »" at bounding box center [1301, 121] width 55 height 28
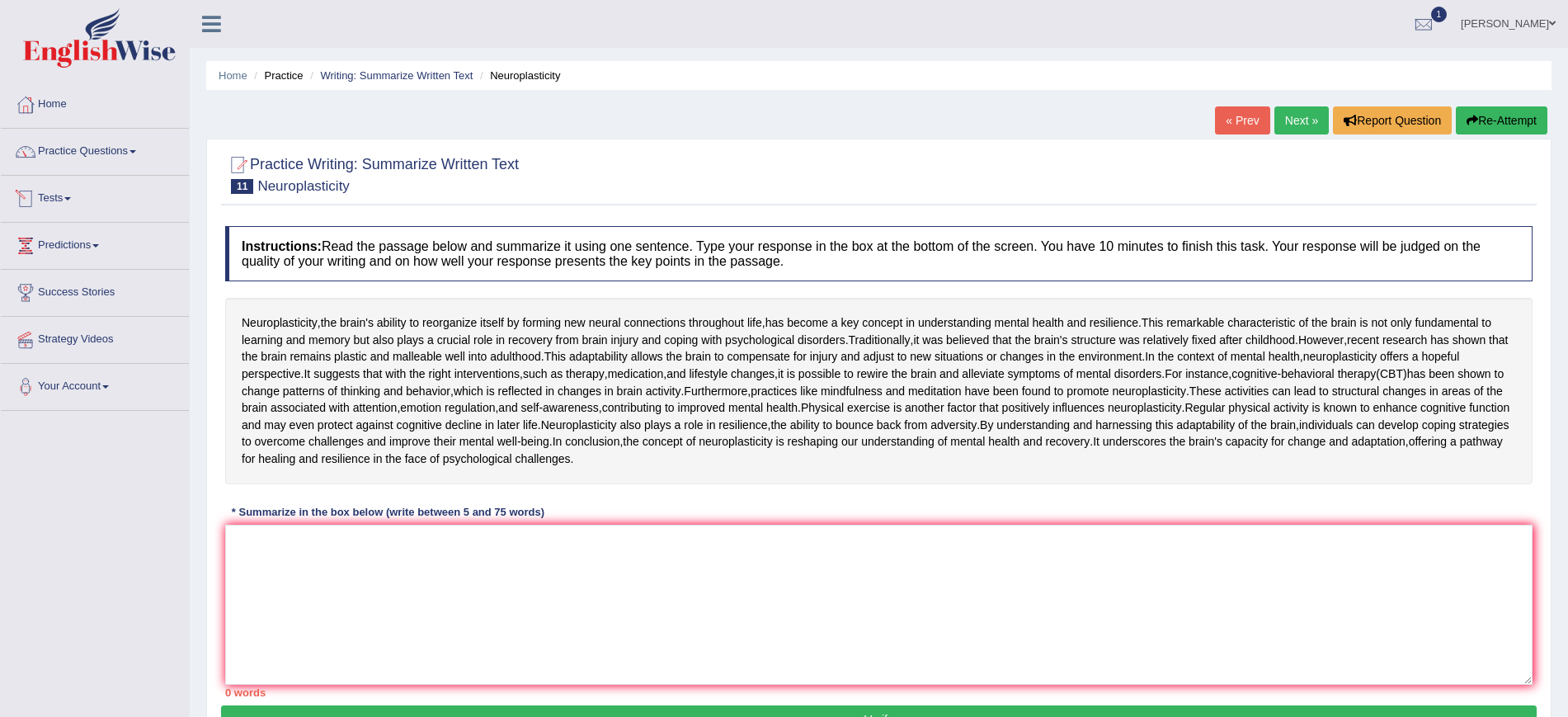
click at [67, 198] on link "Tests" at bounding box center [95, 196] width 188 height 41
click at [98, 334] on span at bounding box center [96, 334] width 6 height 4
click at [131, 151] on link "Practice Questions" at bounding box center [95, 149] width 188 height 41
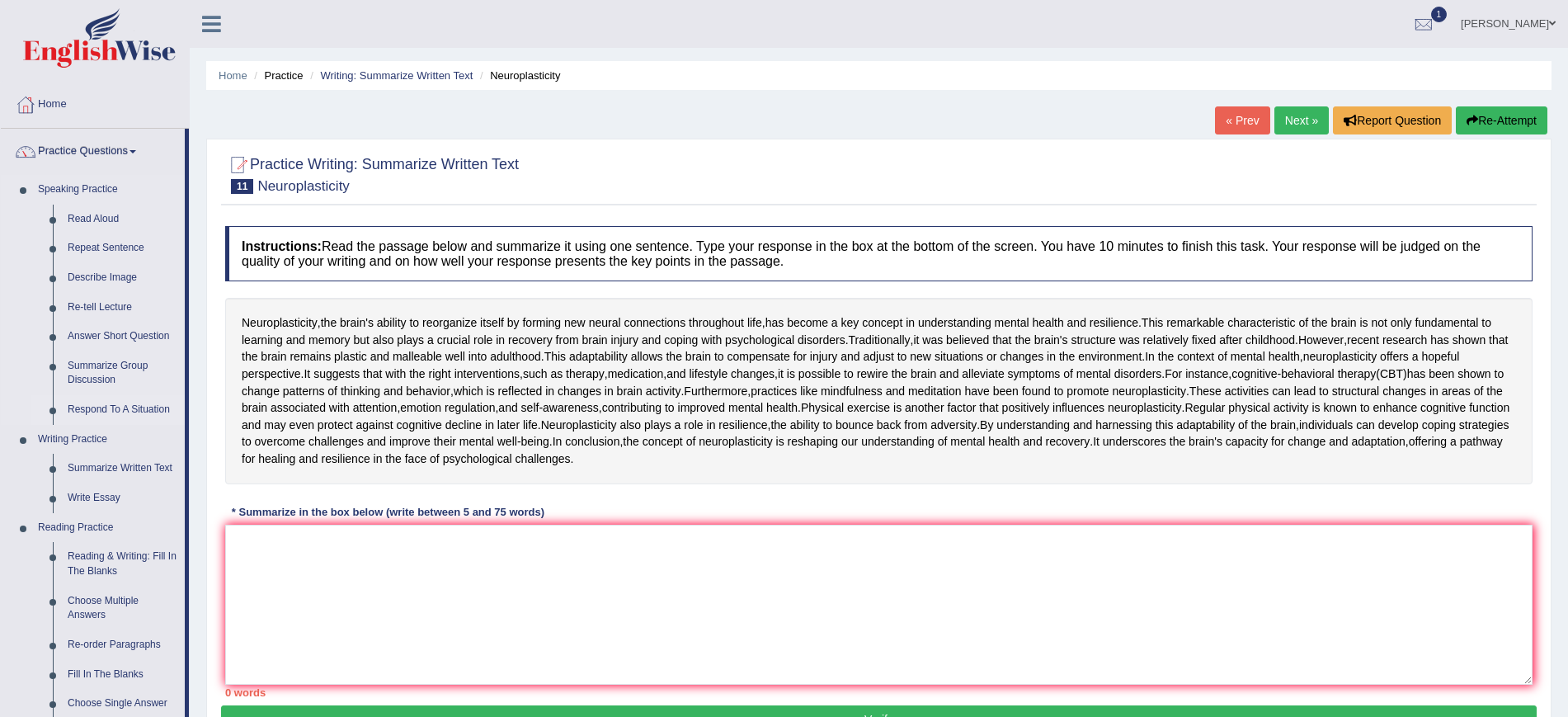
drag, startPoint x: 185, startPoint y: 302, endPoint x: 183, endPoint y: 399, distance: 97.0
click at [183, 399] on li "Practice Questions Speaking Practice Read Aloud Repeat Sentence Describe Image …" at bounding box center [95, 593] width 188 height 928
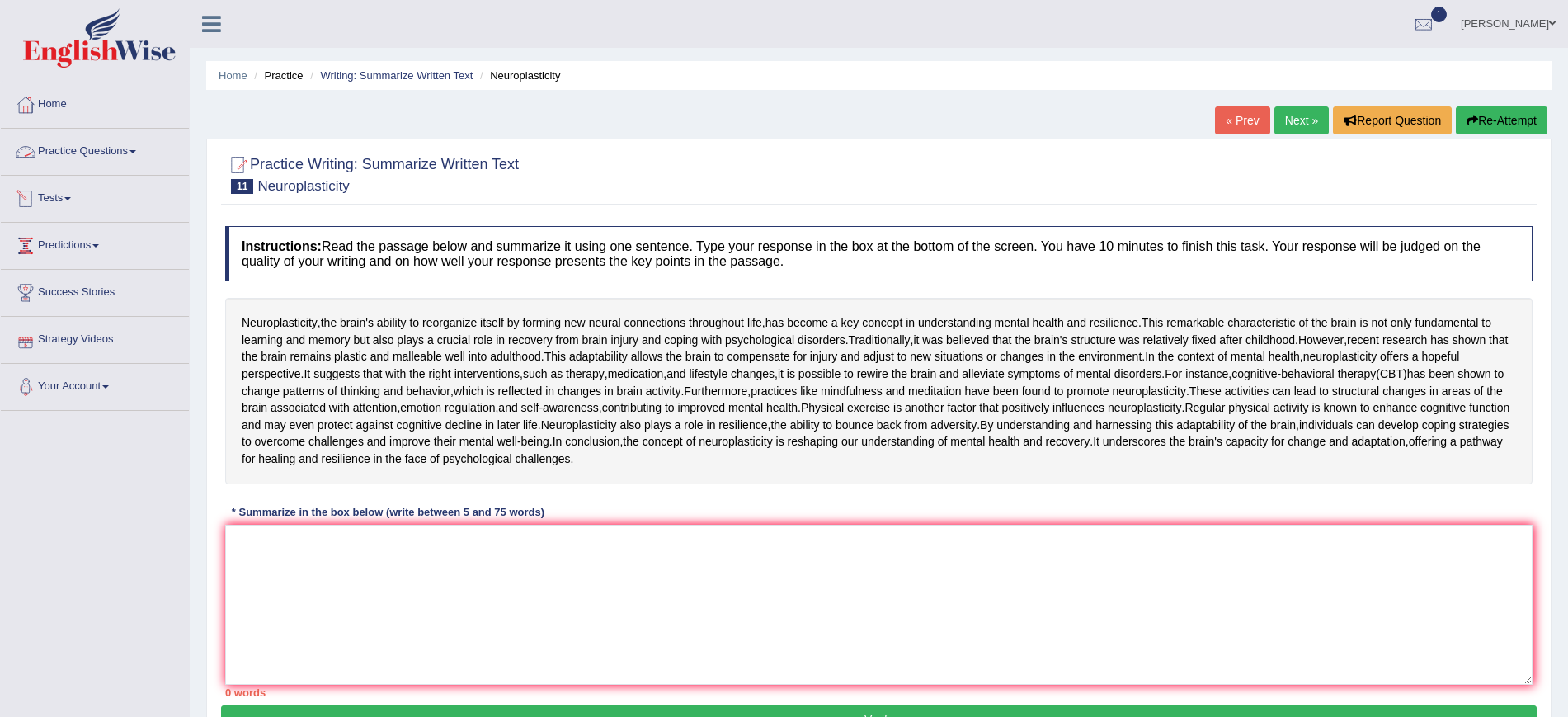
click at [117, 155] on link "Practice Questions" at bounding box center [95, 149] width 188 height 41
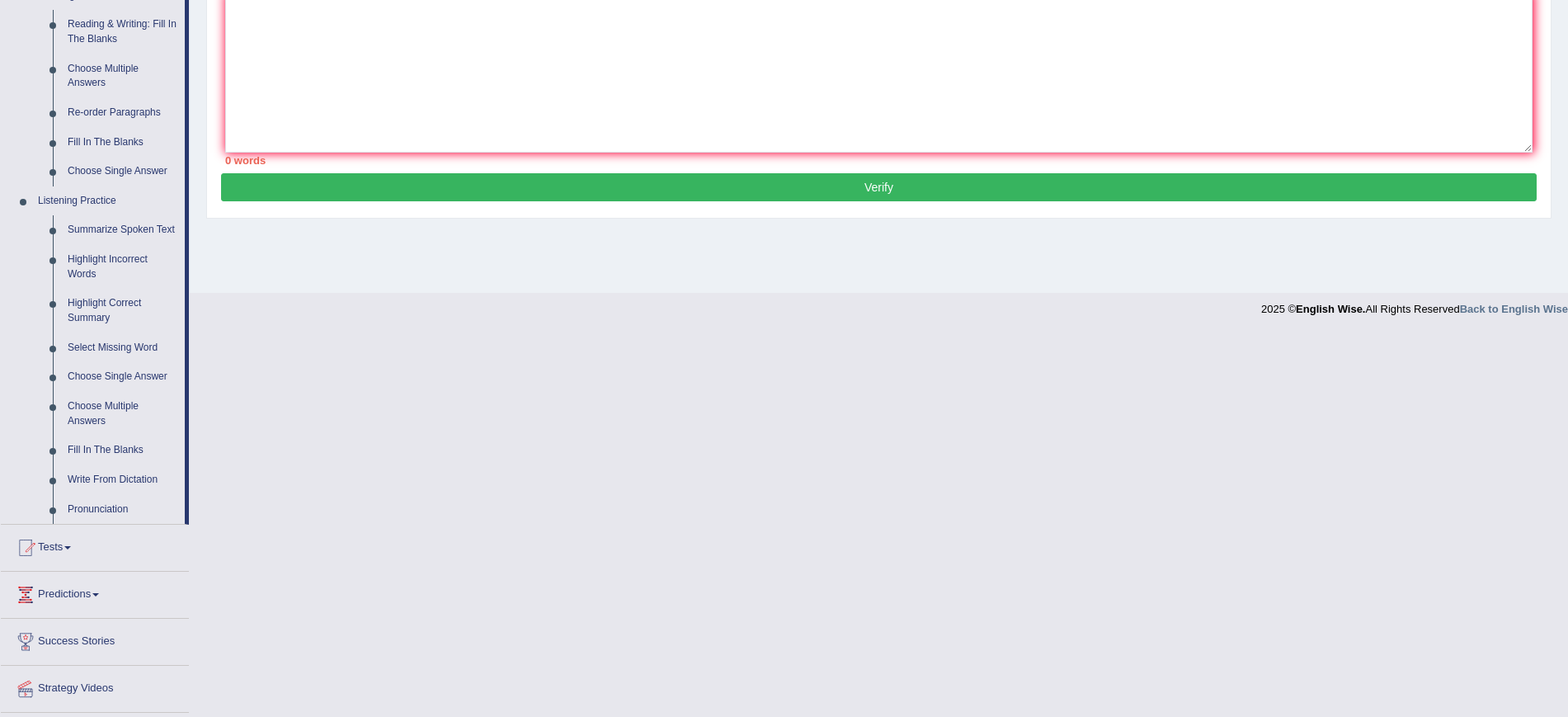
scroll to position [576, 0]
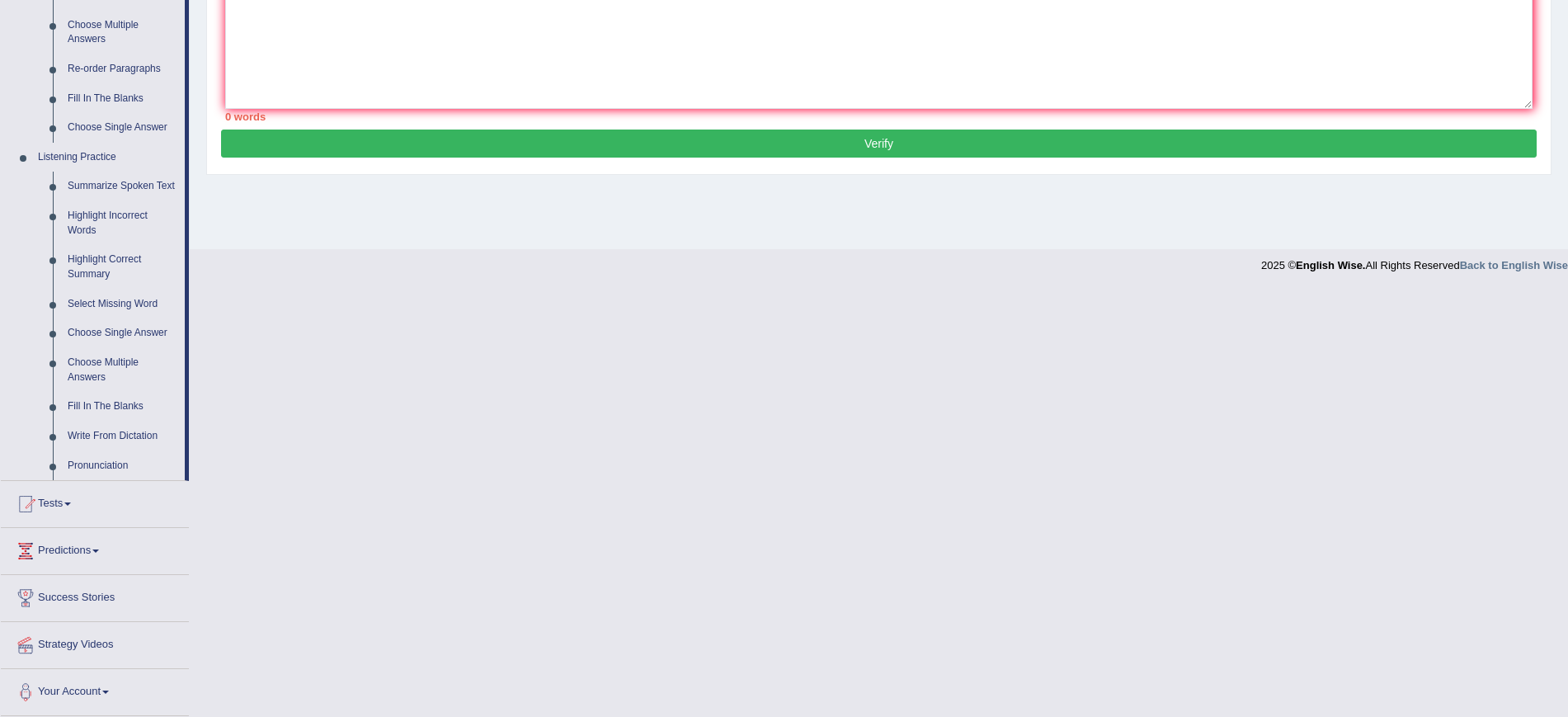
drag, startPoint x: 1547, startPoint y: 587, endPoint x: 602, endPoint y: 465, distance: 952.8
click at [108, 214] on link "Highlight Incorrect Words" at bounding box center [122, 223] width 124 height 44
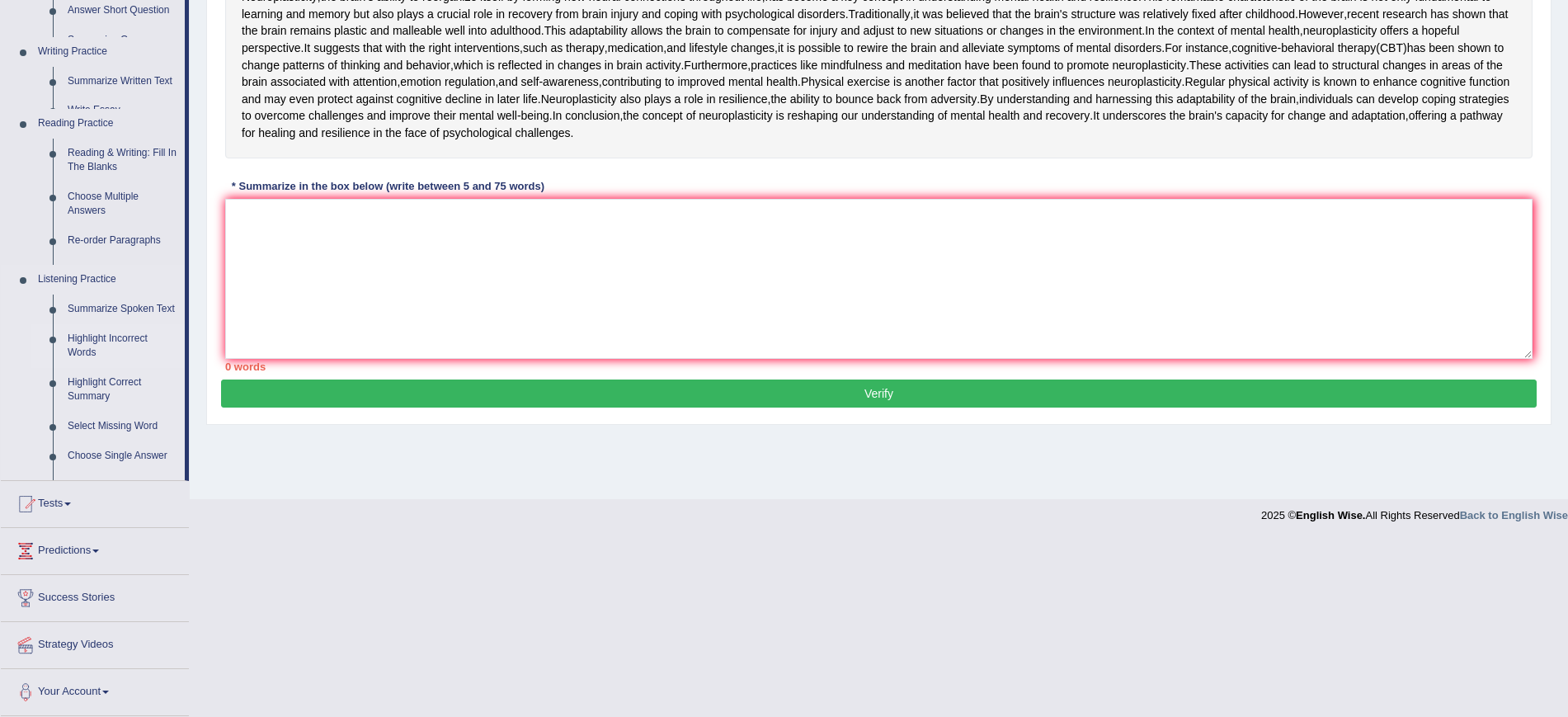
scroll to position [257, 0]
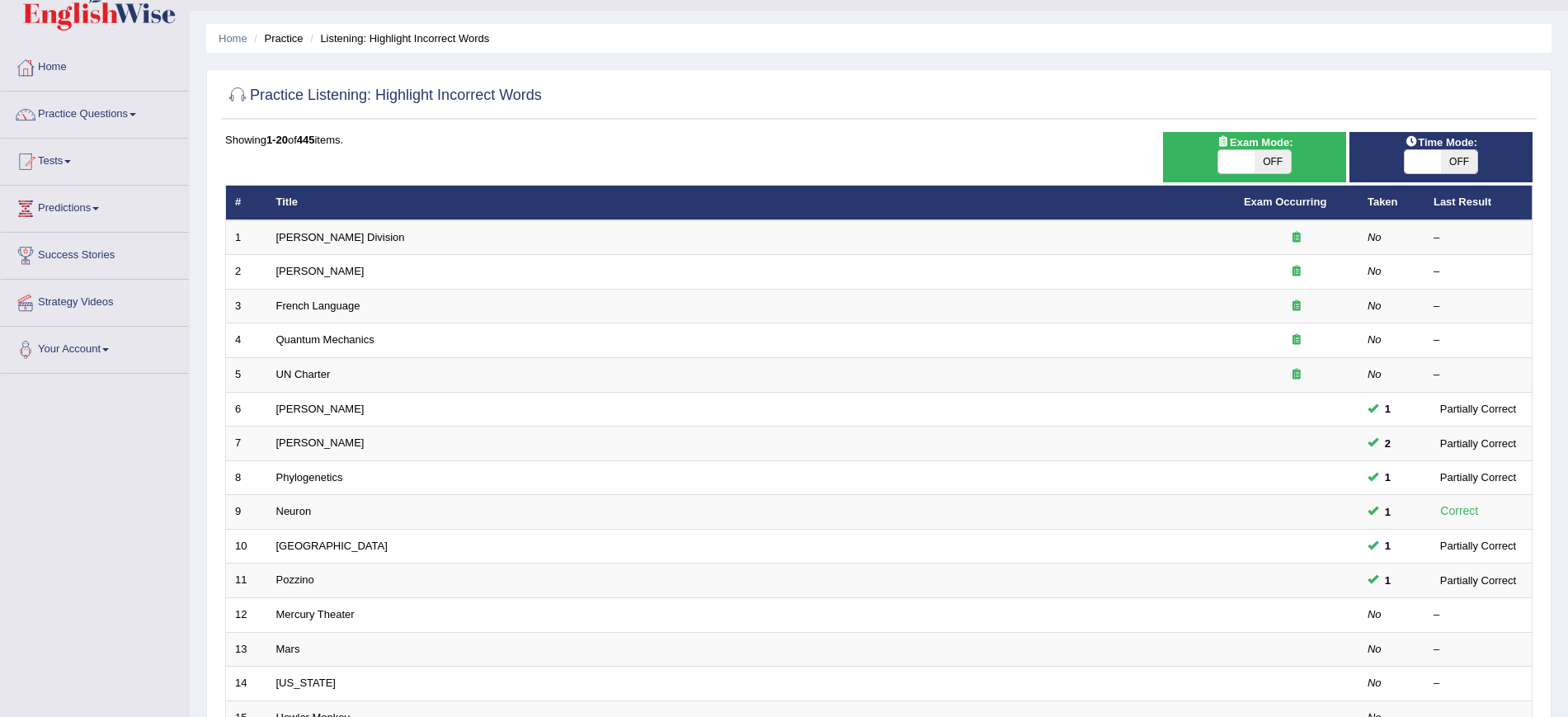
scroll to position [15, 0]
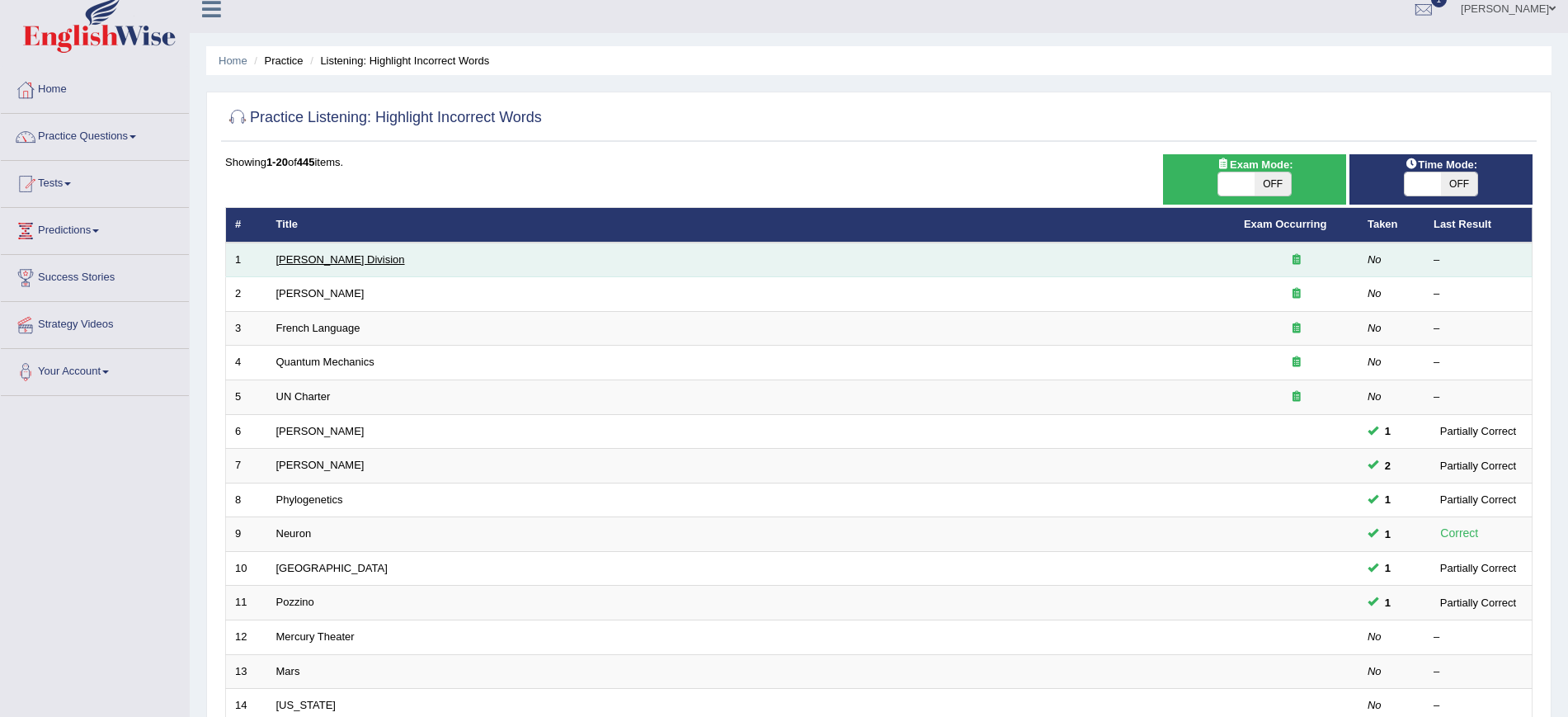
click at [281, 255] on link "Ward Division" at bounding box center [340, 259] width 129 height 12
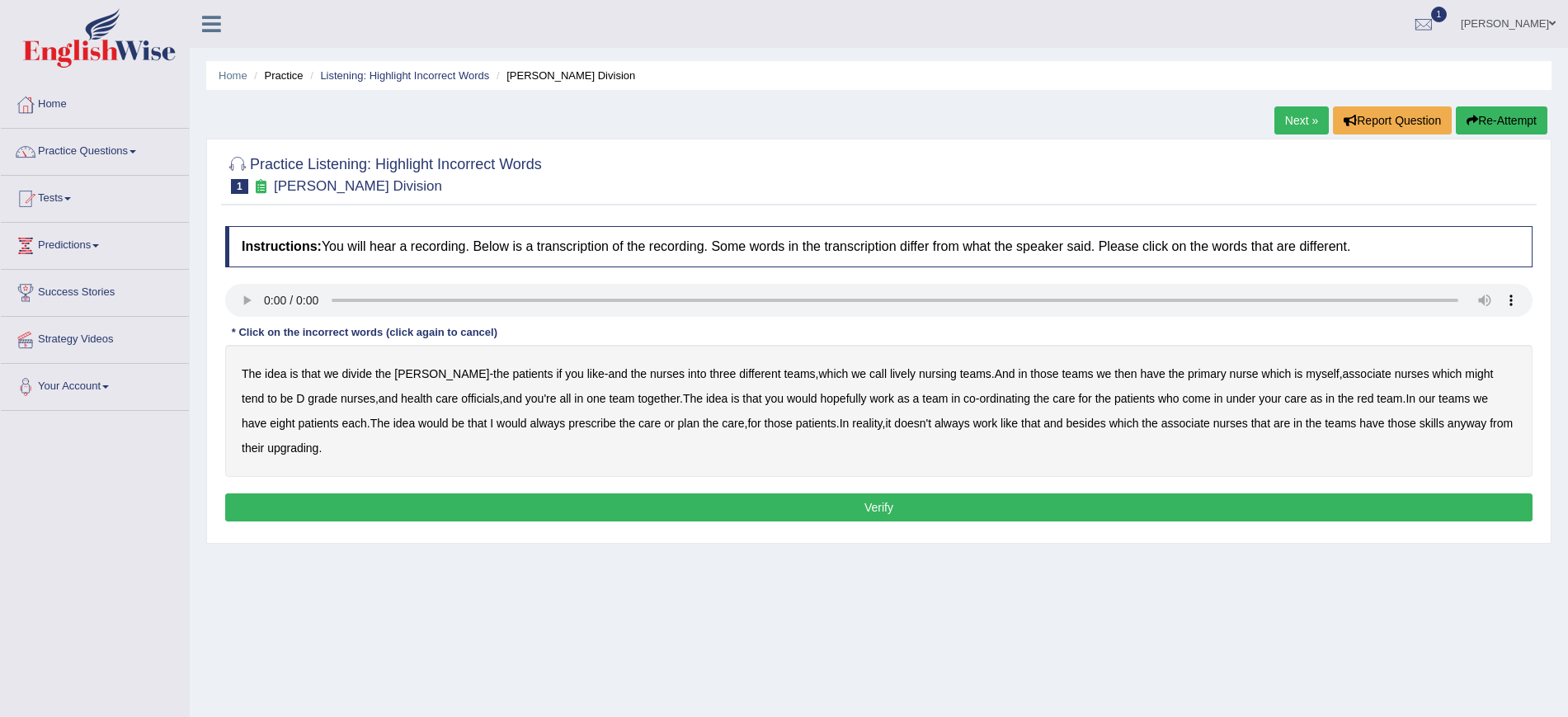
click at [1465, 375] on b "might" at bounding box center [1479, 374] width 28 height 13
click at [757, 499] on button "Verify" at bounding box center [879, 507] width 1307 height 28
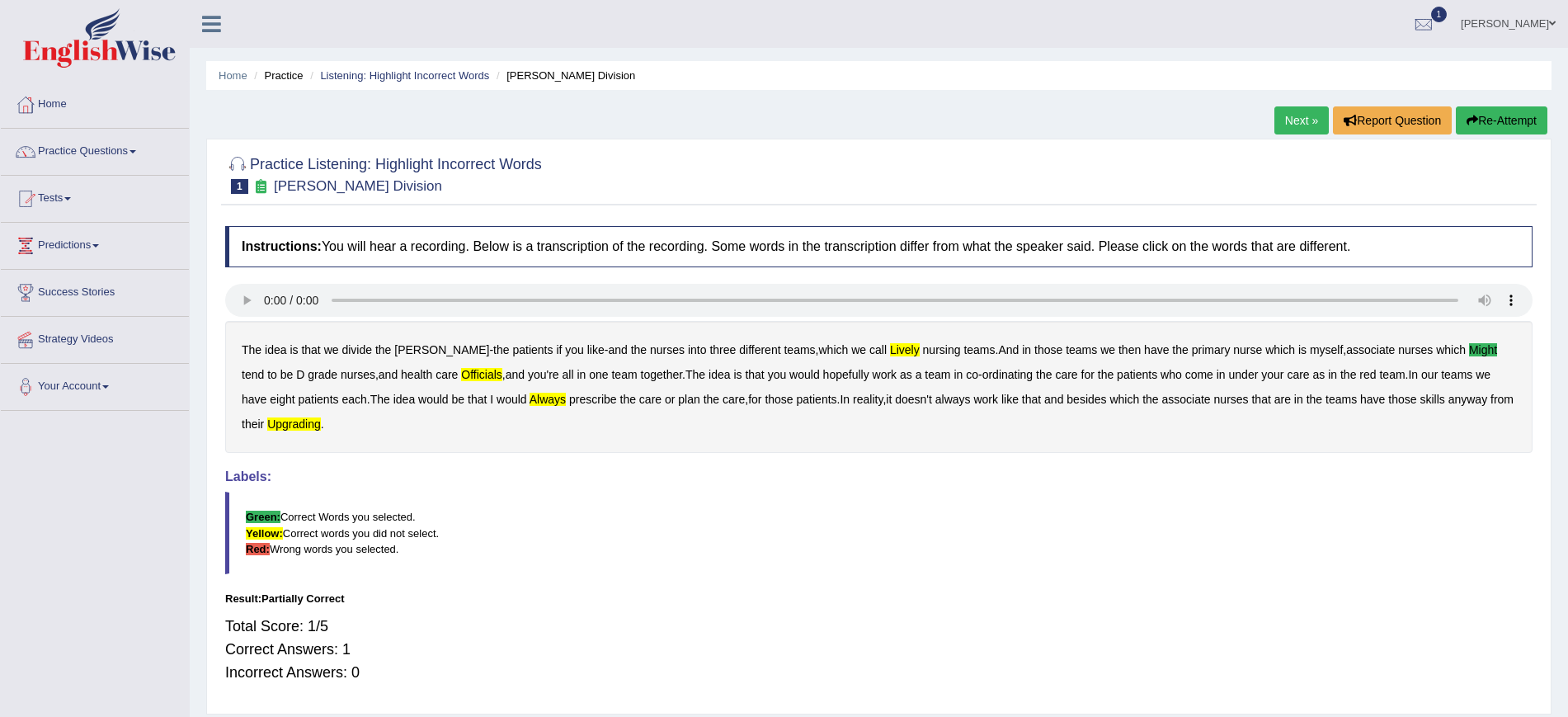
click at [1485, 116] on button "Re-Attempt" at bounding box center [1501, 121] width 92 height 28
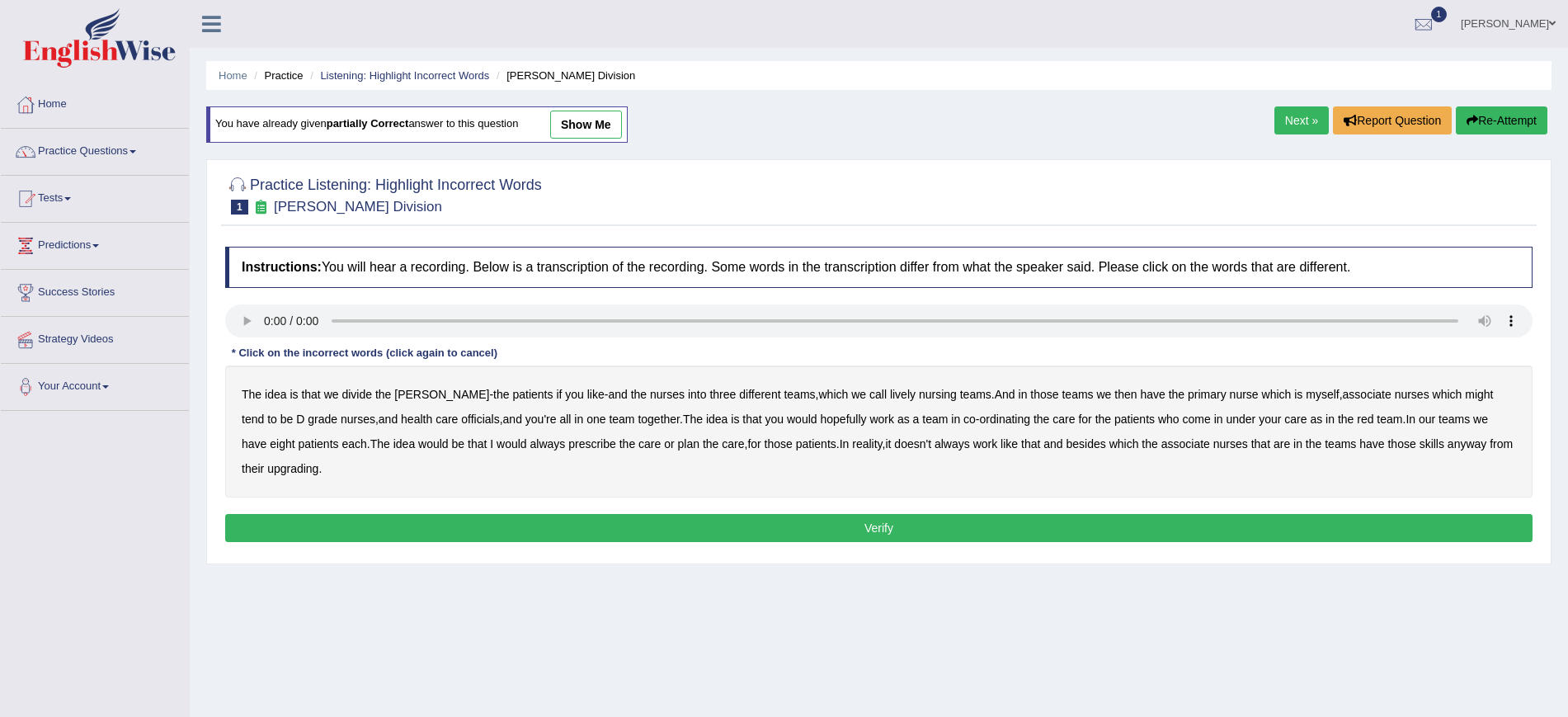
click at [861, 527] on button "Verify" at bounding box center [879, 528] width 1307 height 28
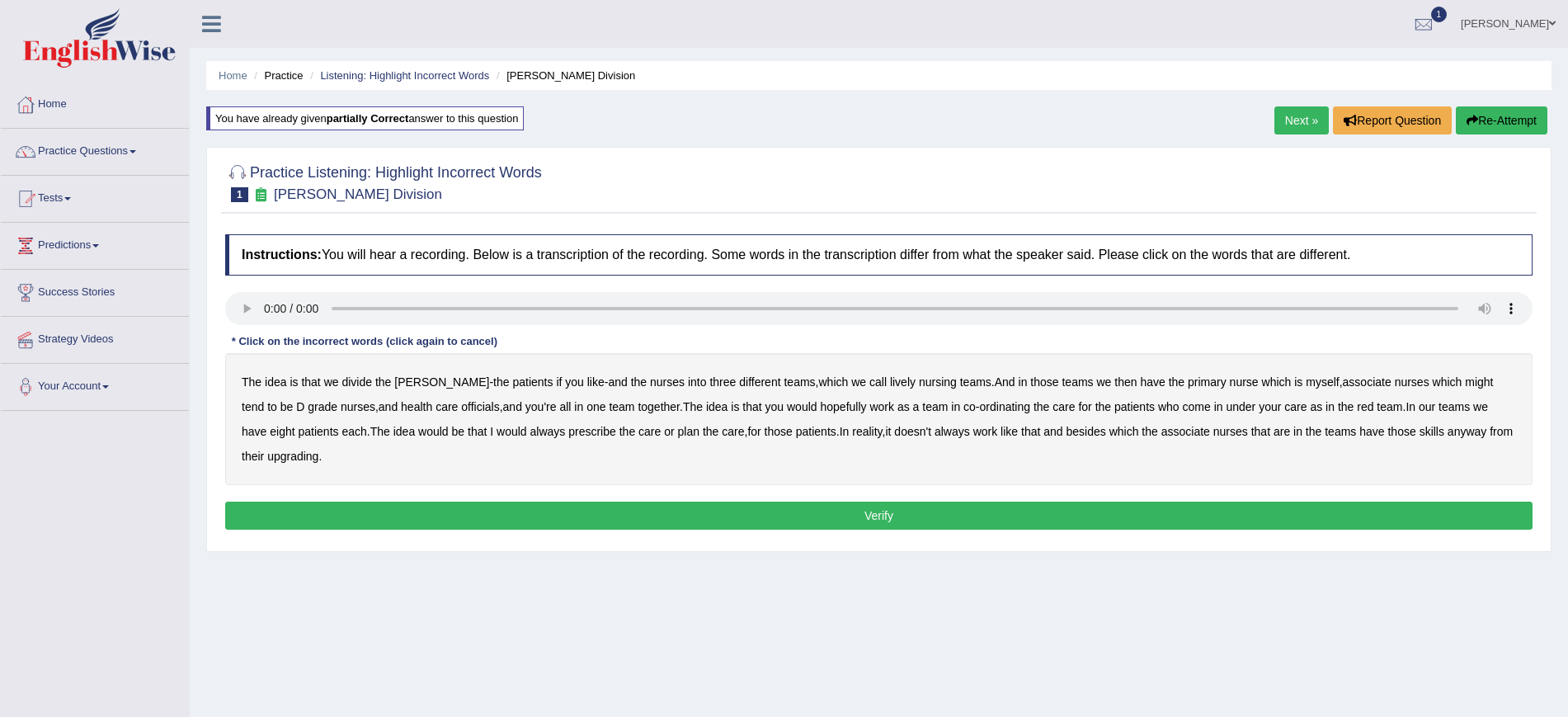
click at [861, 519] on button "Verify" at bounding box center [879, 516] width 1307 height 28
click at [890, 383] on b "lively" at bounding box center [903, 382] width 26 height 13
click at [308, 409] on b "grade" at bounding box center [323, 406] width 30 height 13
click at [530, 429] on b "always" at bounding box center [548, 431] width 35 height 13
click at [1192, 512] on button "Verify" at bounding box center [879, 516] width 1307 height 28
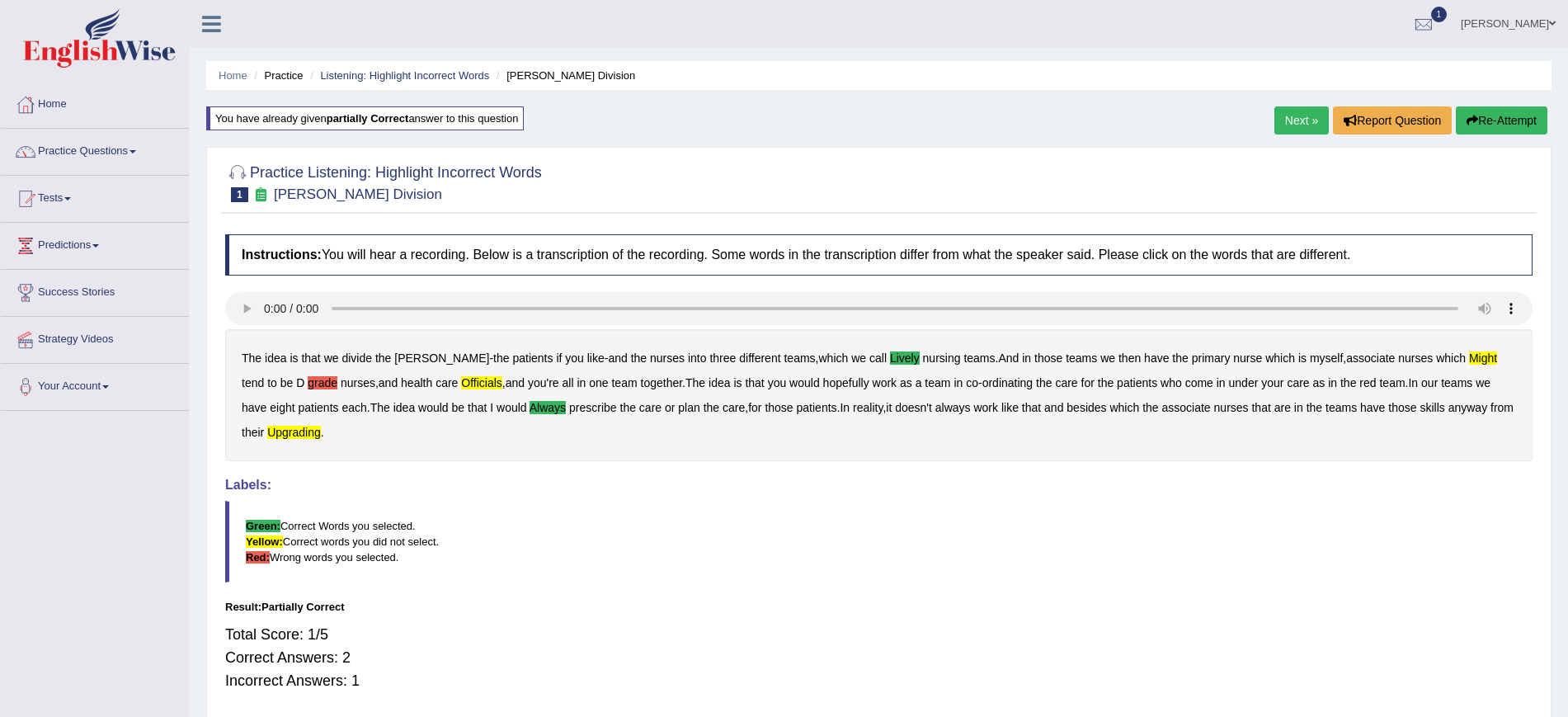
click at [1300, 115] on link "Next »" at bounding box center [1301, 121] width 55 height 28
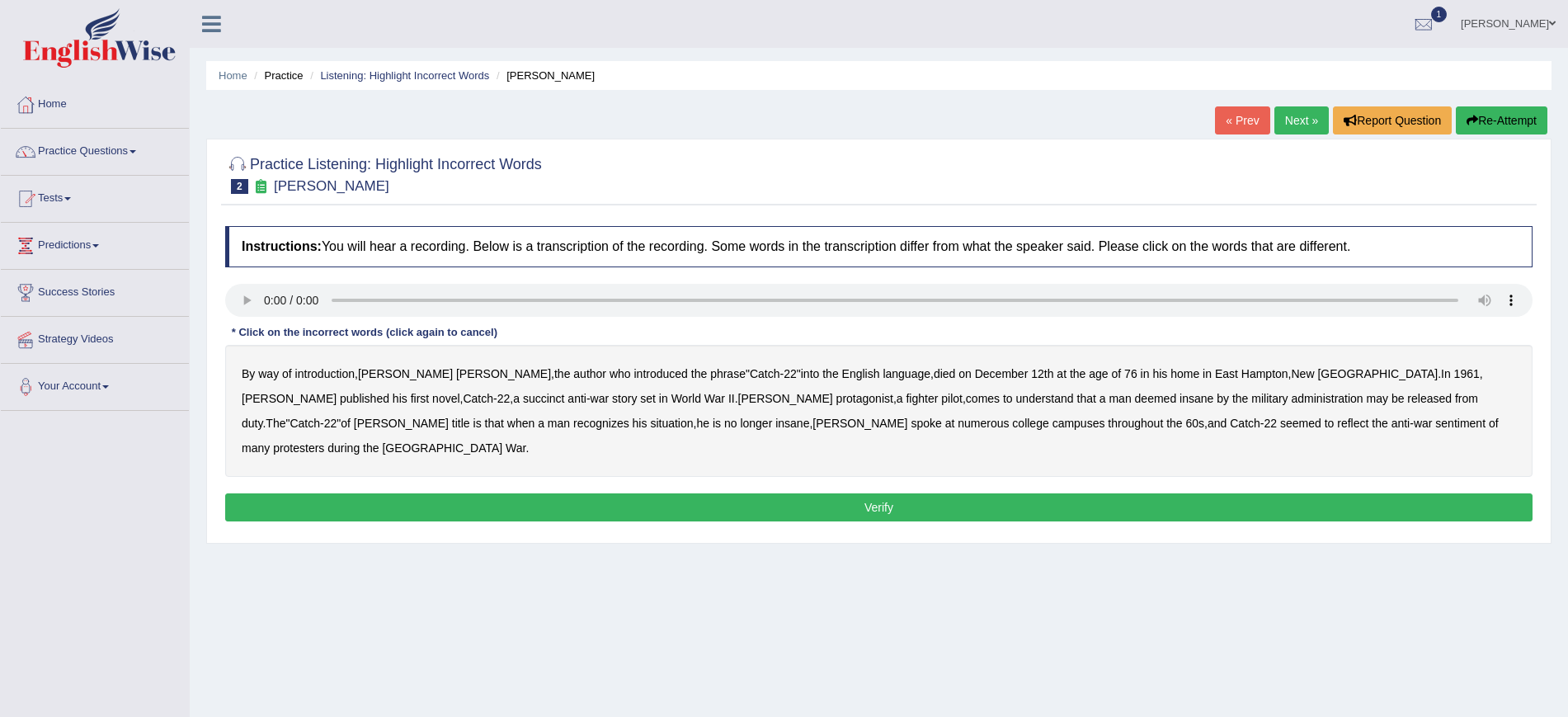
click at [523, 398] on b "succinct" at bounding box center [543, 398] width 42 height 13
click at [1292, 399] on b "administration" at bounding box center [1327, 398] width 71 height 13
click at [650, 425] on b "situation" at bounding box center [671, 423] width 43 height 13
click at [1337, 425] on b "reflect" at bounding box center [1353, 423] width 32 height 13
click at [1156, 493] on button "Verify" at bounding box center [879, 507] width 1307 height 28
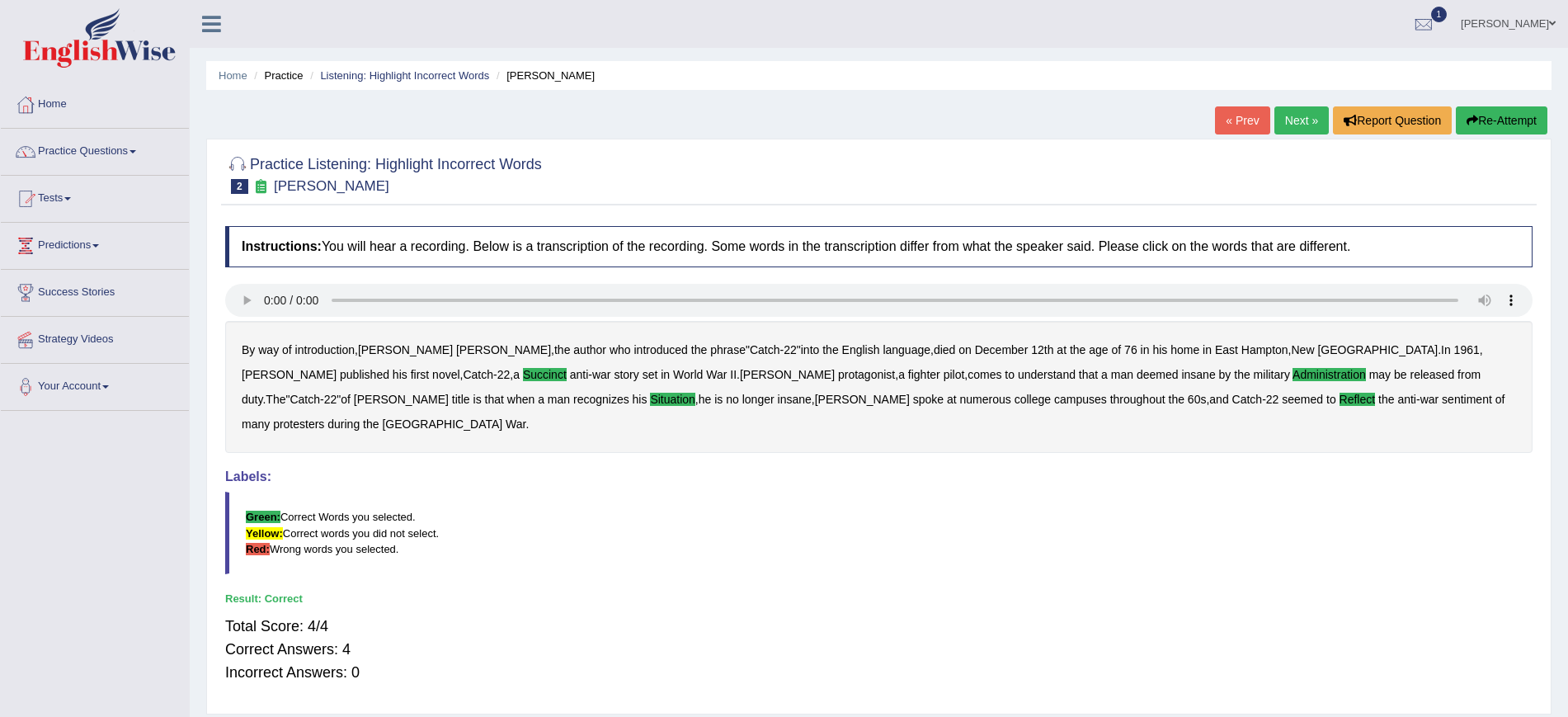
click at [1285, 115] on link "Next »" at bounding box center [1301, 121] width 55 height 28
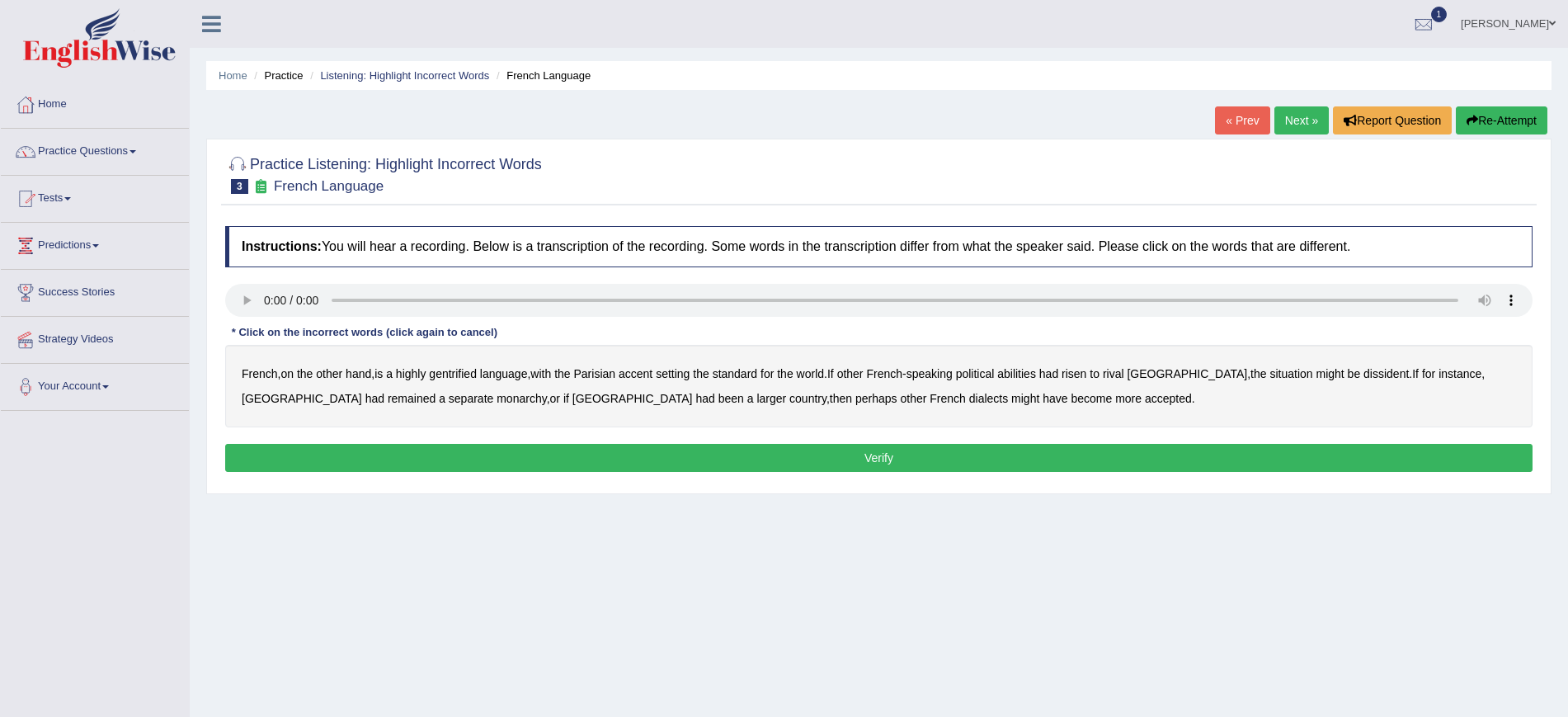
click at [1035, 375] on b "abilities" at bounding box center [1016, 374] width 39 height 13
click at [1363, 377] on b "dissident" at bounding box center [1385, 374] width 45 height 13
click at [1438, 377] on b "instance" at bounding box center [1460, 374] width 43 height 13
click at [891, 449] on button "Verify" at bounding box center [879, 457] width 1307 height 28
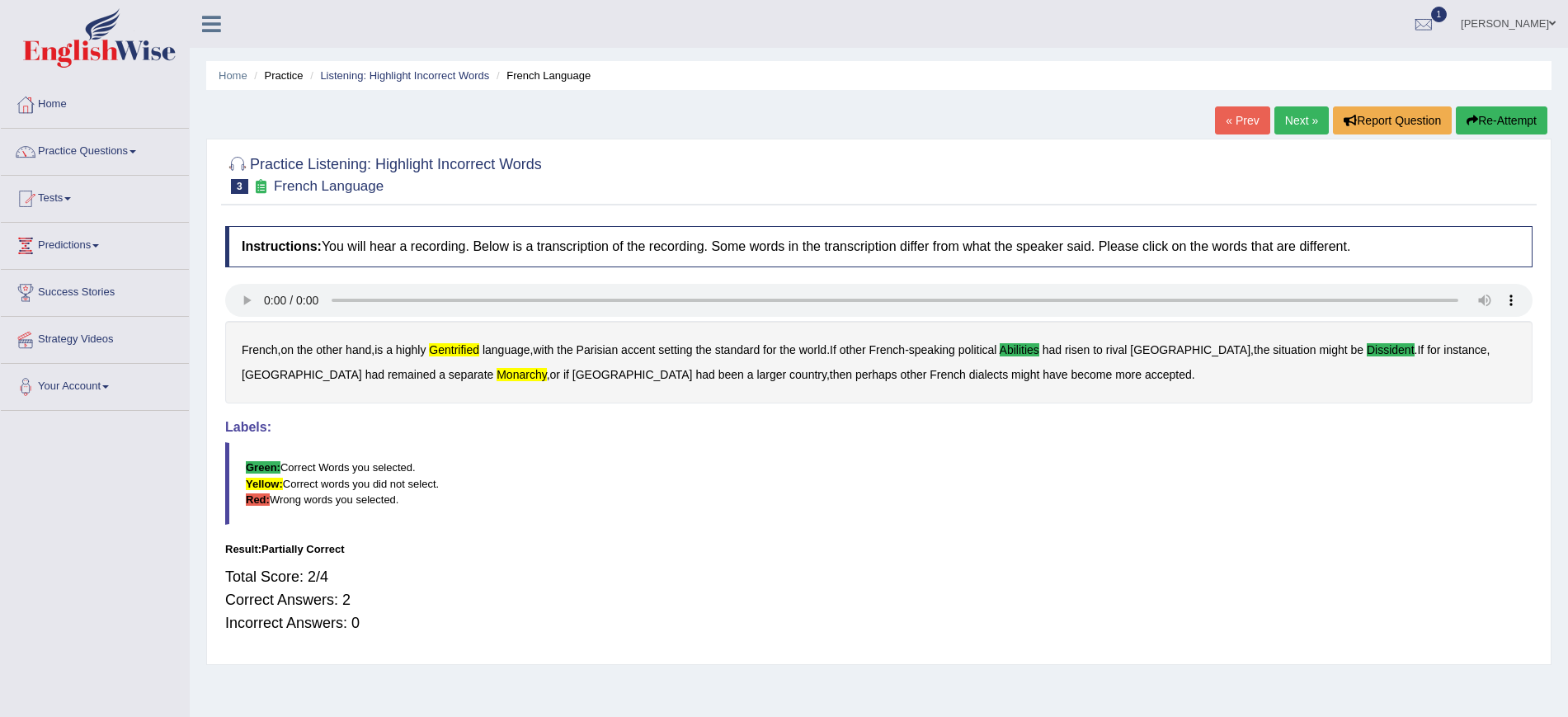
click at [1299, 111] on link "Next »" at bounding box center [1301, 121] width 55 height 28
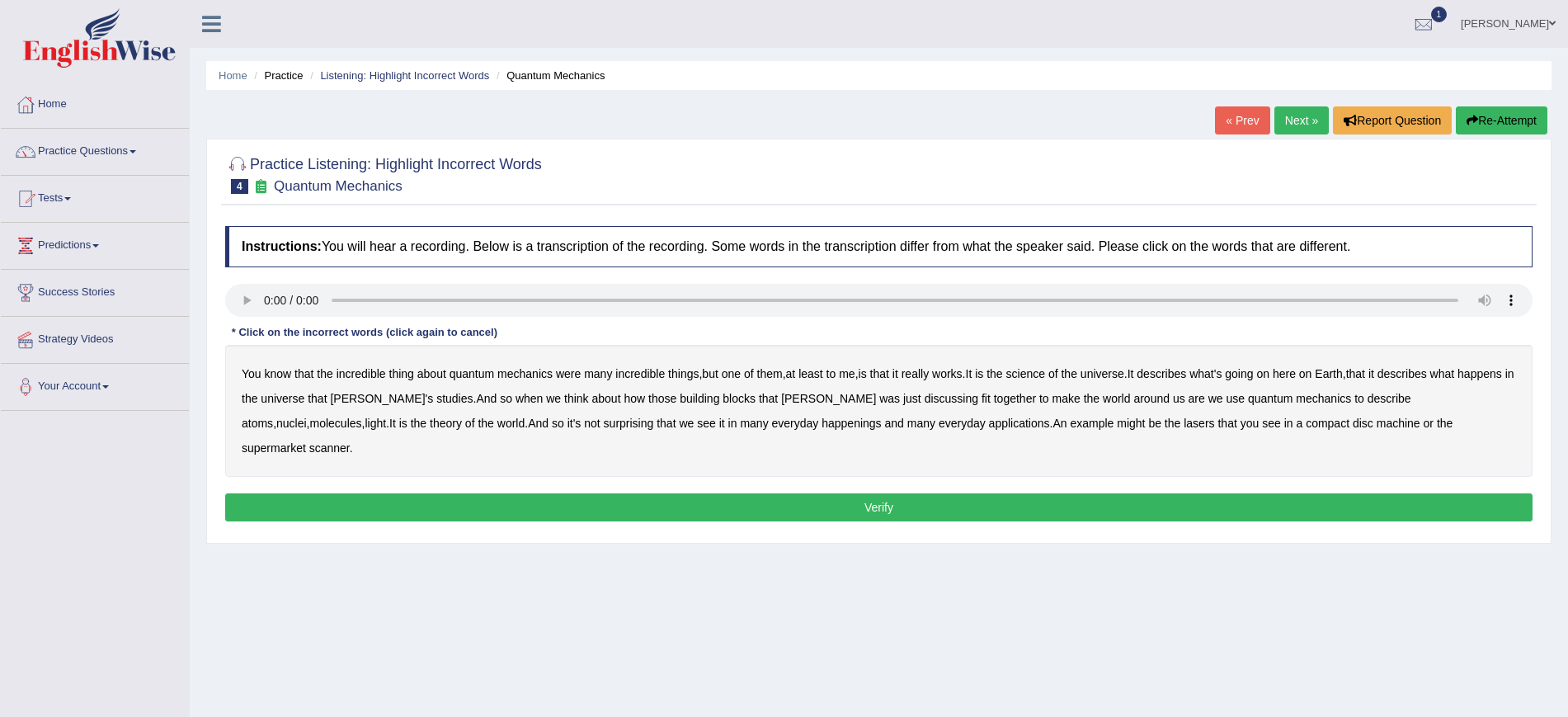
click at [1045, 377] on b "science" at bounding box center [1026, 374] width 39 height 13
click at [822, 429] on b "happenings" at bounding box center [851, 423] width 59 height 13
click at [1307, 493] on button "Verify" at bounding box center [879, 507] width 1307 height 28
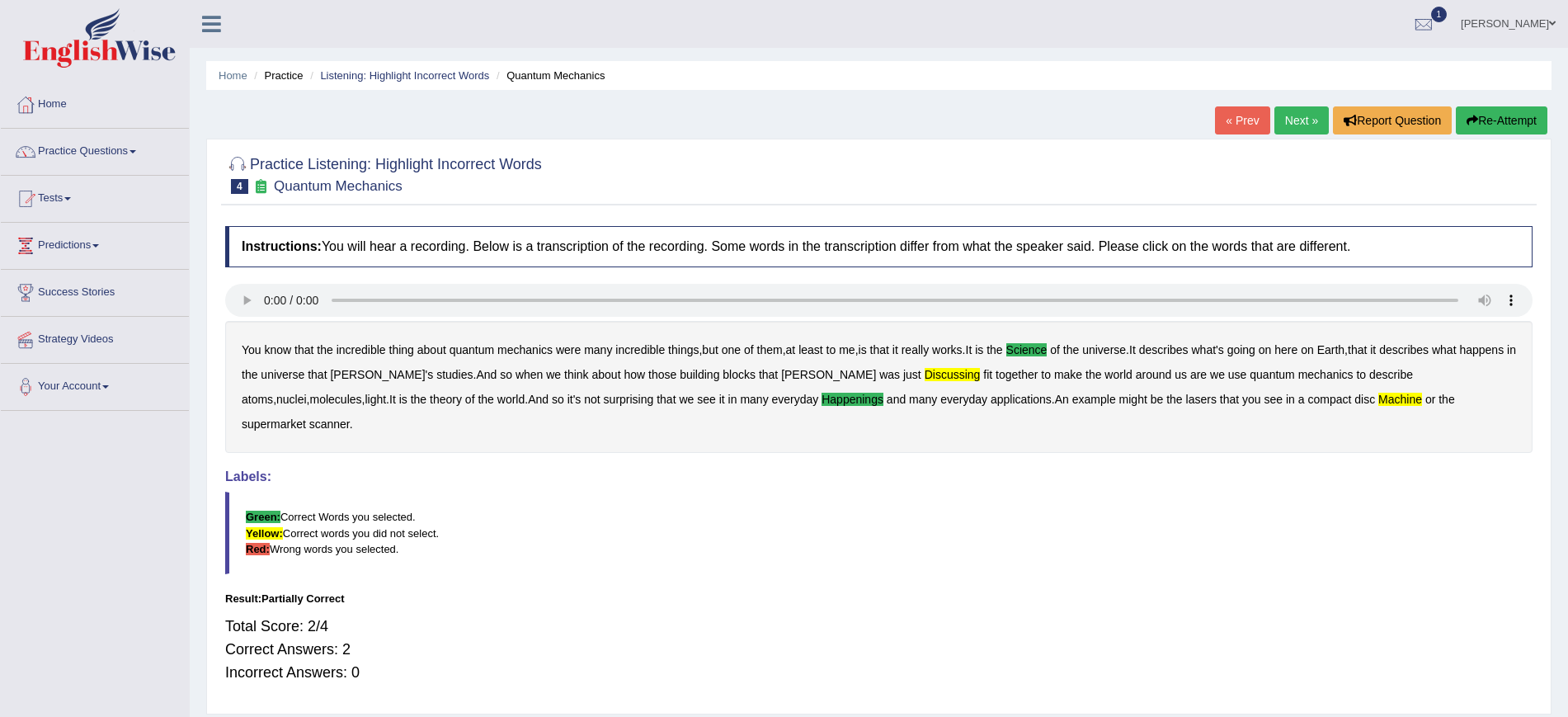
click at [1307, 116] on link "Next »" at bounding box center [1301, 121] width 55 height 28
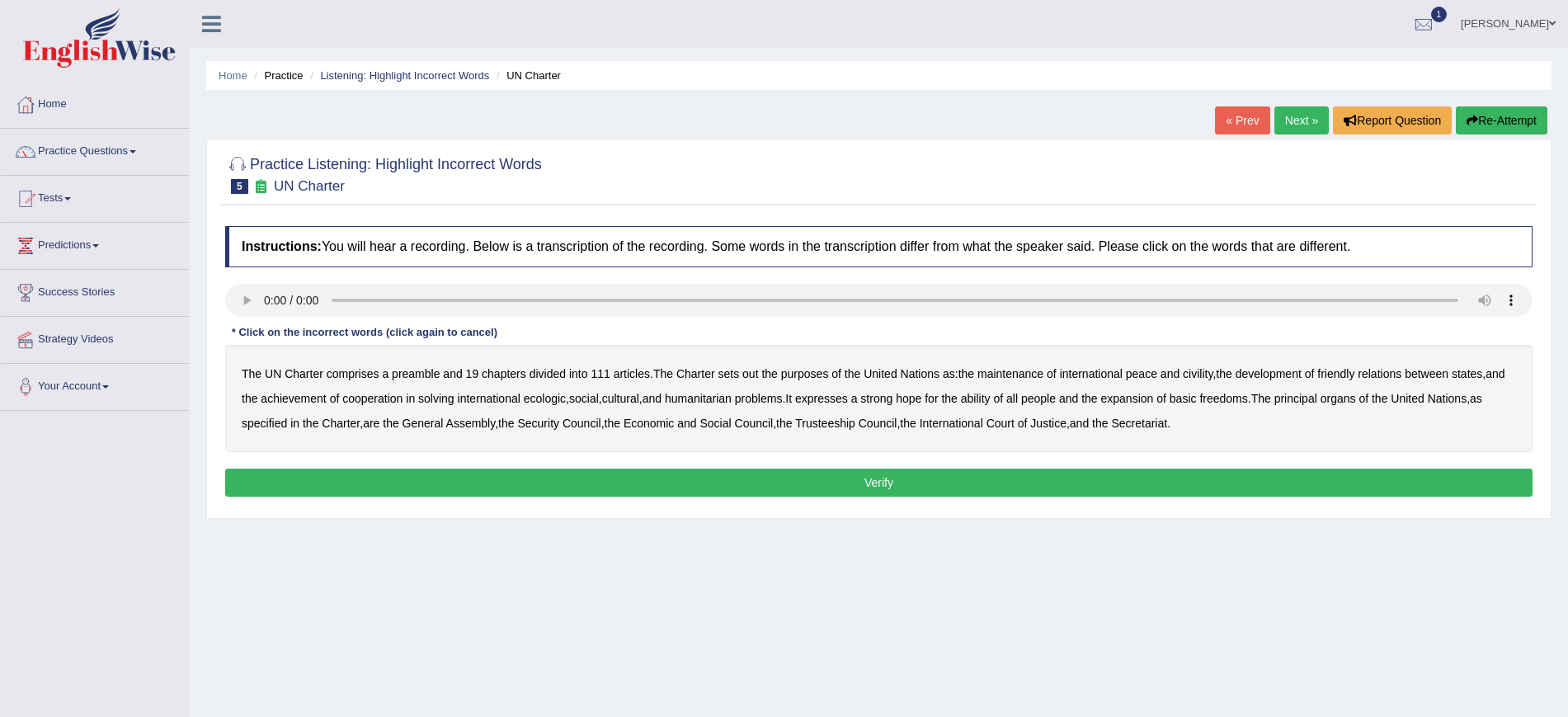
click at [1197, 376] on b "civility" at bounding box center [1197, 374] width 30 height 13
click at [566, 400] on b "ecologic" at bounding box center [544, 398] width 42 height 13
click at [848, 399] on b "expresses" at bounding box center [821, 398] width 53 height 13
click at [848, 391] on b "expresses" at bounding box center [821, 398] width 53 height 13
click at [938, 486] on button "Verify" at bounding box center [879, 482] width 1307 height 28
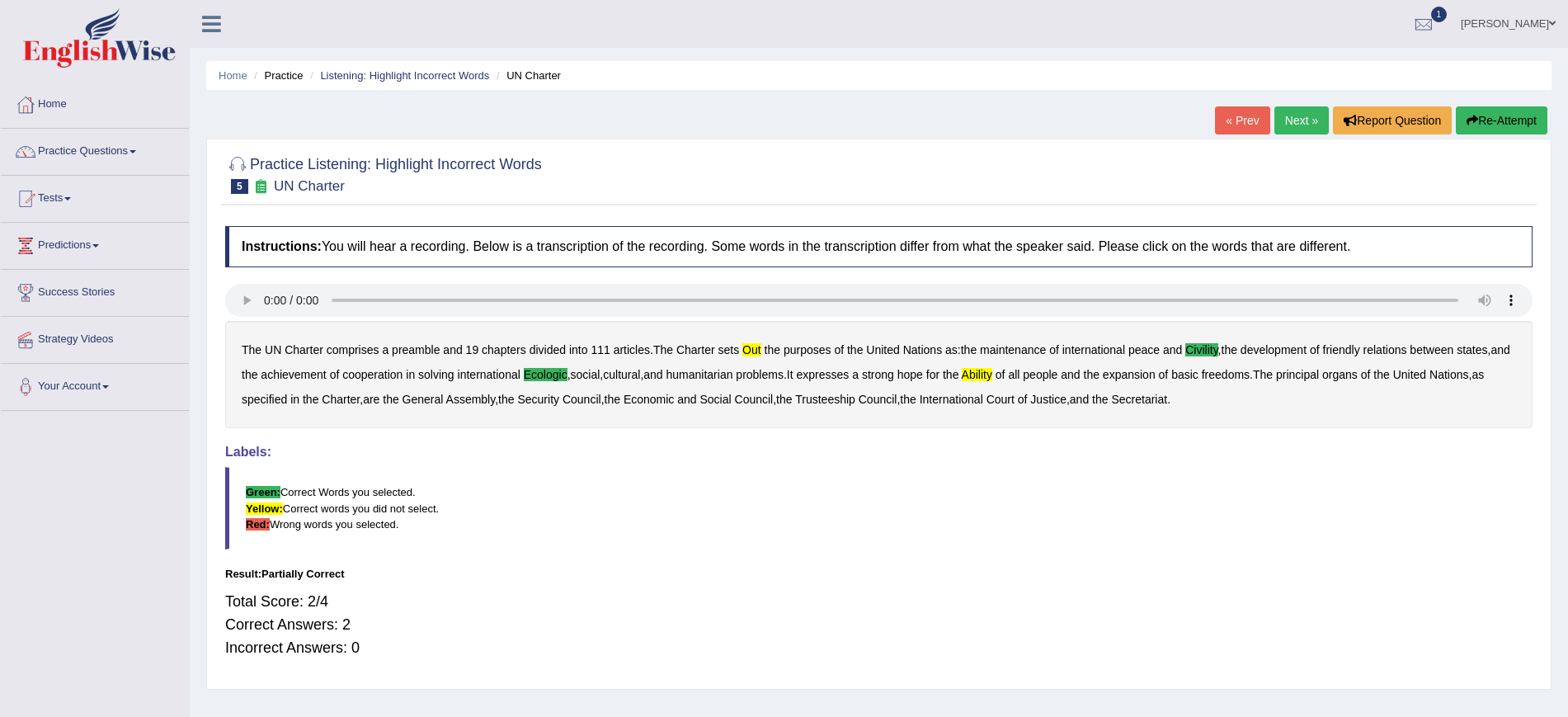
click at [1291, 119] on link "Next »" at bounding box center [1301, 121] width 55 height 28
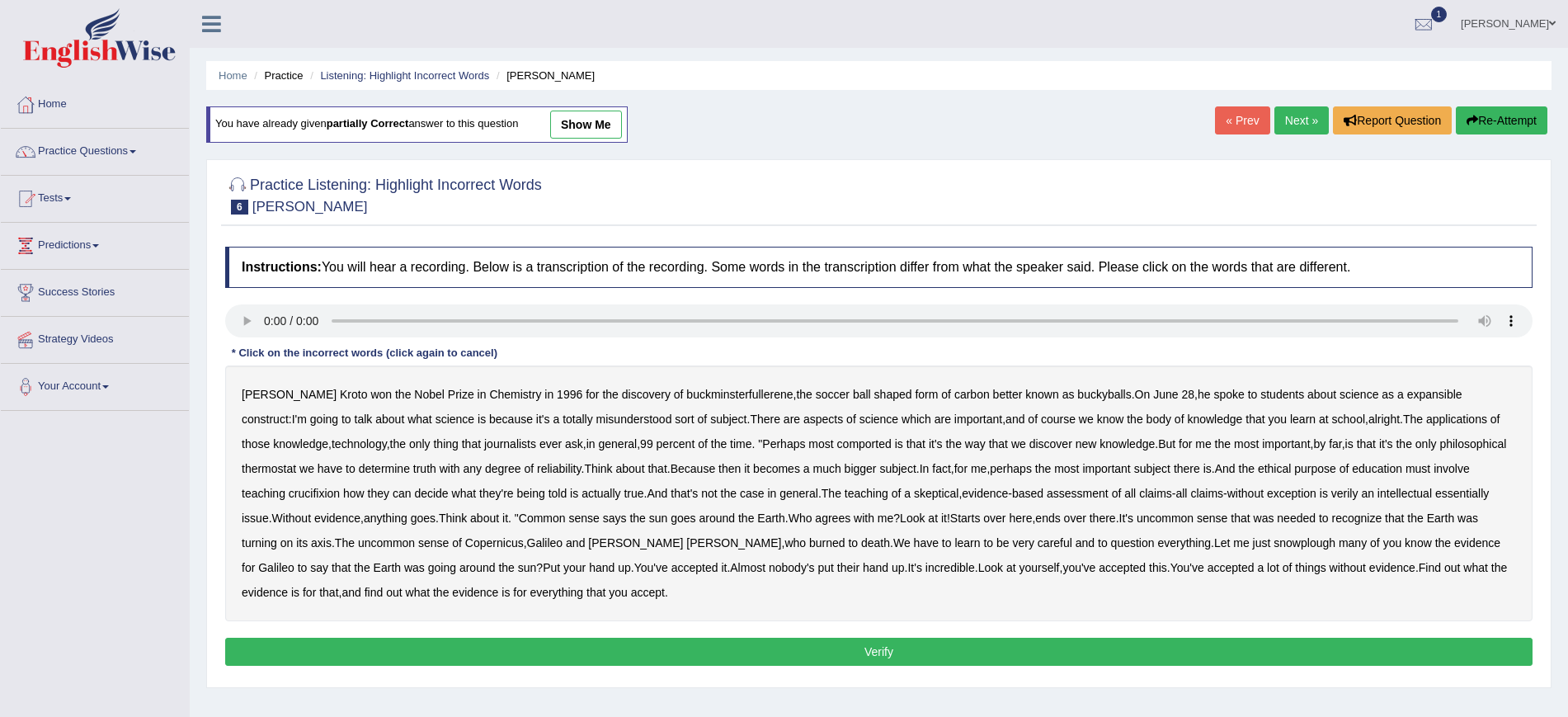
click at [1407, 390] on b "expansible" at bounding box center [1434, 394] width 56 height 13
click at [837, 443] on b "comported" at bounding box center [864, 443] width 55 height 13
drag, startPoint x: 1264, startPoint y: 444, endPoint x: 1474, endPoint y: 442, distance: 210.0
click at [1474, 442] on div "Harold Kroto won the Nobel Prize in Chemistry in 1996 for the discovery of buck…" at bounding box center [879, 493] width 1307 height 256
click at [296, 462] on b "thermostat" at bounding box center [269, 468] width 55 height 13
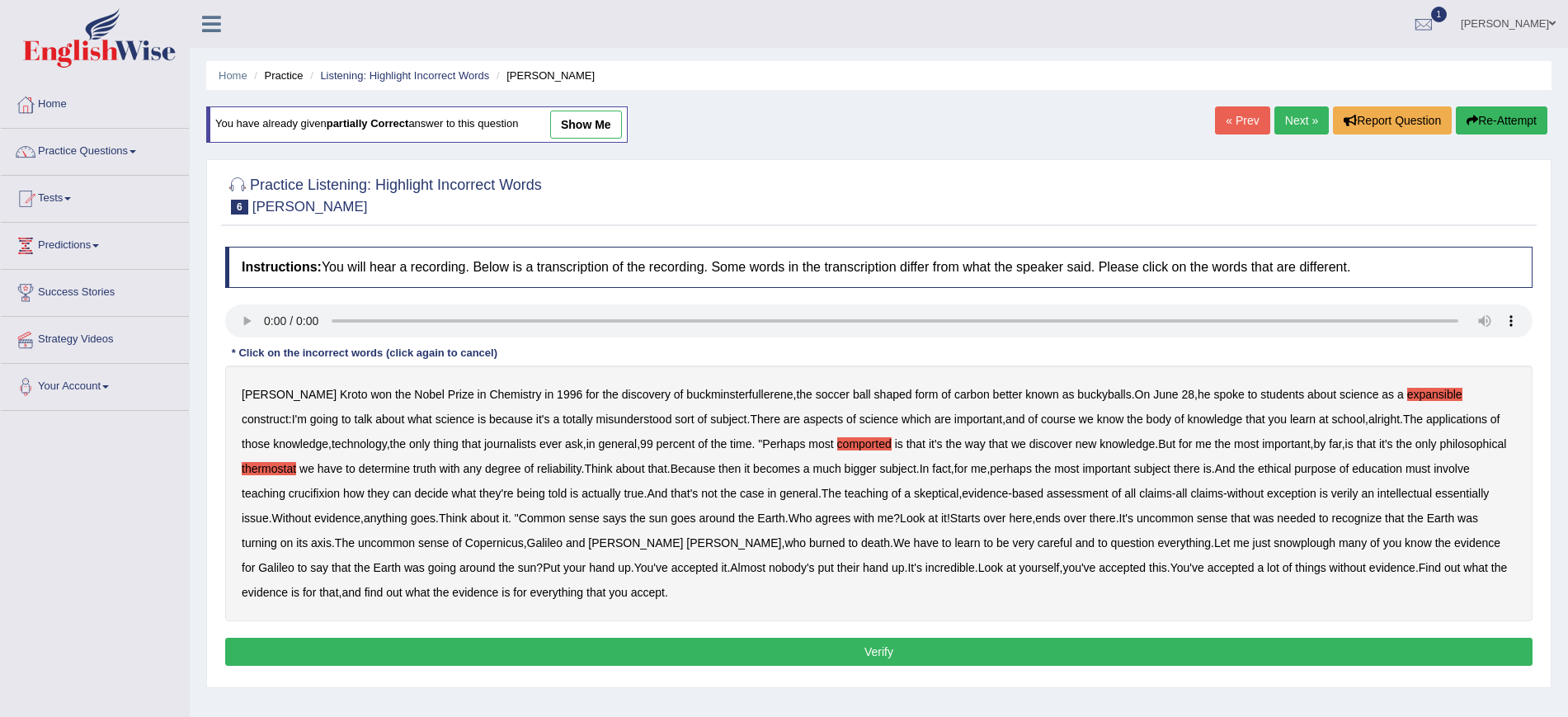
drag, startPoint x: 1493, startPoint y: 467, endPoint x: 566, endPoint y: 440, distance: 927.4
click at [339, 487] on b "crucifixion" at bounding box center [313, 493] width 51 height 13
click at [1331, 496] on b "verily" at bounding box center [1344, 493] width 27 height 13
click at [1273, 544] on b "snowplough" at bounding box center [1304, 543] width 62 height 13
click at [654, 643] on button "Verify" at bounding box center [879, 651] width 1307 height 28
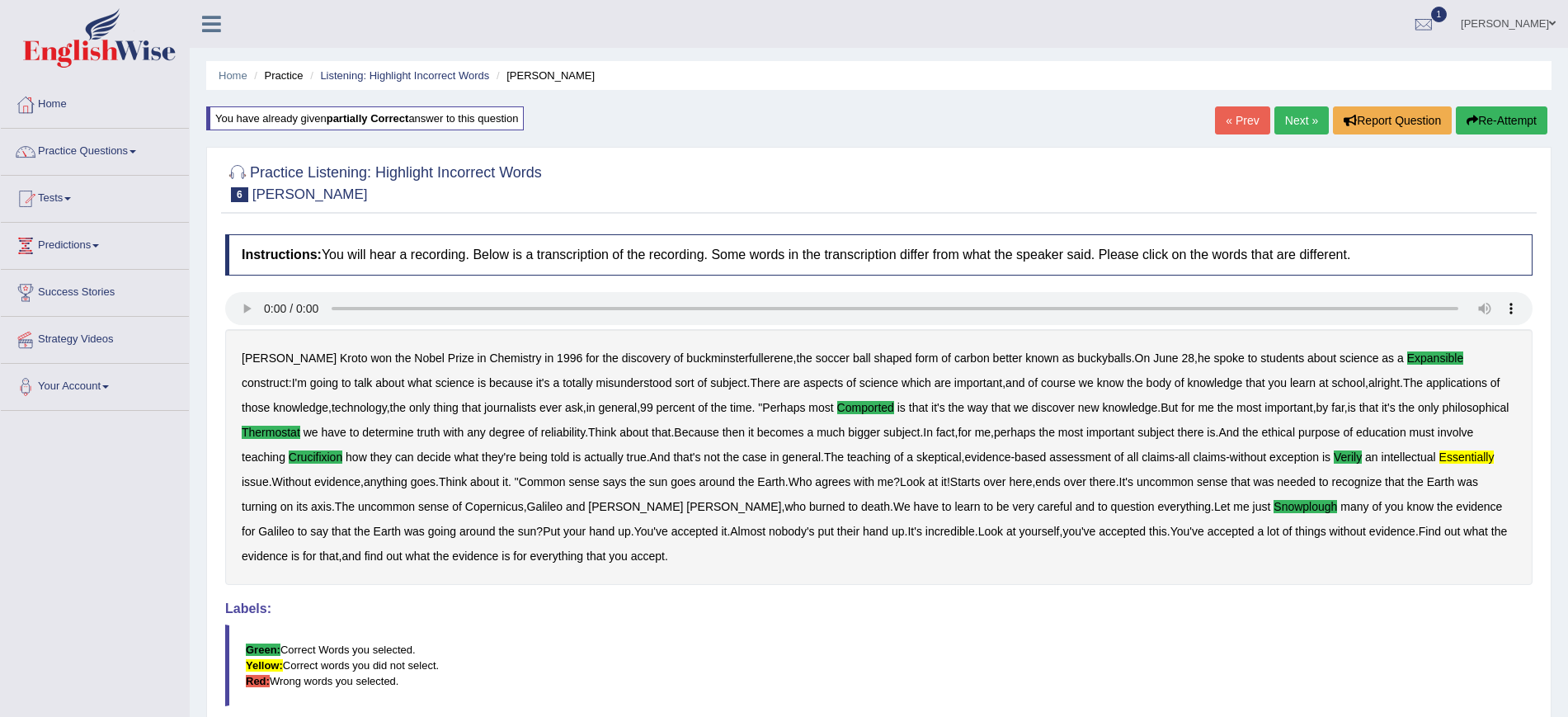
scroll to position [103, 0]
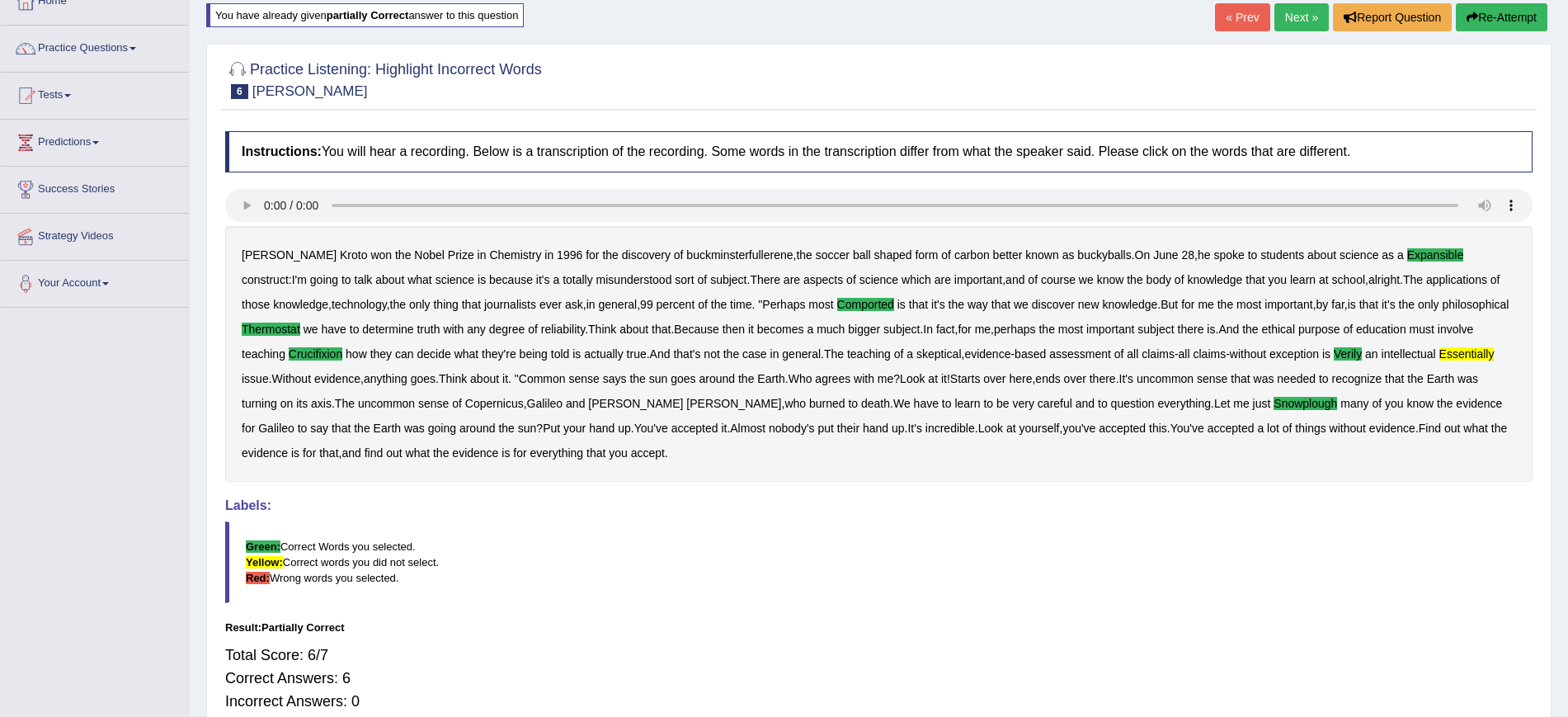
click at [1294, 6] on link "Next »" at bounding box center [1301, 18] width 55 height 28
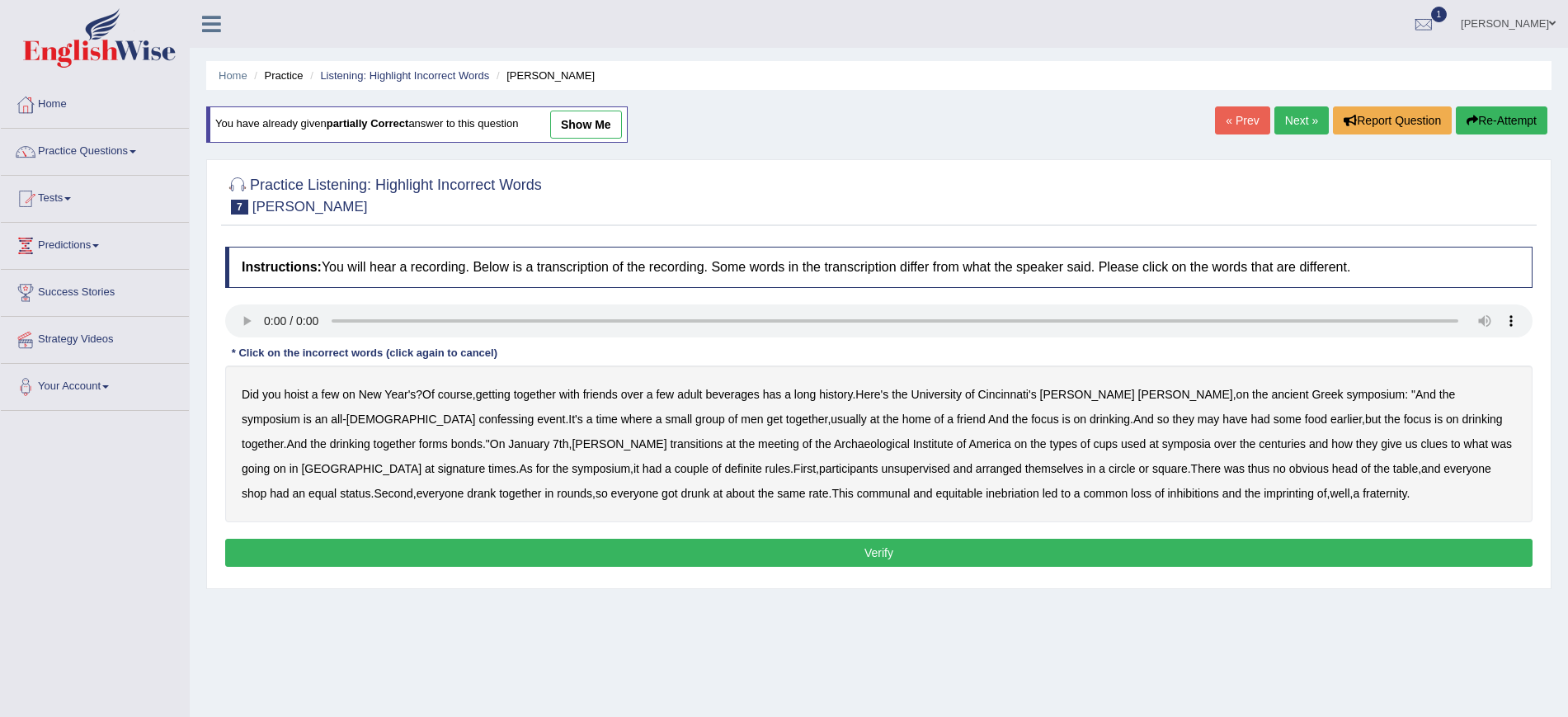
click at [478, 417] on b "confessing" at bounding box center [506, 419] width 56 height 13
click at [486, 462] on b "signature" at bounding box center [462, 468] width 48 height 13
click at [920, 548] on button "Verify" at bounding box center [879, 553] width 1307 height 28
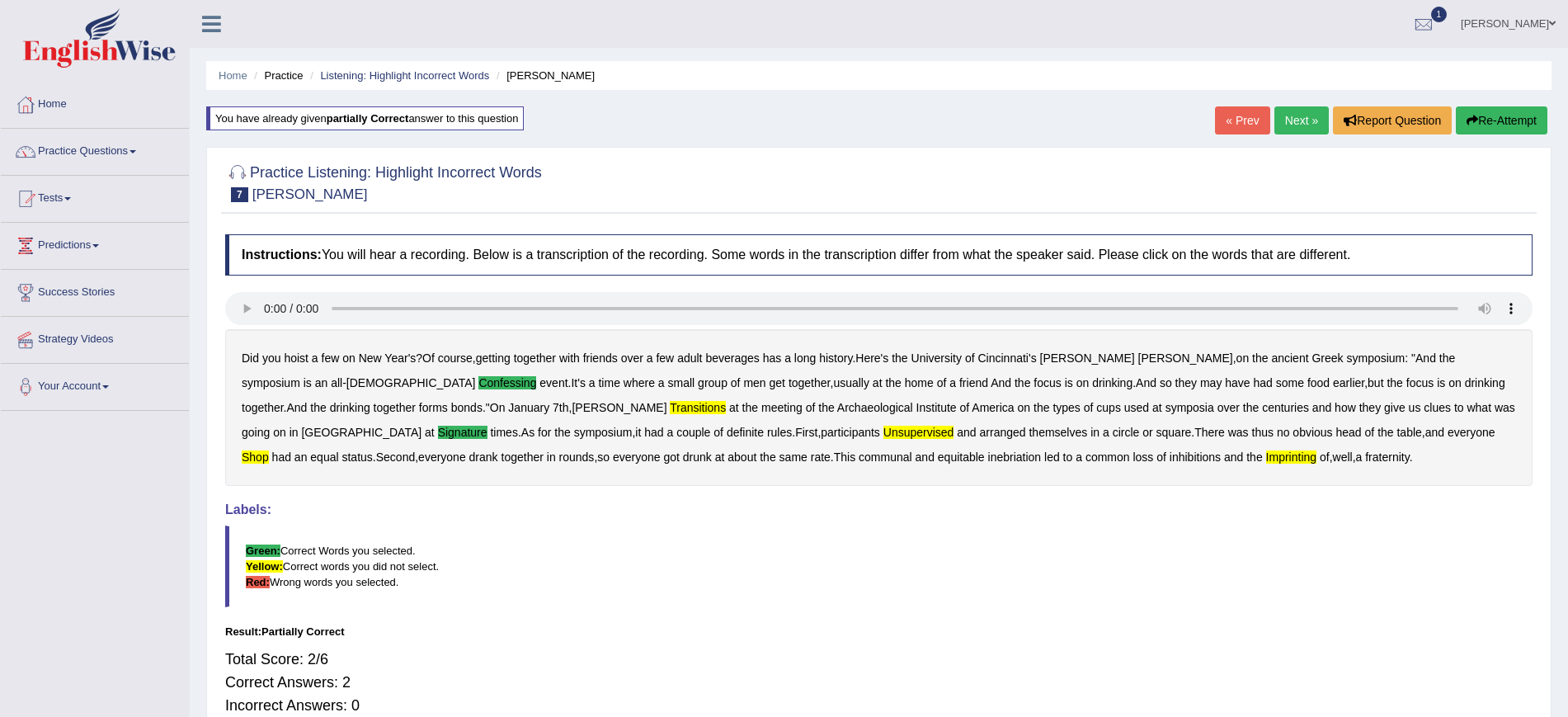
click at [1301, 129] on link "Next »" at bounding box center [1301, 121] width 55 height 28
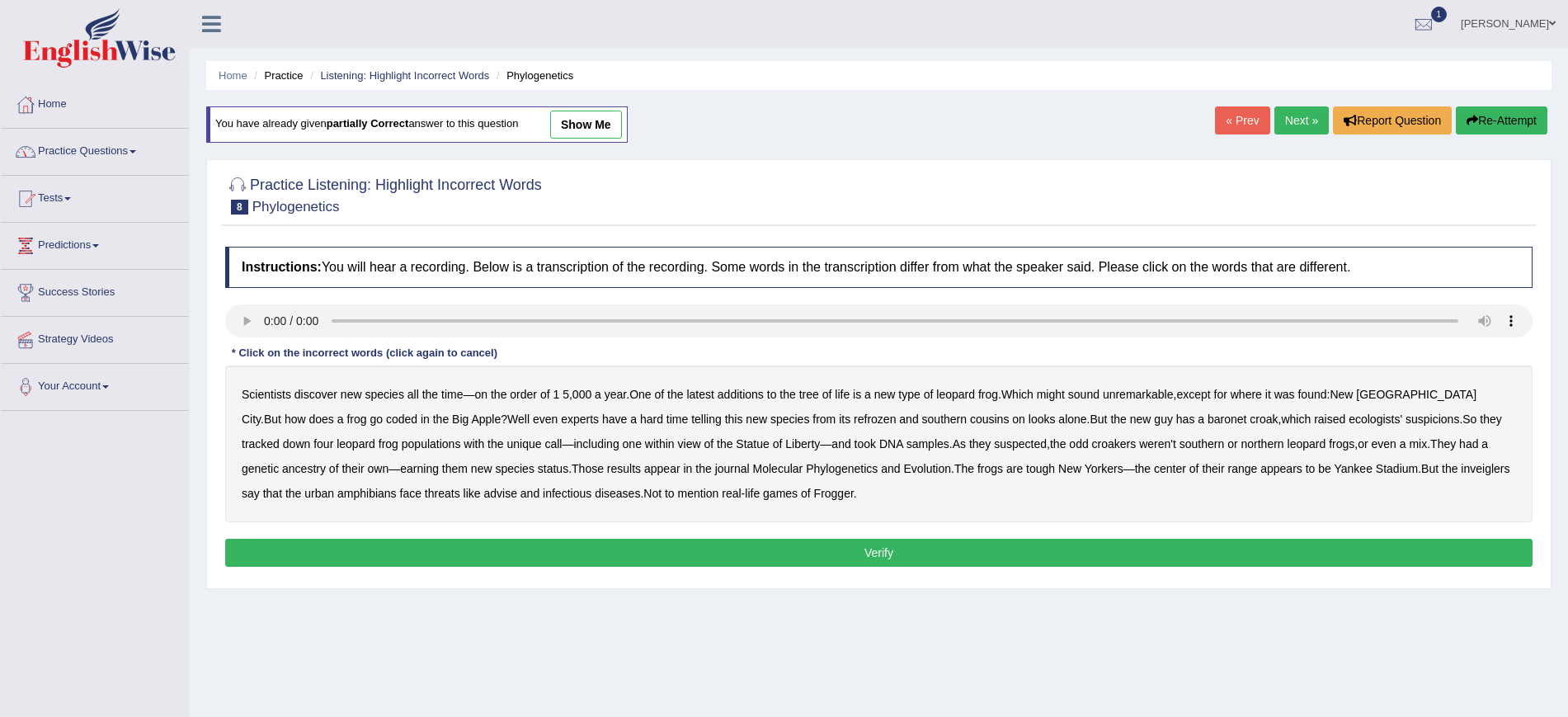
click at [592, 118] on link "show me" at bounding box center [585, 124] width 71 height 28
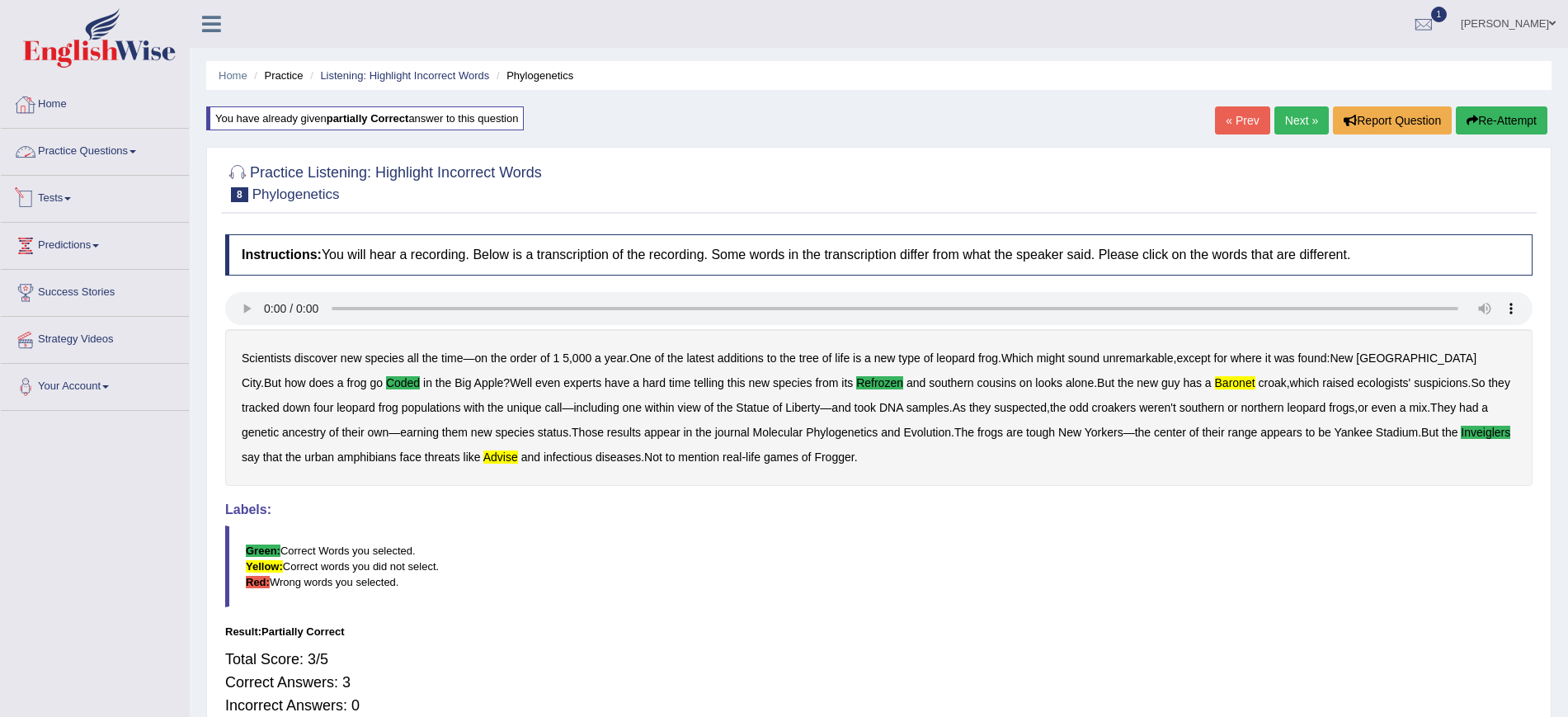
click at [124, 153] on link "Practice Questions" at bounding box center [95, 149] width 188 height 41
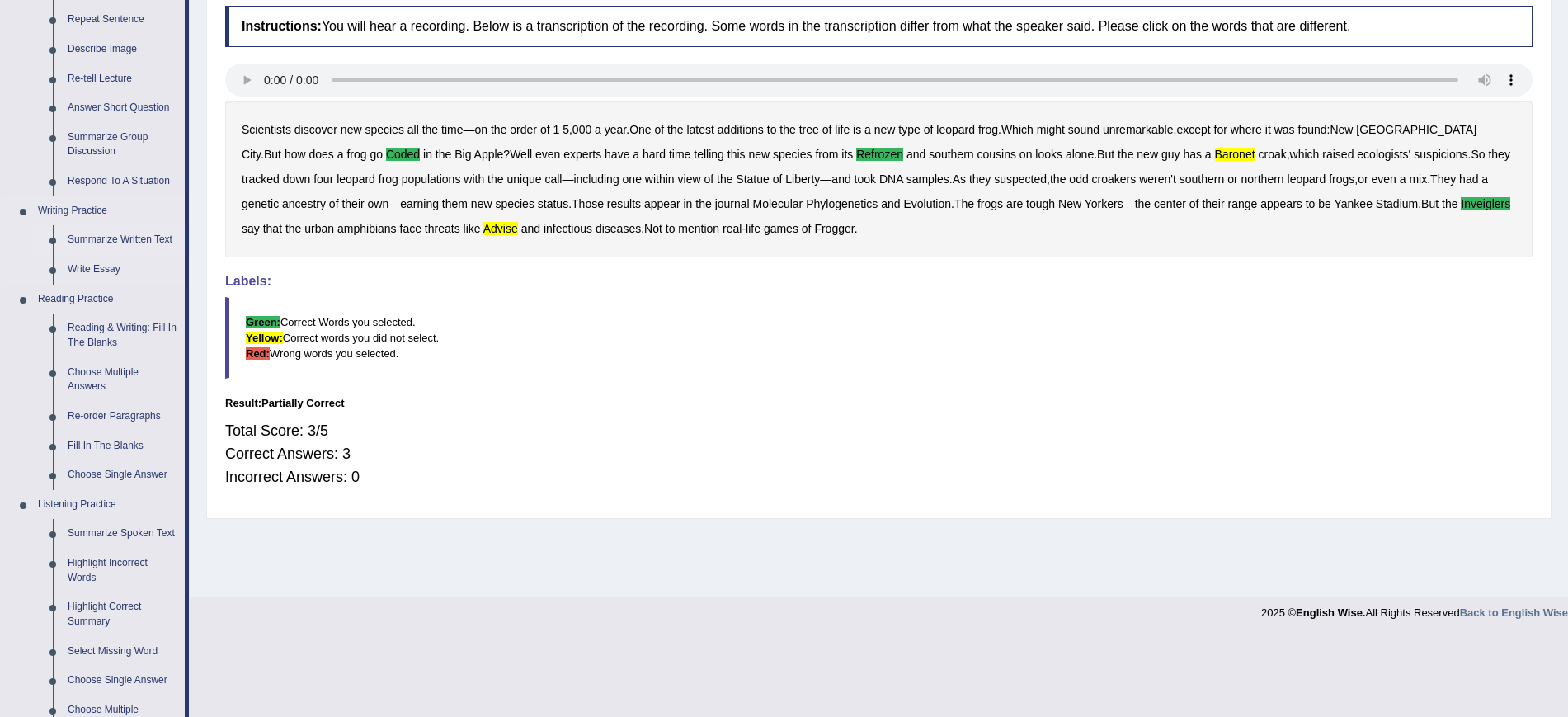
scroll to position [413, 0]
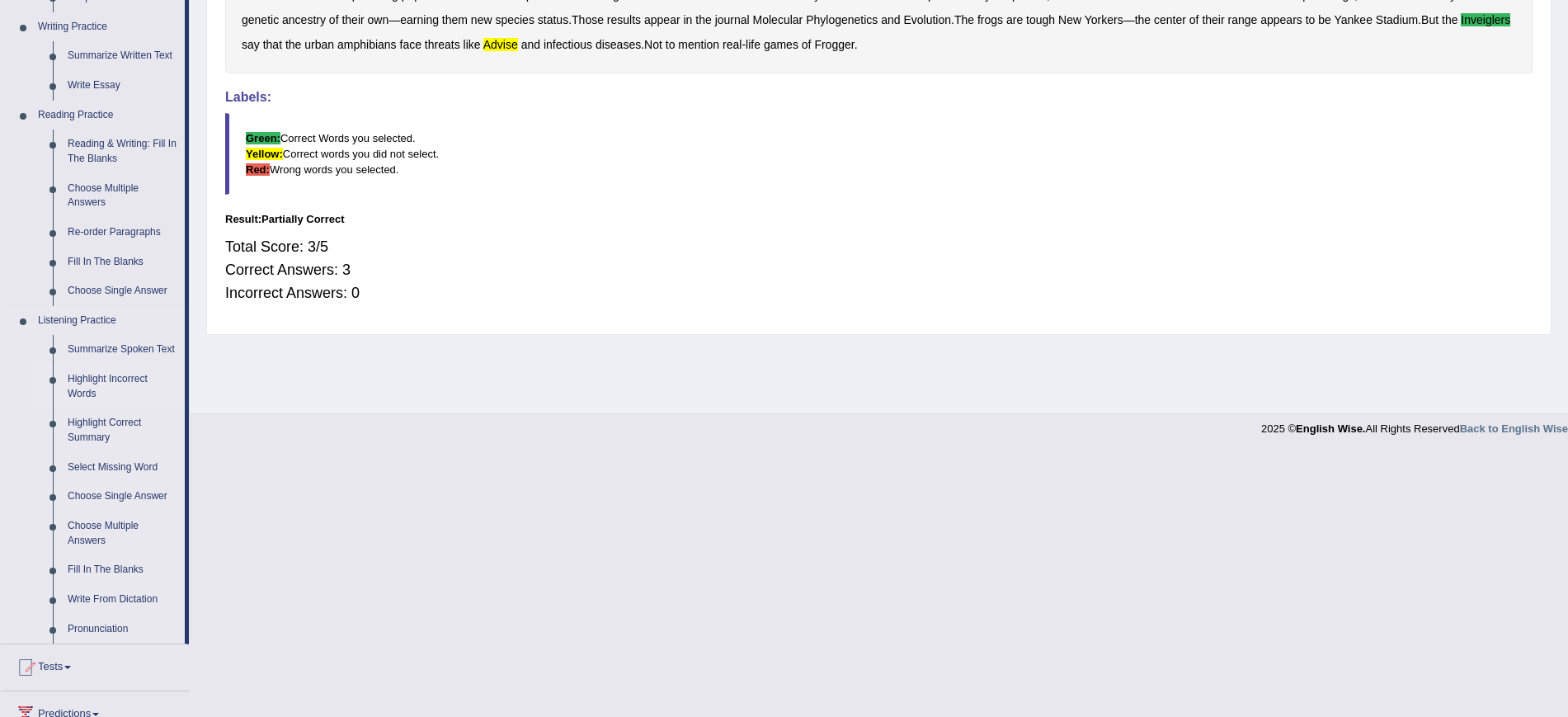
click at [108, 377] on link "Highlight Incorrect Words" at bounding box center [122, 386] width 124 height 44
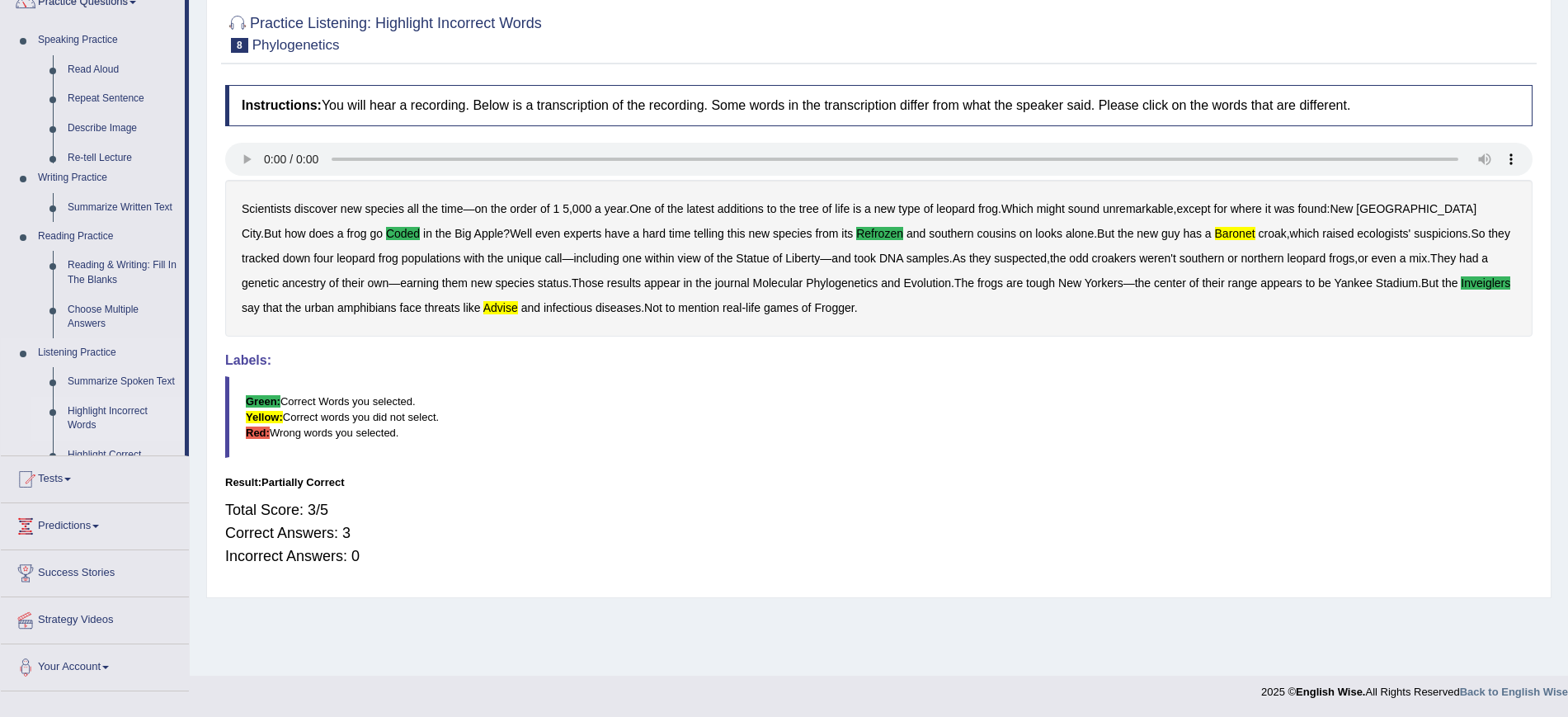
scroll to position [149, 0]
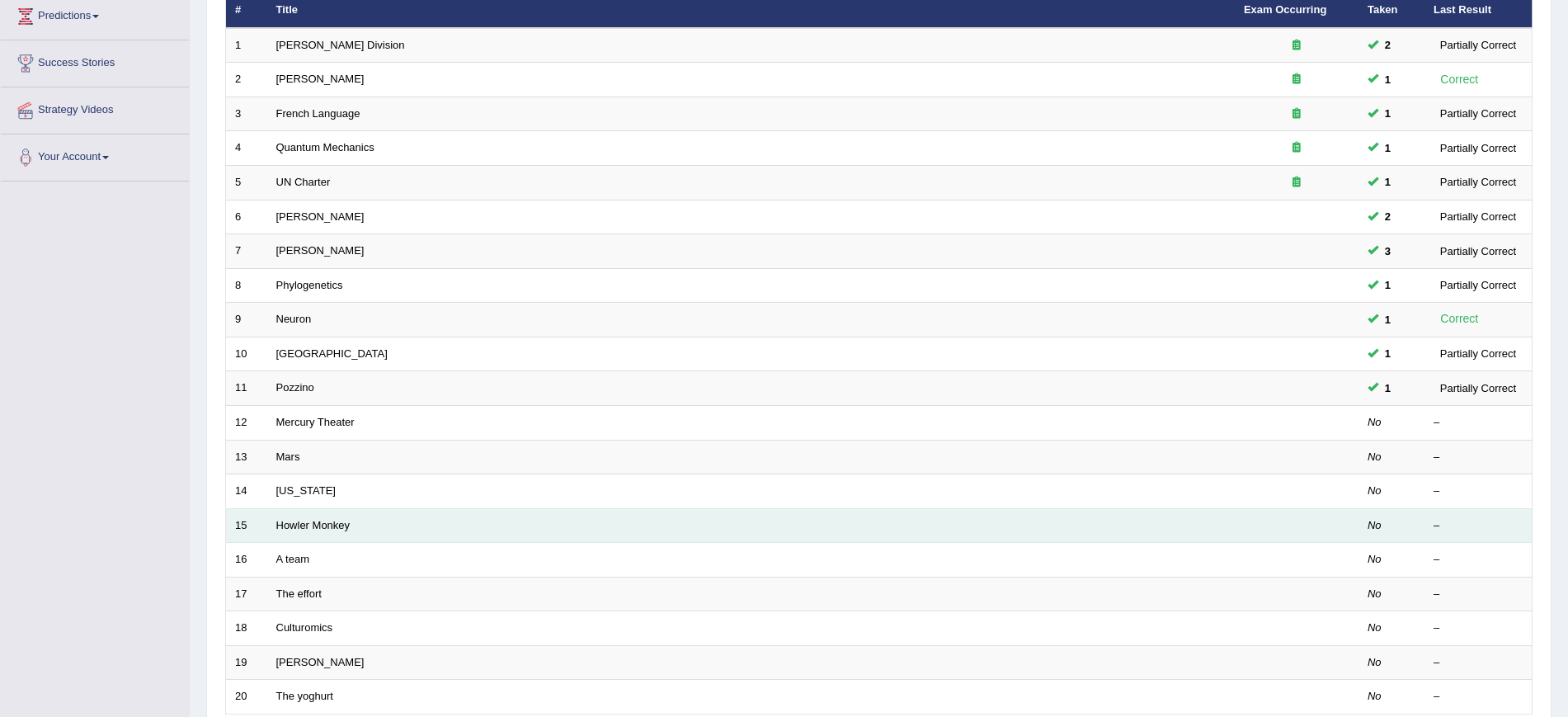
scroll to position [310, 0]
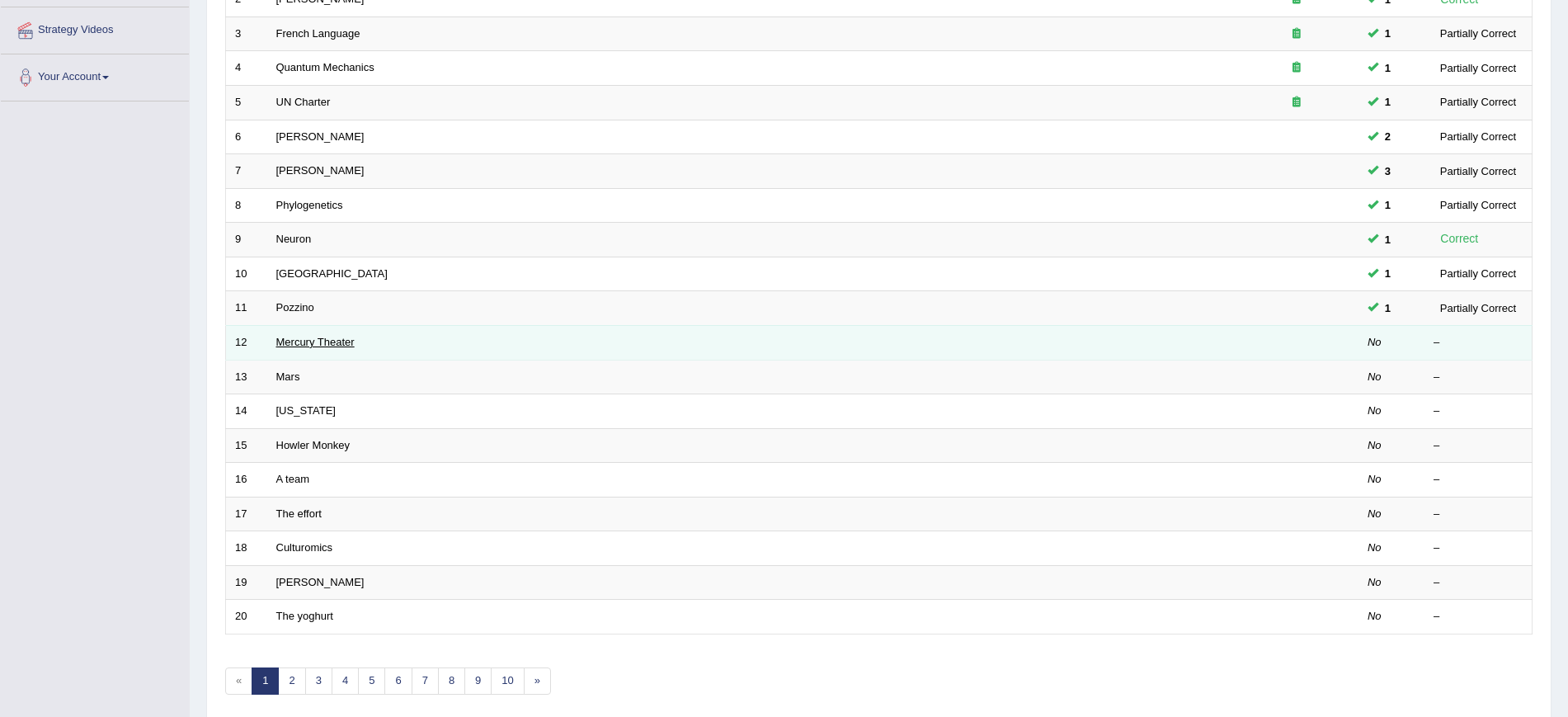
click at [281, 339] on link "Mercury Theater" at bounding box center [315, 341] width 78 height 12
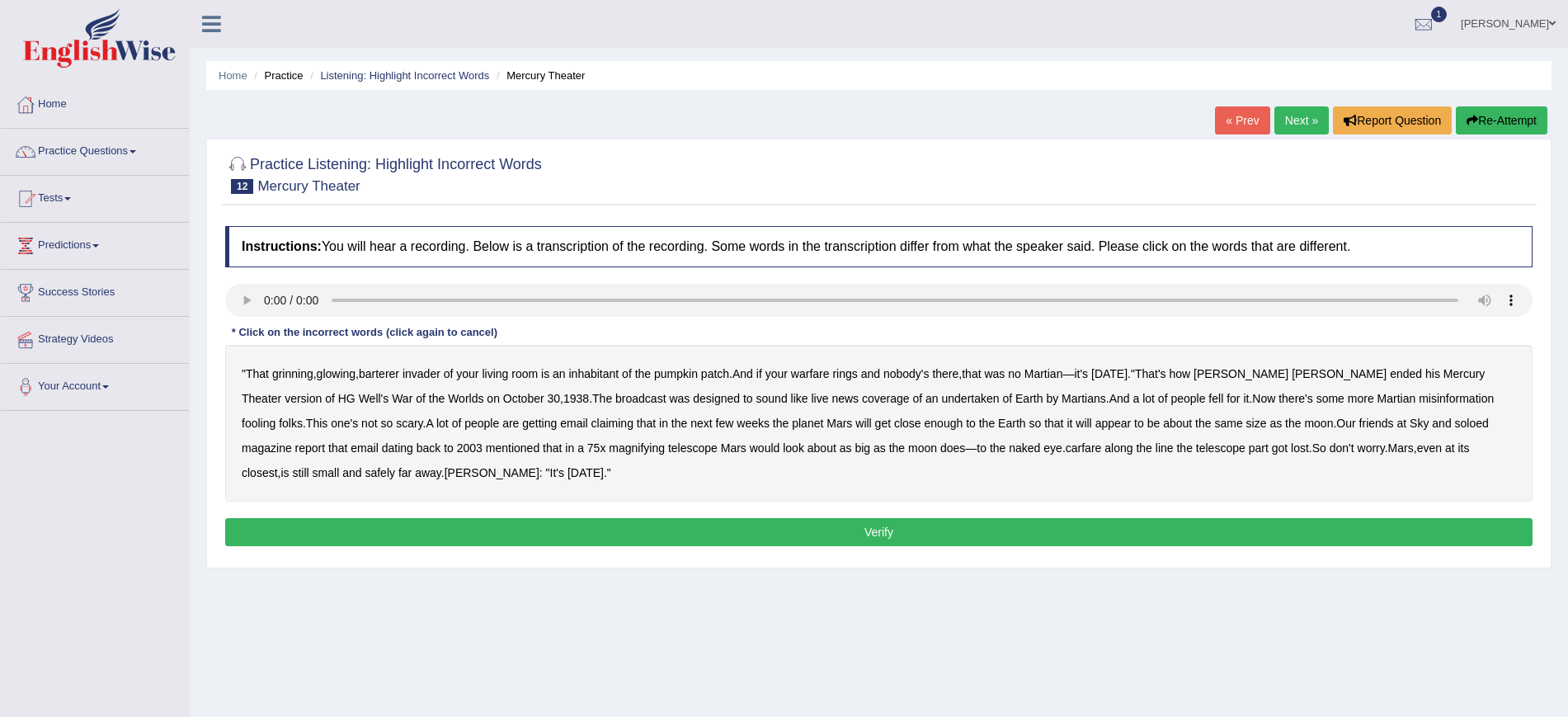
click at [384, 374] on b "barterer" at bounding box center [379, 374] width 41 height 13
click at [942, 398] on b "undertaken" at bounding box center [971, 398] width 57 height 13
click at [1455, 427] on b "soloed" at bounding box center [1472, 423] width 33 height 13
click at [1065, 451] on b "carfare" at bounding box center [1083, 448] width 36 height 13
click at [877, 527] on button "Verify" at bounding box center [879, 532] width 1307 height 28
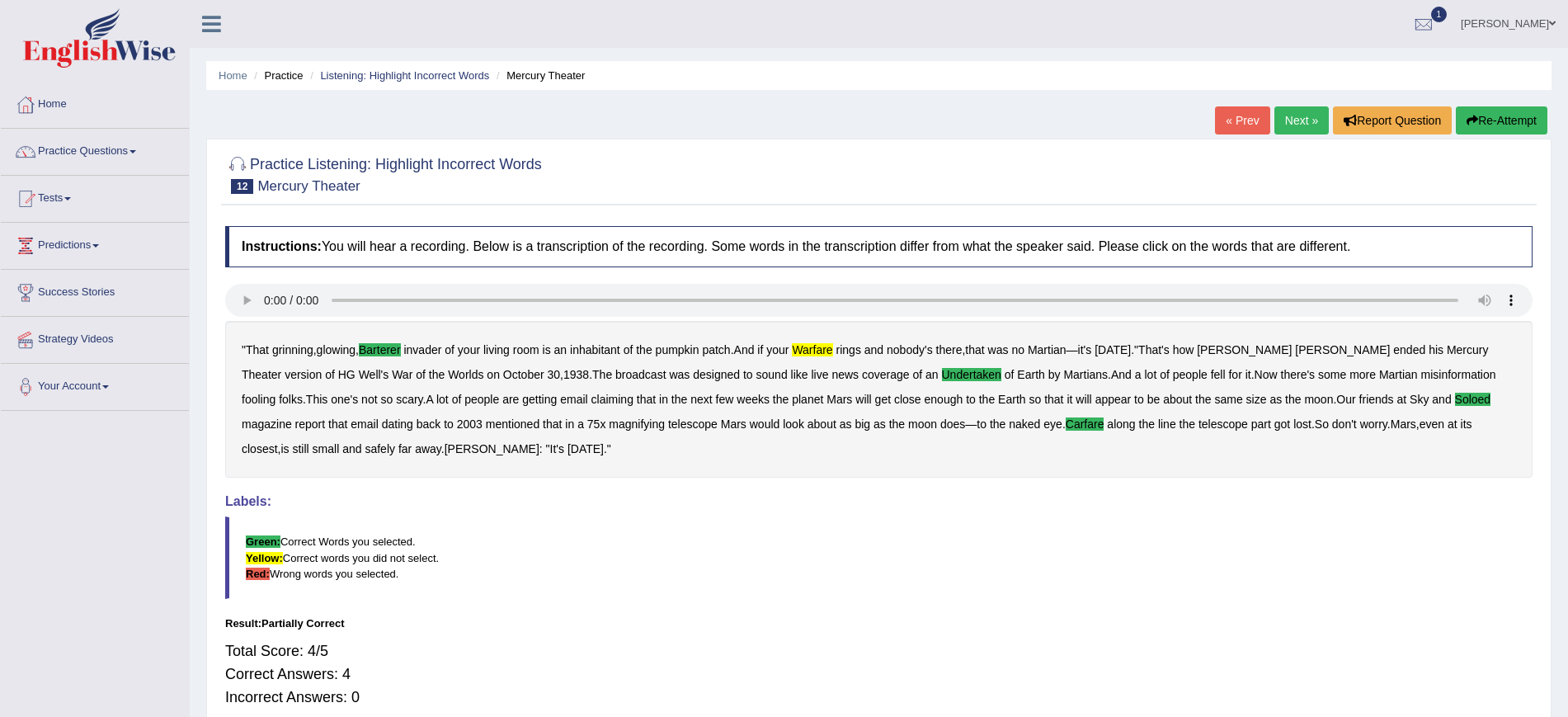
click at [1296, 120] on link "Next »" at bounding box center [1301, 121] width 55 height 28
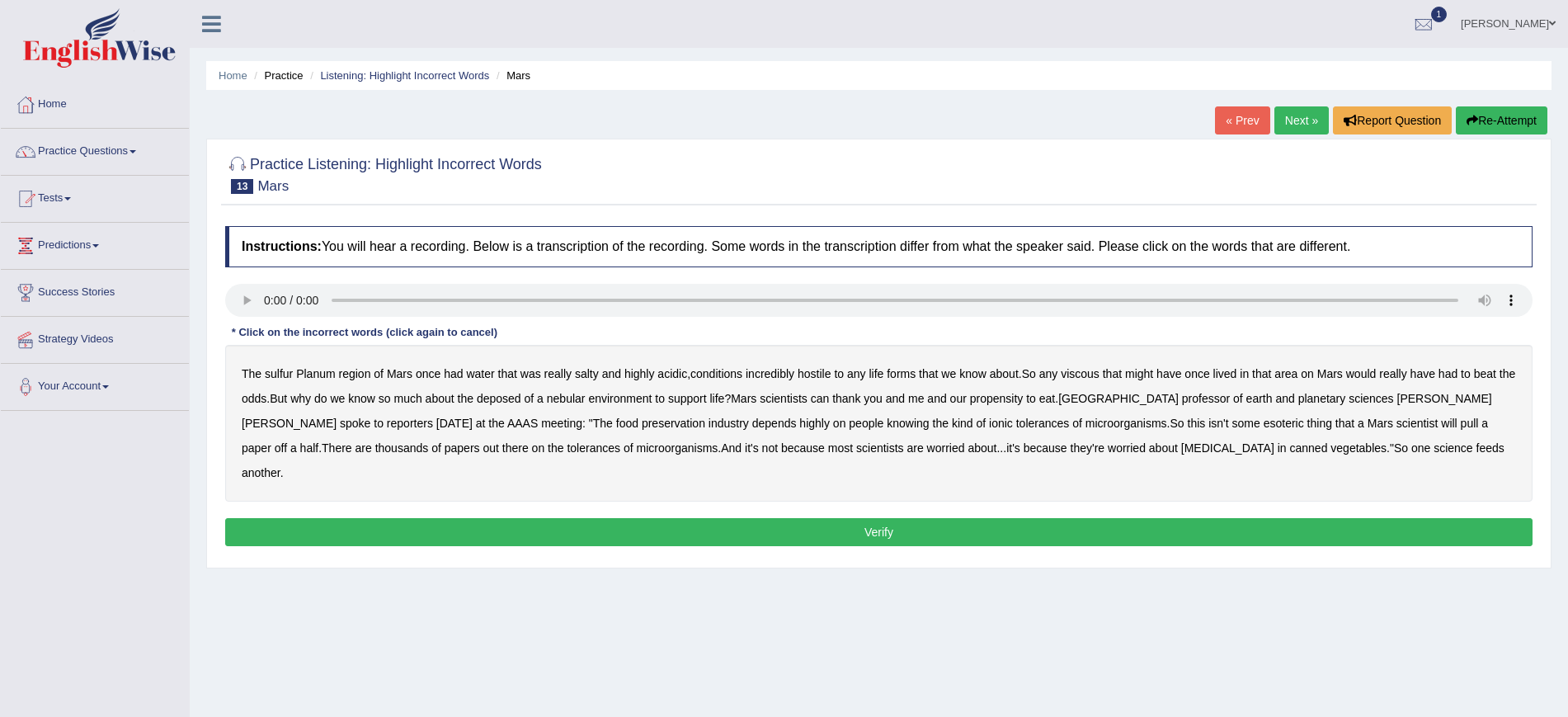
click at [283, 371] on b "sulfur" at bounding box center [278, 374] width 28 height 13
click at [1091, 375] on b "viscous" at bounding box center [1080, 374] width 39 height 13
click at [521, 399] on b "deposed" at bounding box center [499, 398] width 45 height 13
click at [585, 396] on b "nebular" at bounding box center [567, 398] width 39 height 13
click at [1016, 422] on b "tolerances" at bounding box center [1043, 423] width 54 height 13
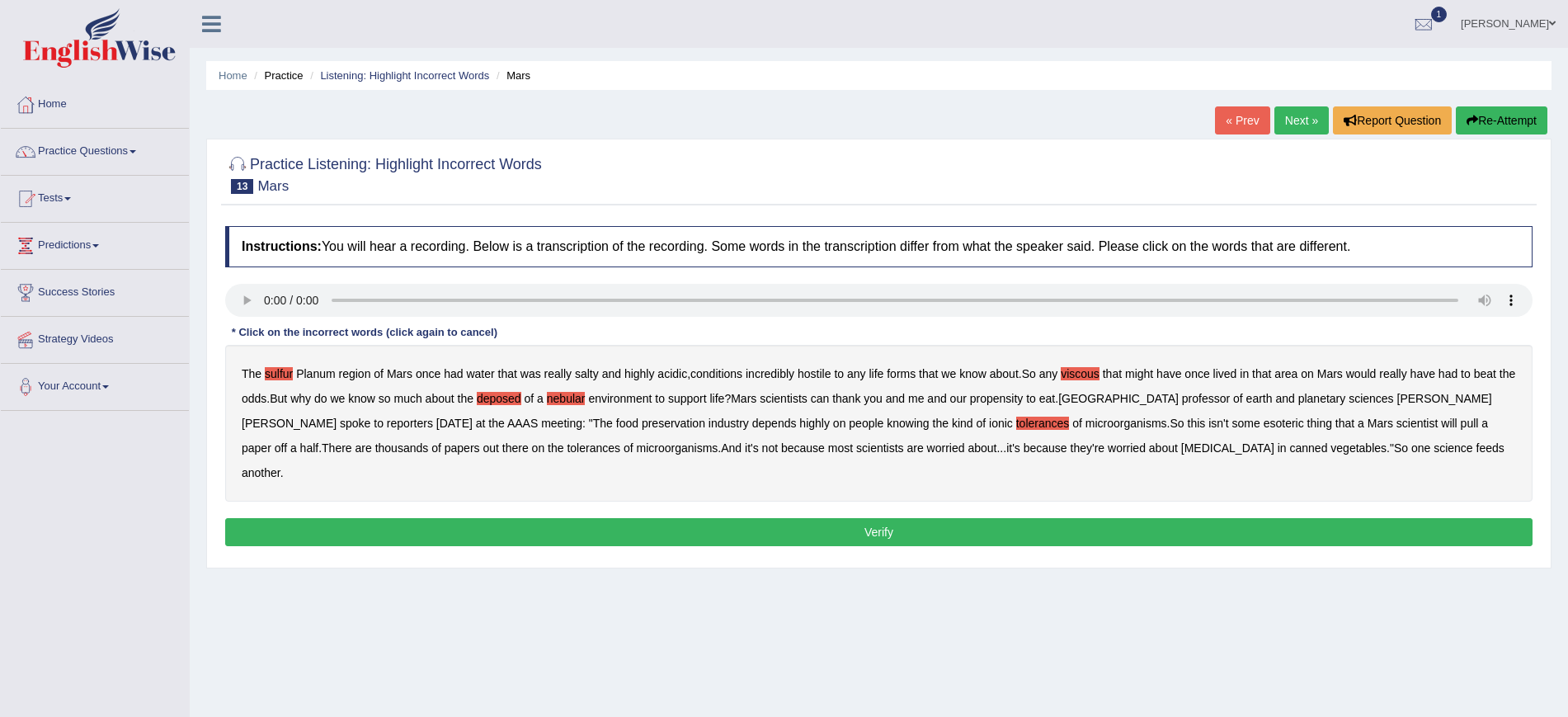
click at [1016, 422] on b "tolerances" at bounding box center [1043, 423] width 54 height 13
click at [319, 442] on b "half" at bounding box center [310, 448] width 19 height 13
click at [977, 519] on button "Verify" at bounding box center [879, 532] width 1307 height 28
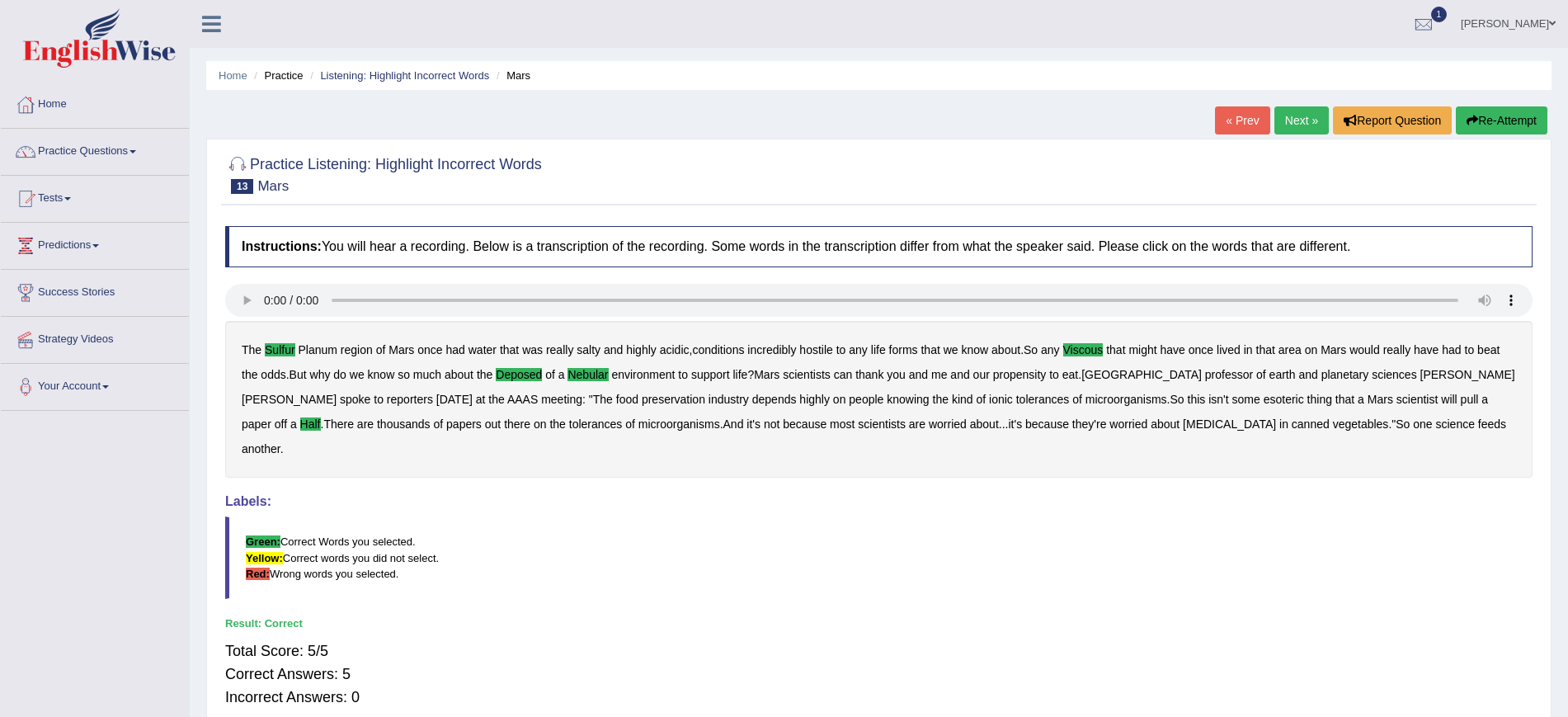
click at [1287, 115] on link "Next »" at bounding box center [1301, 121] width 55 height 28
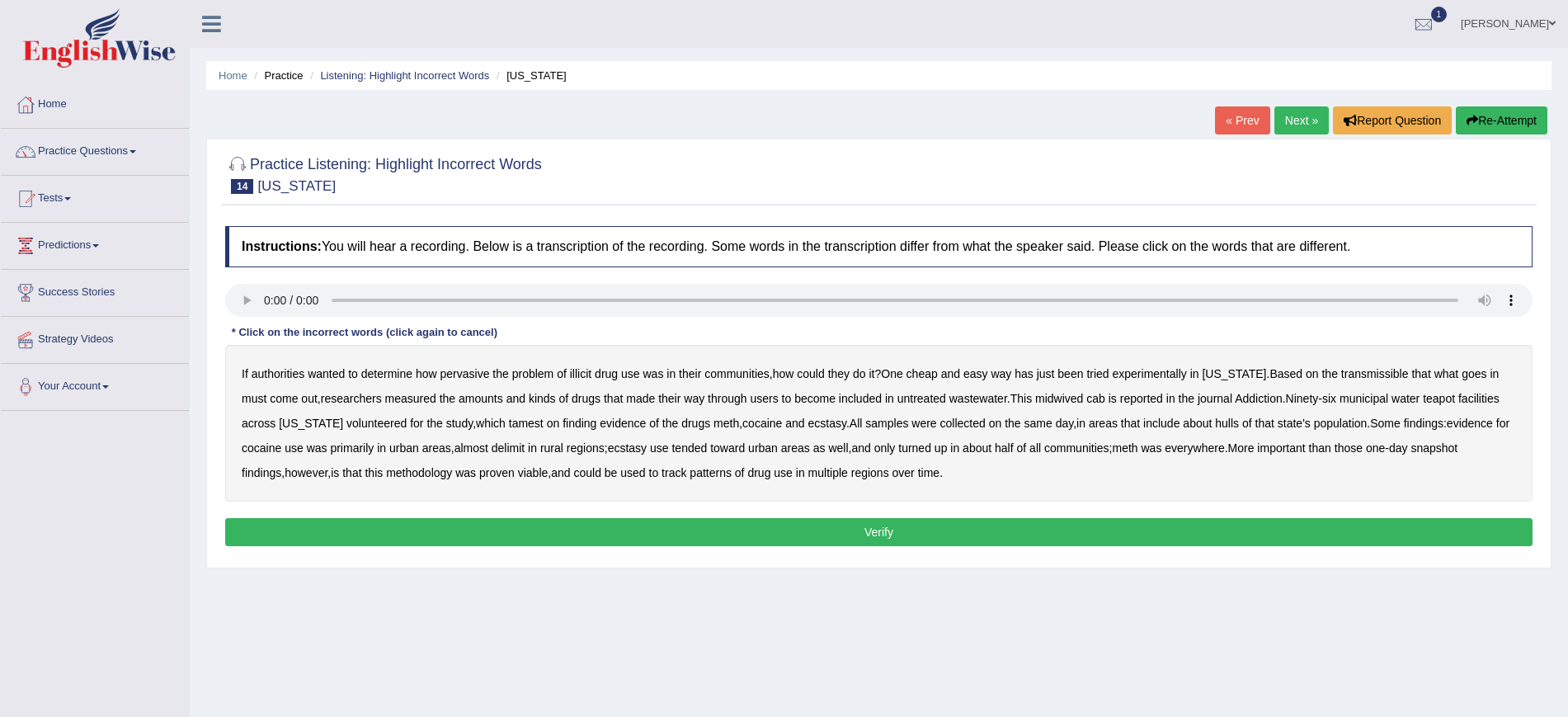
click at [1504, 119] on button "Re-Attempt" at bounding box center [1501, 121] width 92 height 28
click at [1348, 378] on b "transmissible" at bounding box center [1374, 374] width 68 height 13
drag, startPoint x: 1039, startPoint y: 395, endPoint x: 1103, endPoint y: 403, distance: 64.5
click at [1039, 396] on b "midwived" at bounding box center [1059, 398] width 48 height 13
click at [509, 421] on b "tamest" at bounding box center [526, 423] width 34 height 13
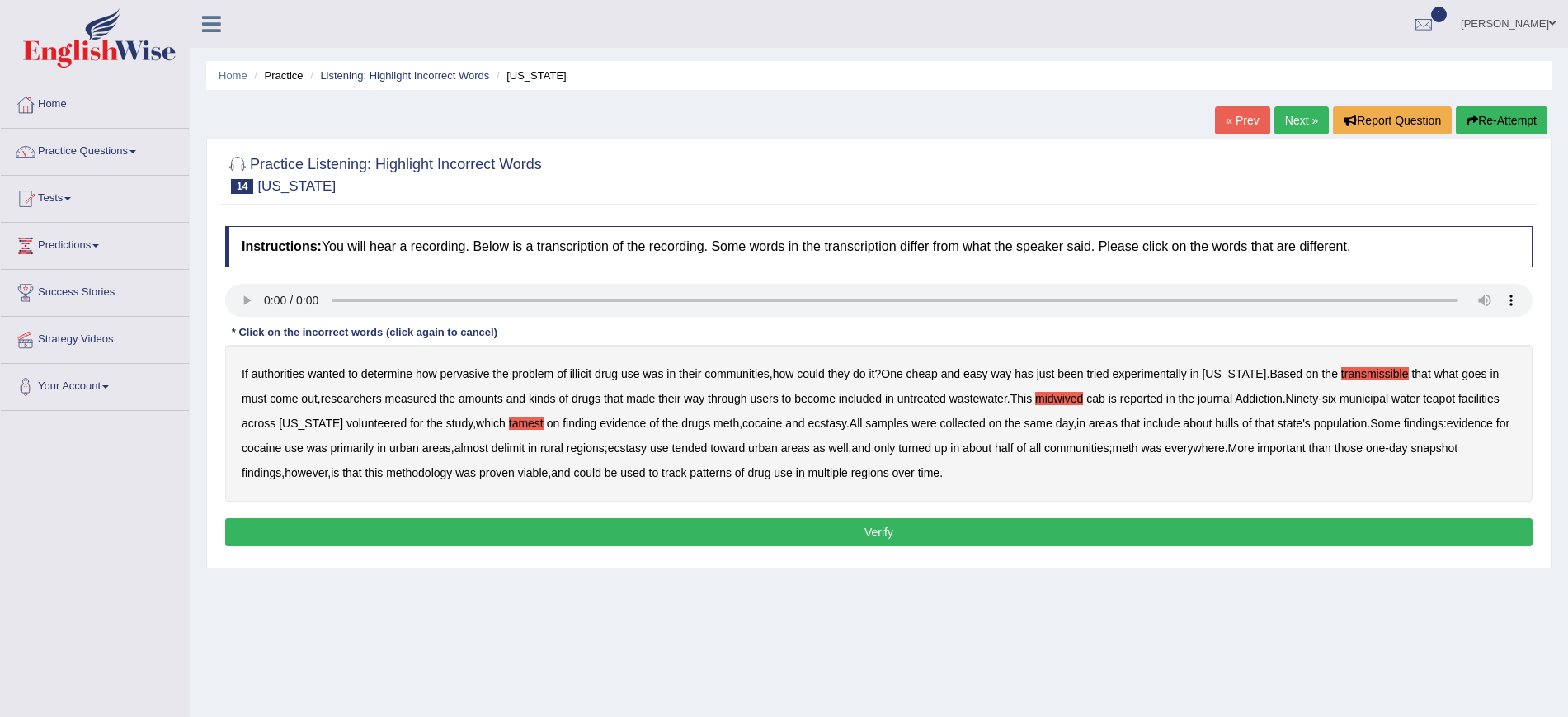
click at [1218, 424] on b "hulls" at bounding box center [1227, 423] width 24 height 13
click at [516, 452] on b "delimit" at bounding box center [508, 448] width 33 height 13
click at [963, 527] on button "Verify" at bounding box center [879, 532] width 1307 height 28
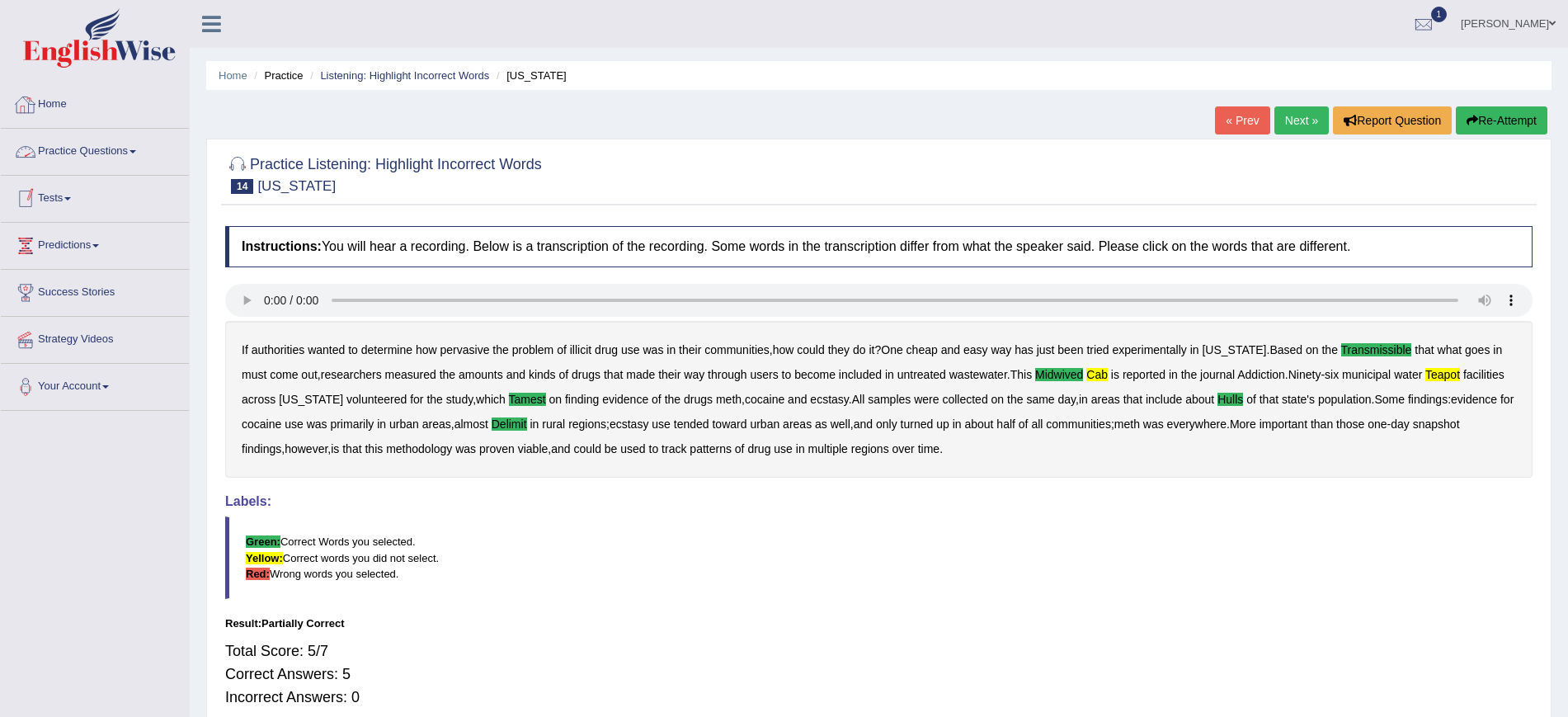
click at [1301, 120] on link "Next »" at bounding box center [1301, 121] width 55 height 28
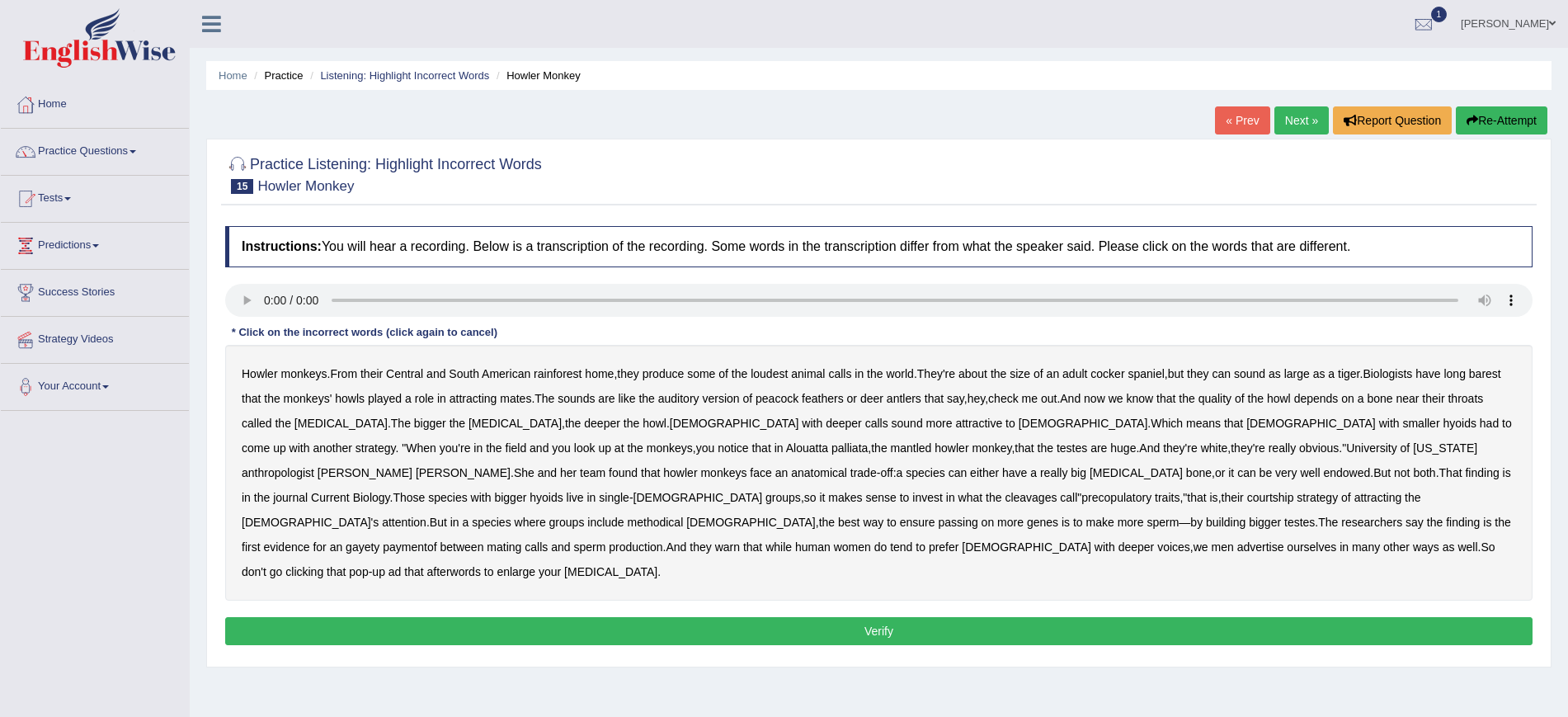
click at [1469, 380] on b "barest" at bounding box center [1485, 374] width 32 height 13
drag, startPoint x: 1333, startPoint y: 451, endPoint x: 312, endPoint y: 484, distance: 1021.5
click at [314, 484] on div "Howler monkeys . From their Central and South American rainforest home , they p…" at bounding box center [879, 473] width 1307 height 256
click at [1004, 497] on b "cleavages" at bounding box center [1030, 497] width 52 height 13
click at [683, 516] on b "methodical" at bounding box center [656, 522] width 56 height 13
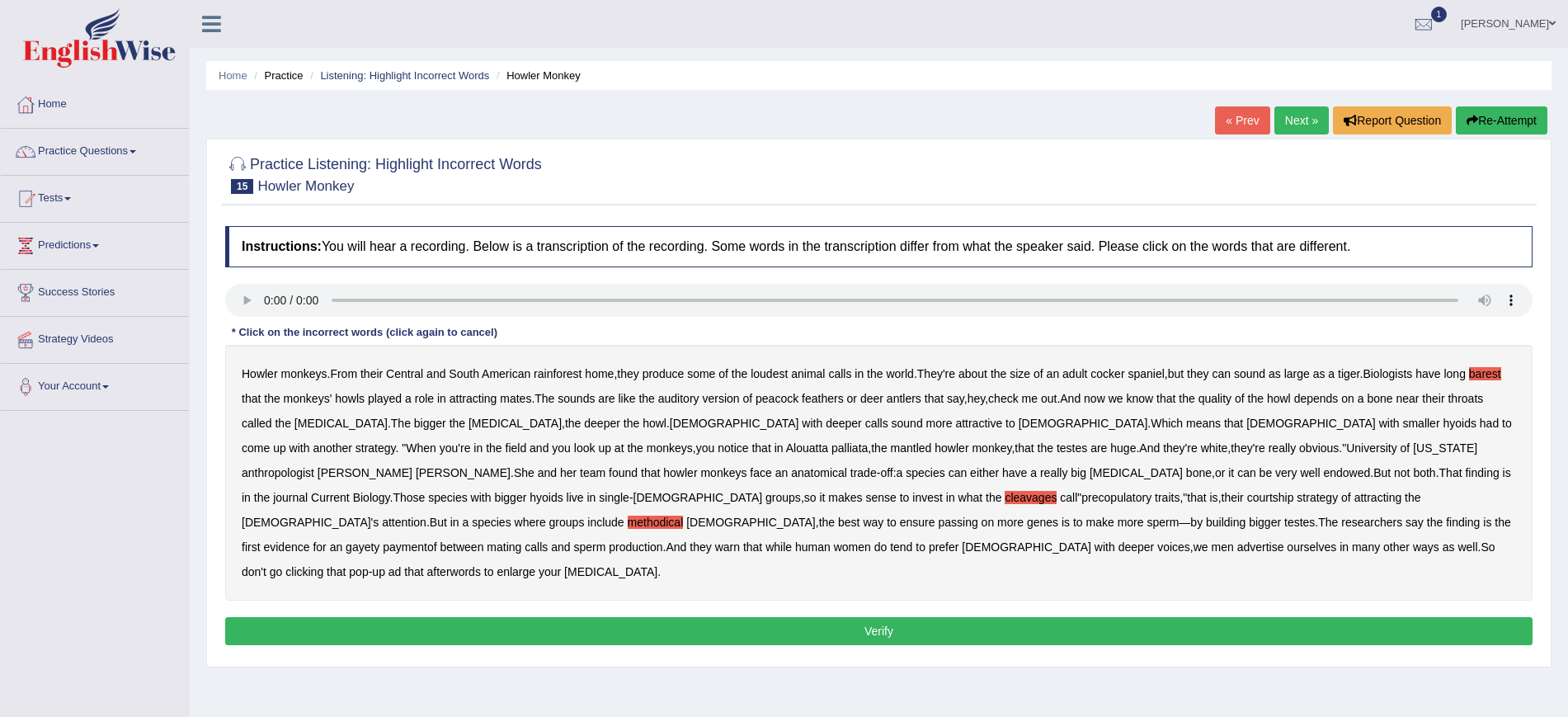
click at [436, 541] on b "paymentof" at bounding box center [410, 547] width 54 height 13
click at [803, 617] on button "Verify" at bounding box center [879, 631] width 1307 height 28
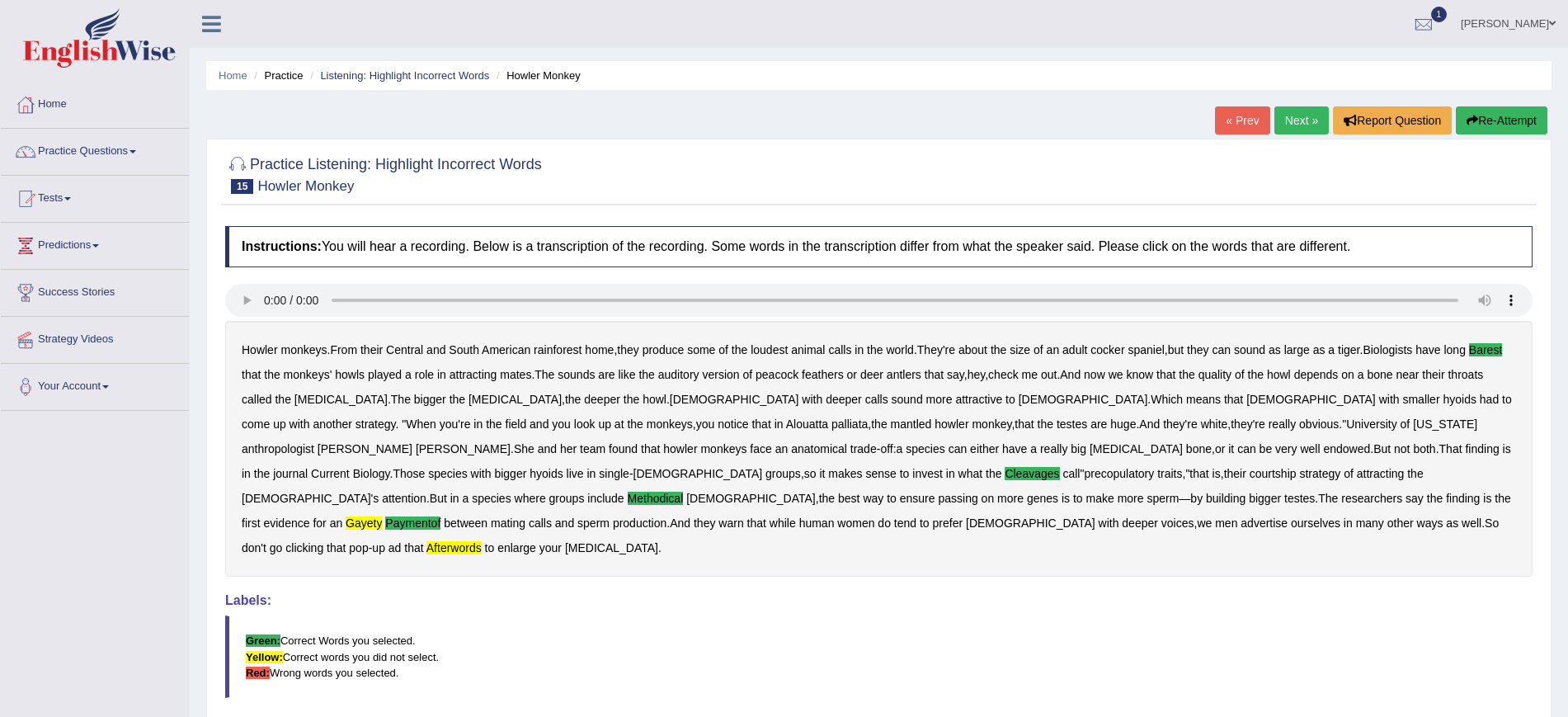
click at [1287, 117] on link "Next »" at bounding box center [1301, 121] width 55 height 28
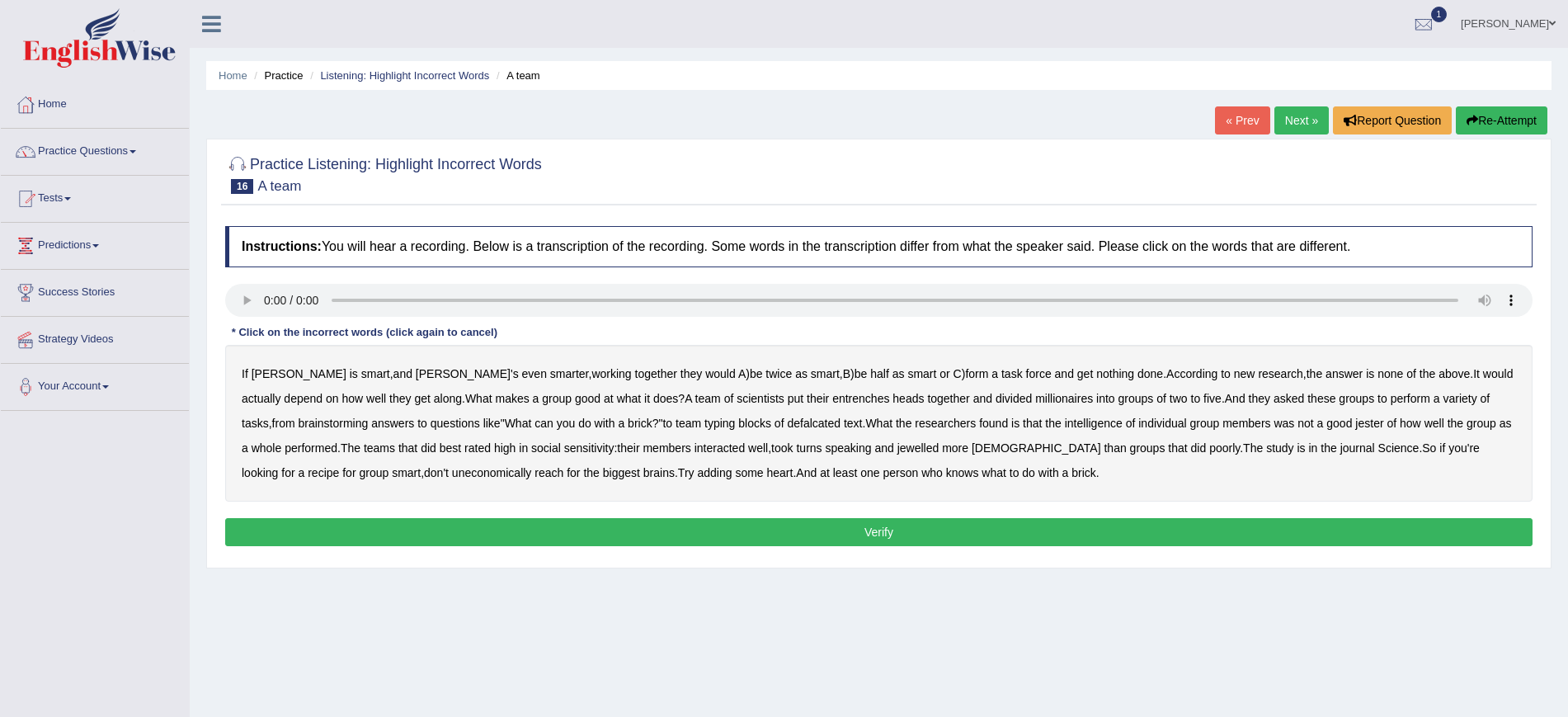
click at [832, 400] on b "entrenches" at bounding box center [860, 398] width 57 height 13
click at [786, 422] on b "defalcated" at bounding box center [813, 423] width 54 height 13
click at [846, 528] on button "Verify" at bounding box center [879, 532] width 1307 height 28
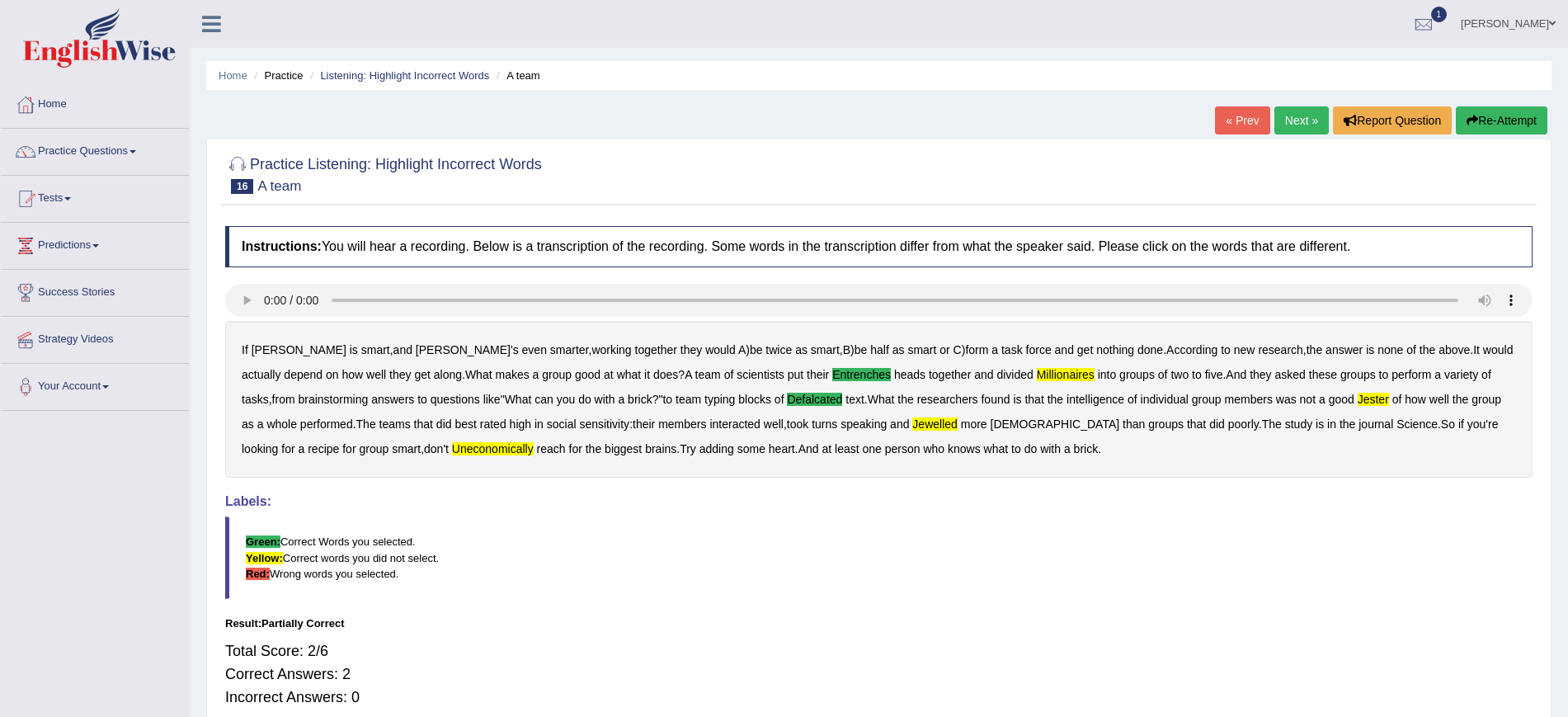
click at [1487, 120] on button "Re-Attempt" at bounding box center [1501, 121] width 92 height 28
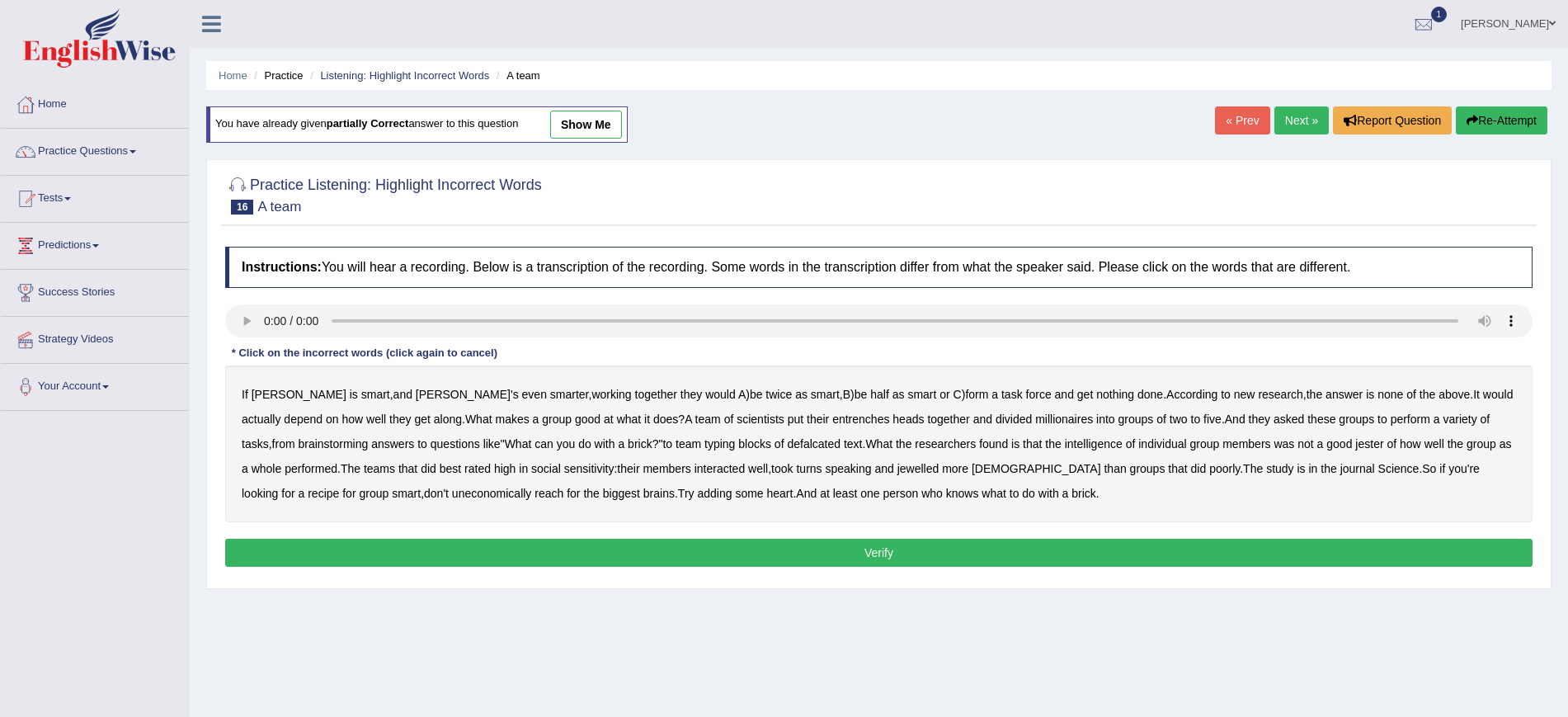
click at [832, 422] on b "entrenches" at bounding box center [860, 419] width 57 height 13
click at [786, 448] on b "defalcated" at bounding box center [813, 443] width 54 height 13
click at [1355, 437] on b "jester" at bounding box center [1369, 443] width 28 height 13
click at [898, 470] on b "jewelled" at bounding box center [918, 468] width 42 height 13
click at [452, 495] on b "uneconomically" at bounding box center [491, 493] width 80 height 13
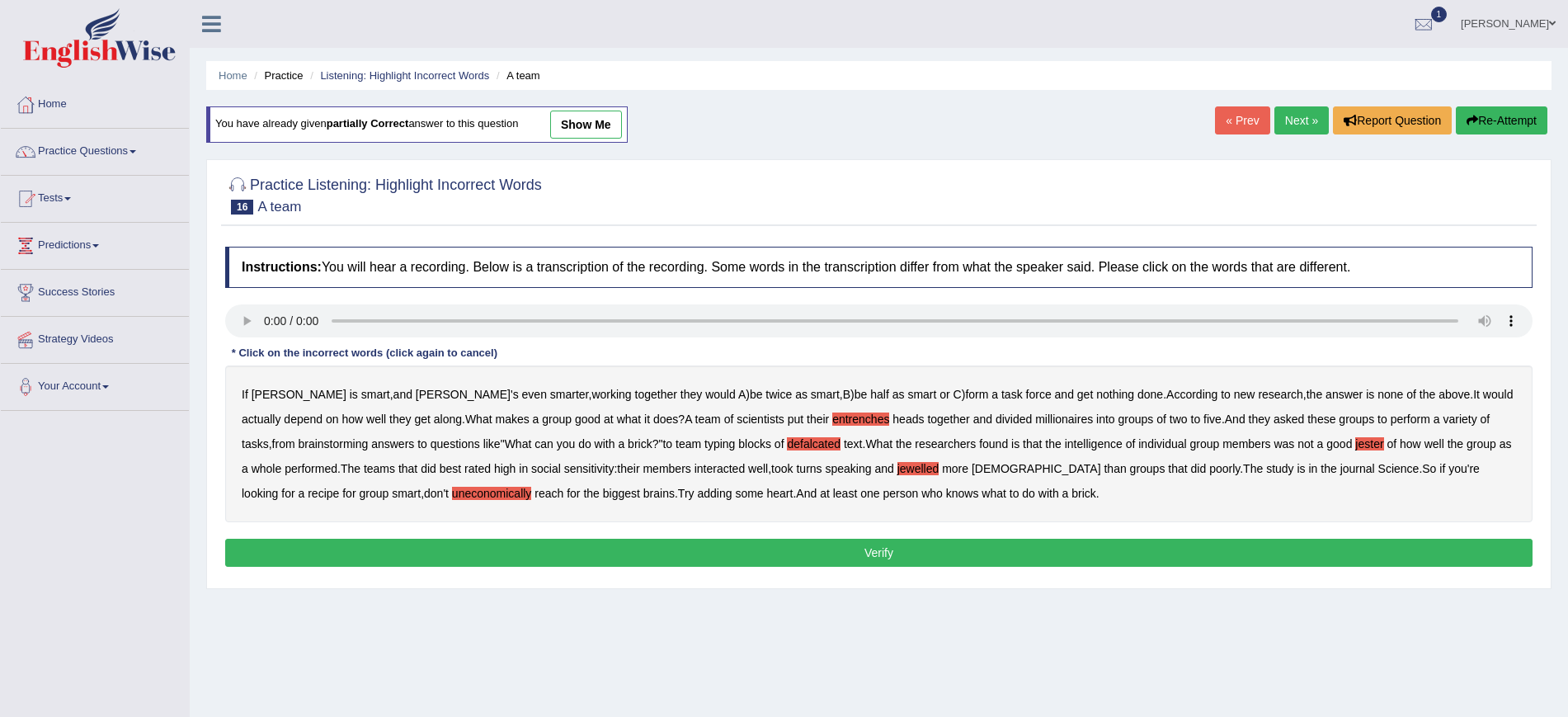
click at [882, 548] on button "Verify" at bounding box center [879, 553] width 1307 height 28
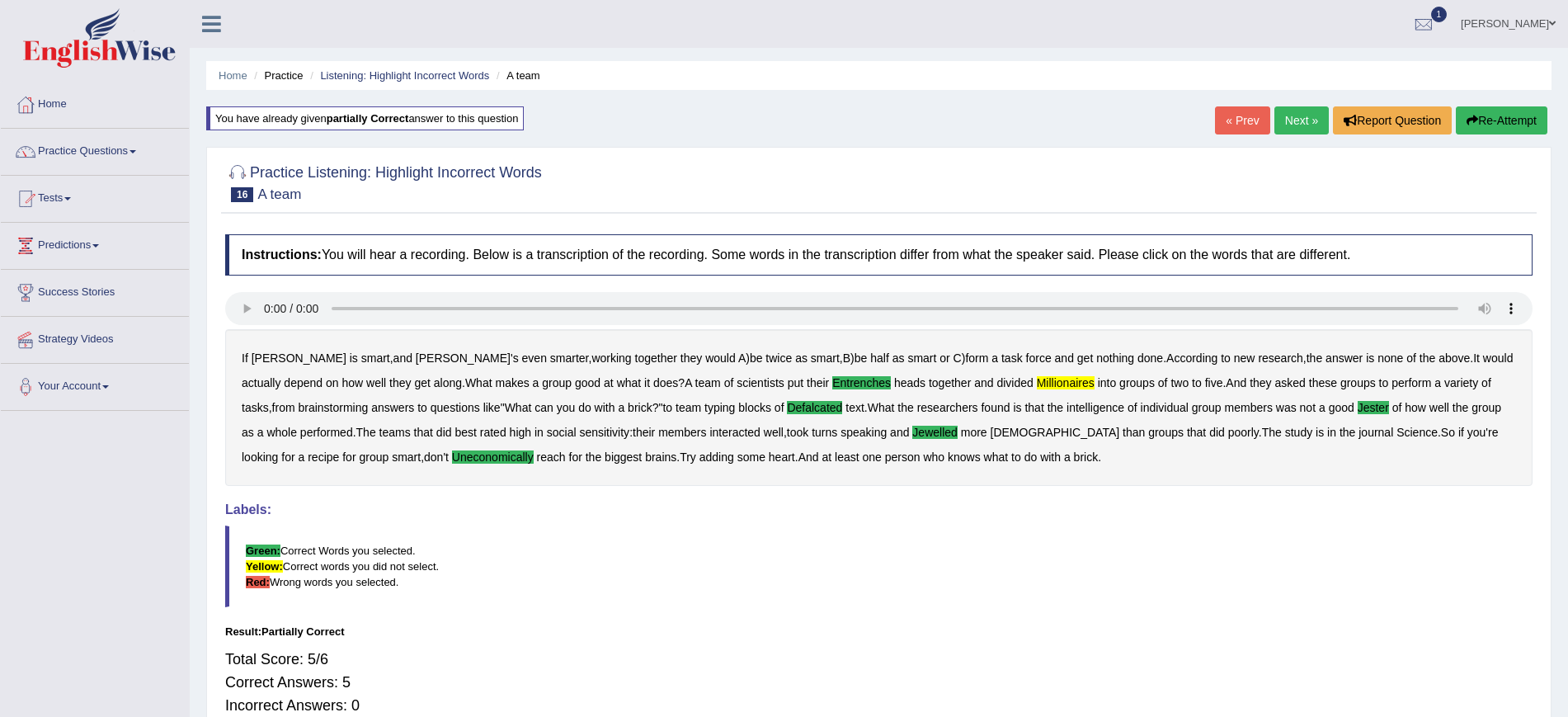
click at [1292, 115] on link "Next »" at bounding box center [1301, 121] width 55 height 28
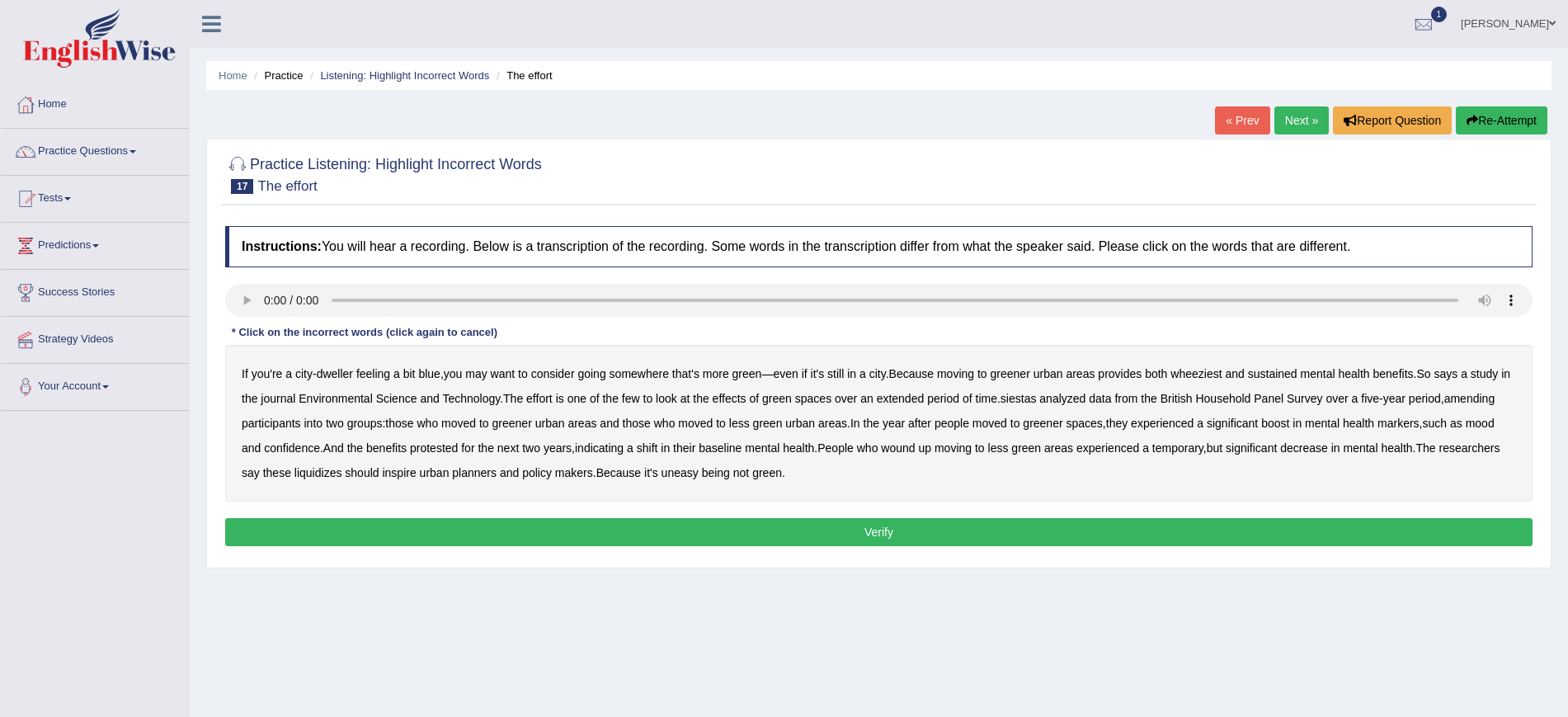
click at [1214, 370] on b "wheeziest" at bounding box center [1195, 374] width 51 height 13
click at [1037, 402] on b "siestas" at bounding box center [1018, 398] width 36 height 13
click at [1444, 405] on b "amending" at bounding box center [1469, 398] width 51 height 13
click at [905, 421] on b "year" at bounding box center [894, 423] width 22 height 13
click at [342, 471] on b "liquidizes" at bounding box center [319, 473] width 48 height 13
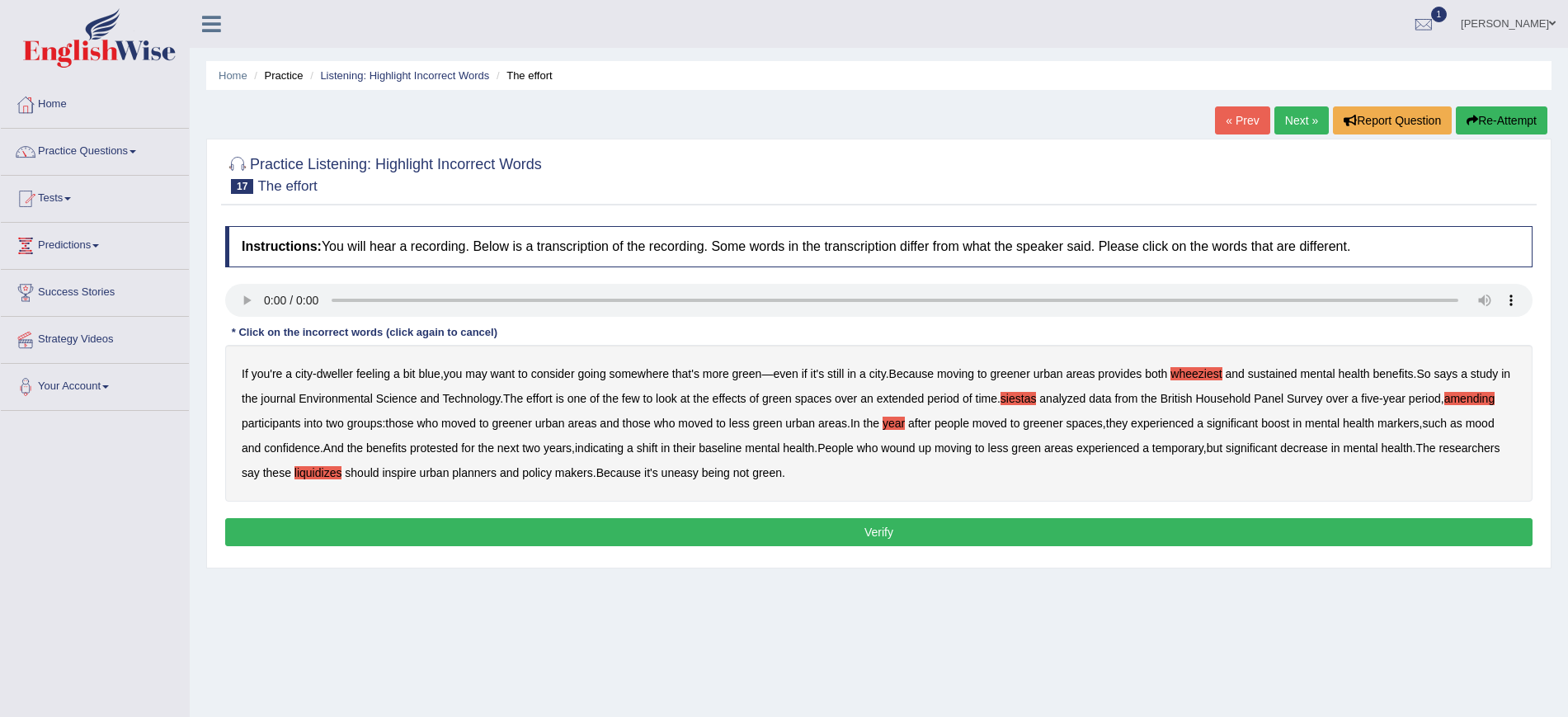
click at [737, 519] on button "Verify" at bounding box center [879, 532] width 1307 height 28
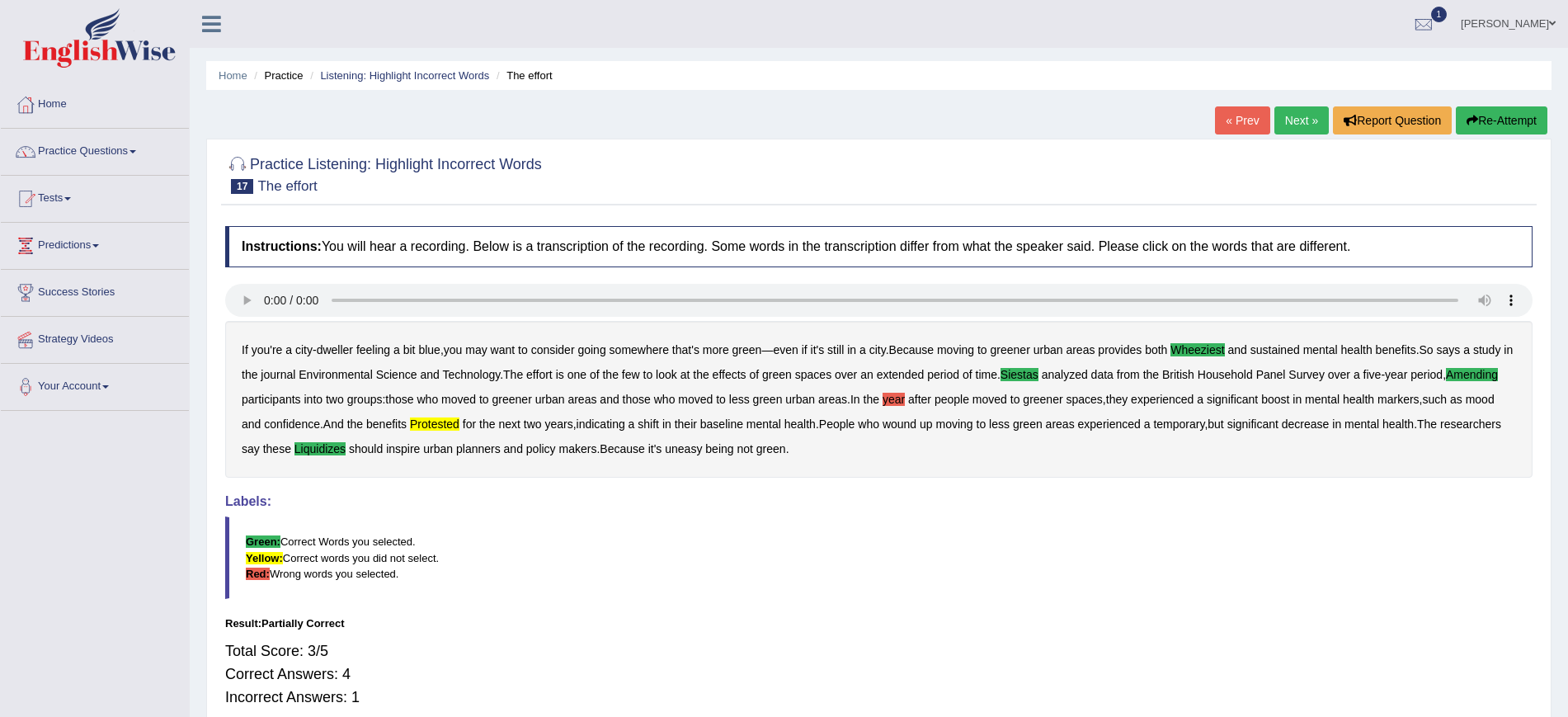
click at [1304, 118] on link "Next »" at bounding box center [1301, 121] width 55 height 28
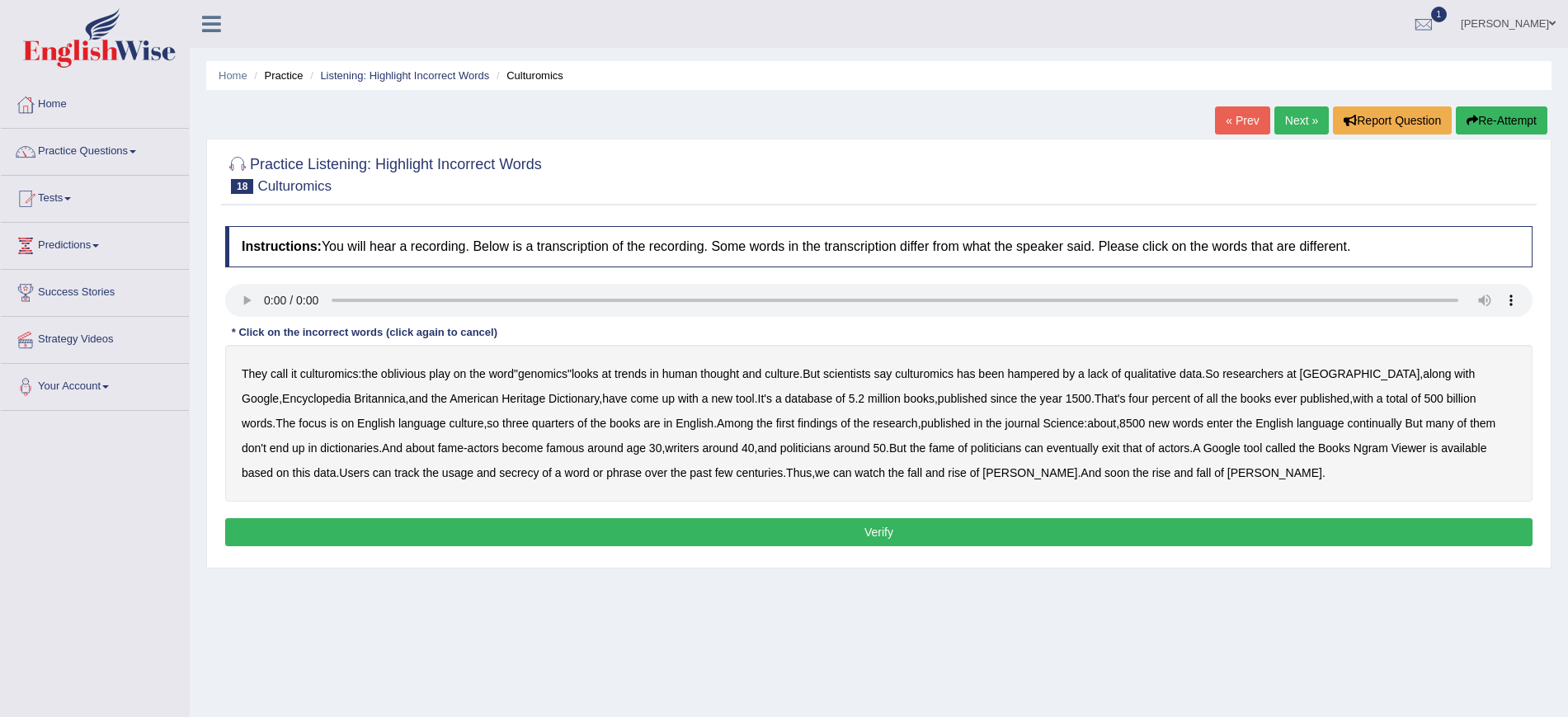
click at [1230, 613] on div "Home Practice Listening: Highlight Incorrect Words Culturomics « Prev Next » Re…" at bounding box center [879, 412] width 1378 height 825
click at [1090, 120] on div "Home Practice Listening: Highlight Incorrect Words Culturomics « Prev Next » Re…" at bounding box center [879, 412] width 1378 height 825
click at [100, 152] on link "Practice Questions" at bounding box center [95, 149] width 188 height 41
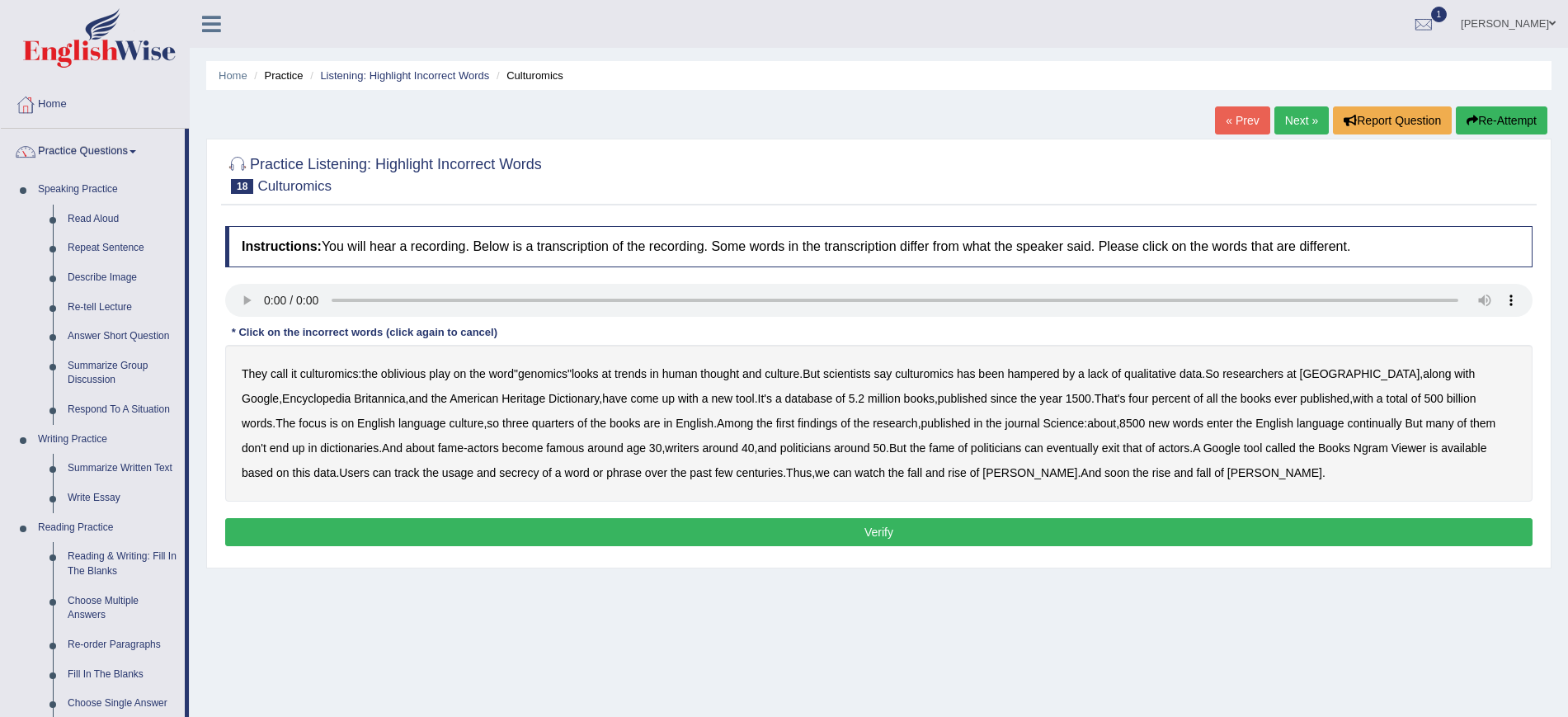
click at [100, 147] on link "Practice Questions" at bounding box center [93, 149] width 184 height 41
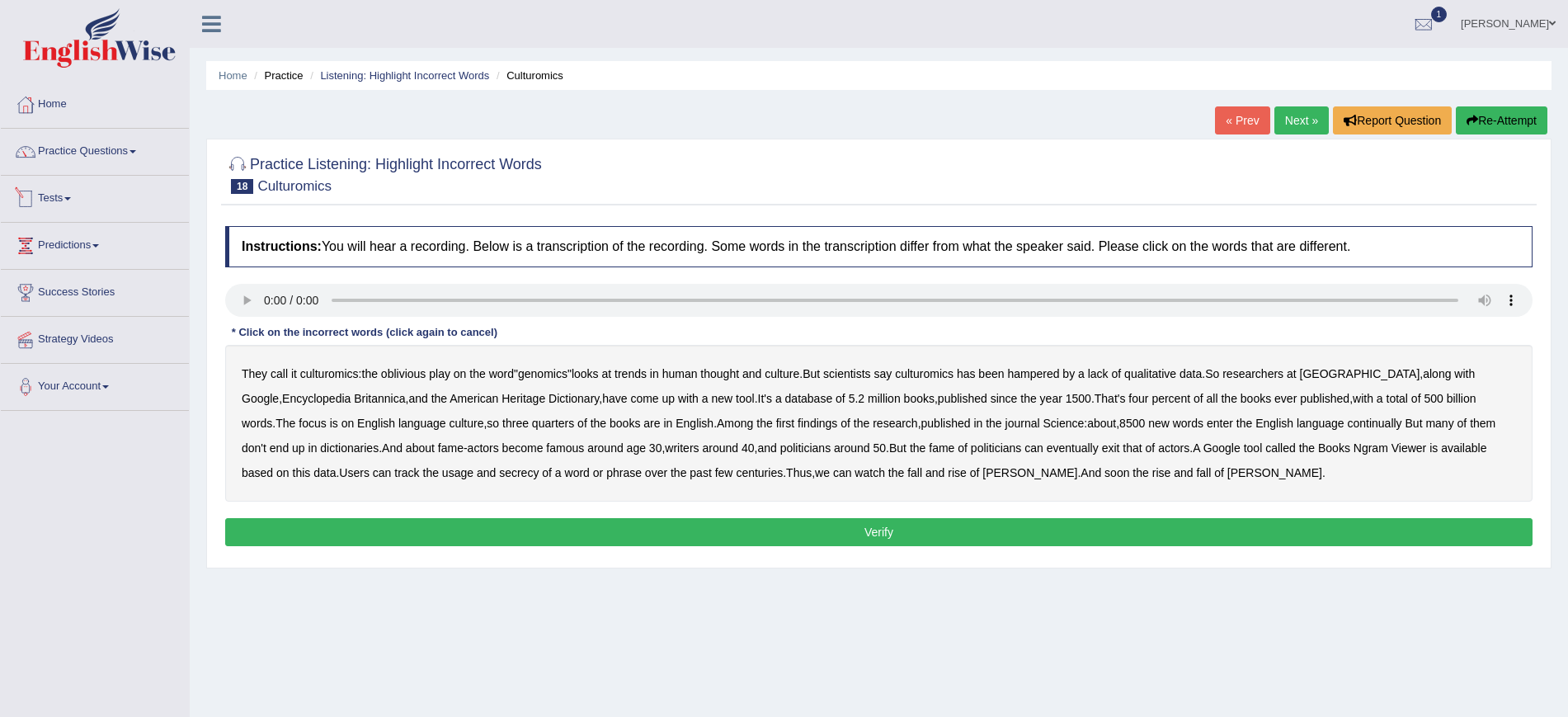
click at [70, 198] on span at bounding box center [67, 199] width 6 height 4
click at [70, 262] on link "Take Mock Test" at bounding box center [108, 266] width 154 height 30
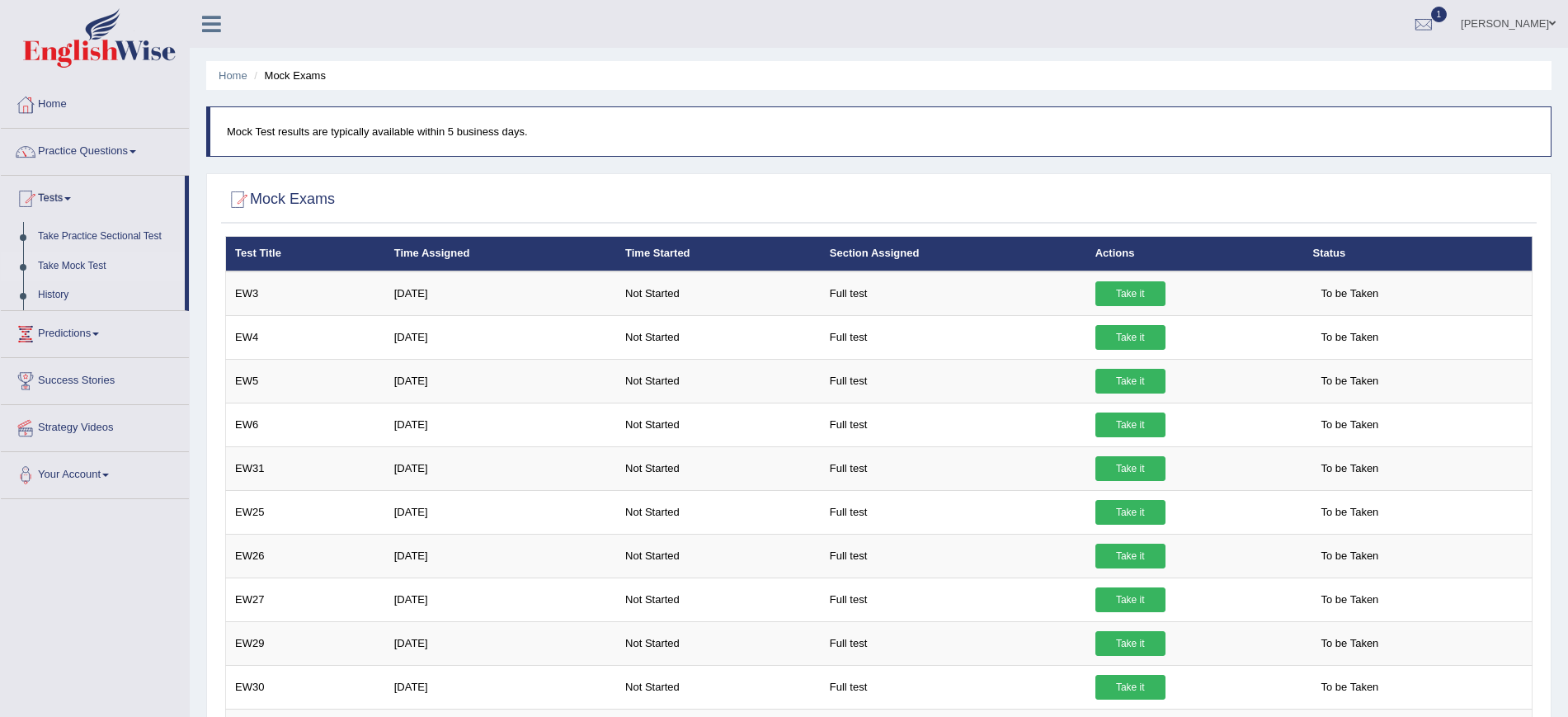
drag, startPoint x: 1557, startPoint y: 137, endPoint x: 1168, endPoint y: 75, distance: 393.9
click at [1168, 75] on div "Home Mock Exams Mock Test results are typically available within 5 business day…" at bounding box center [879, 617] width 1378 height 1234
click at [1092, 40] on ul "[PERSON_NAME] Toggle navigation Username: JovicRecomendable Access Type: Online…" at bounding box center [1085, 23] width 965 height 47
click at [107, 329] on link "Predictions" at bounding box center [95, 331] width 188 height 41
click at [99, 246] on span at bounding box center [96, 246] width 6 height 4
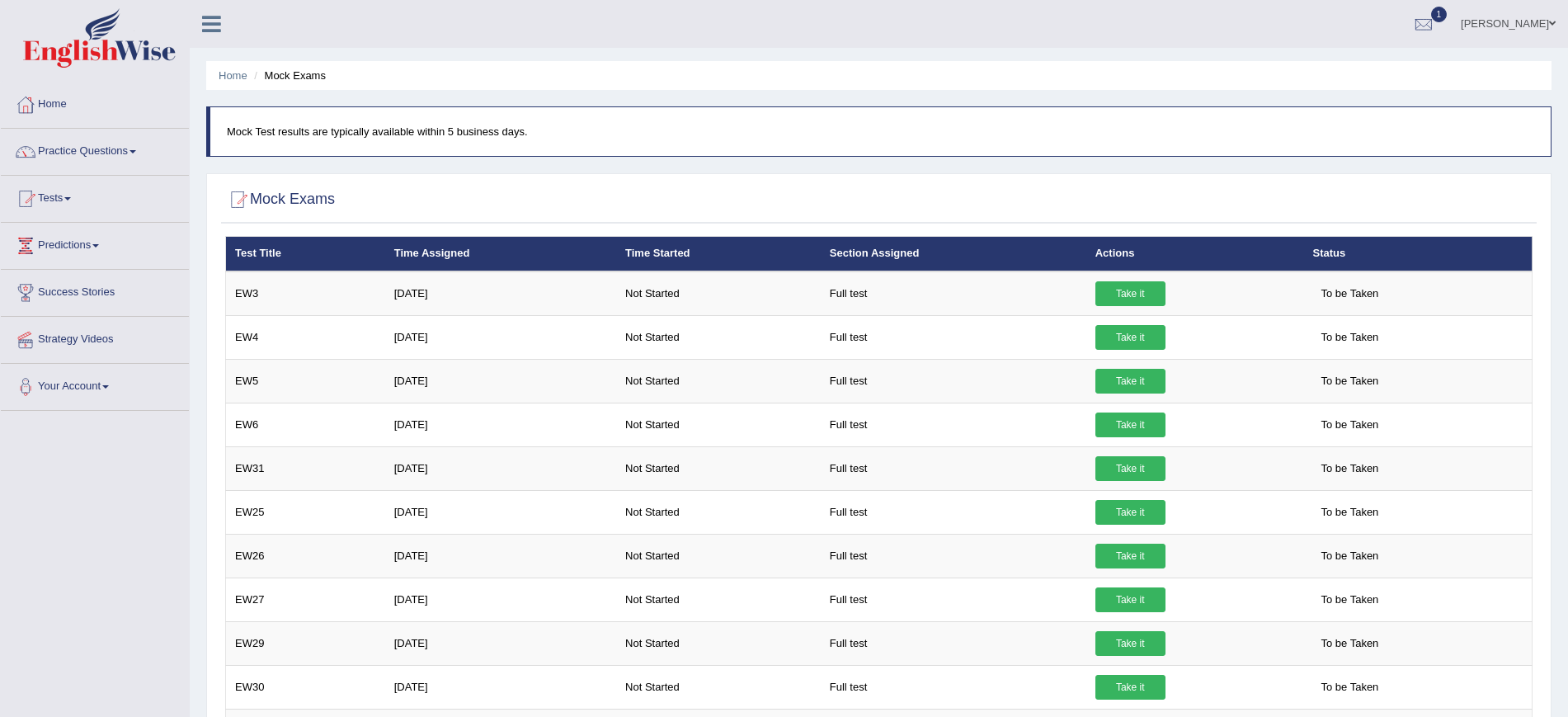
click at [99, 246] on span at bounding box center [96, 246] width 6 height 4
click at [1246, 45] on ul "[PERSON_NAME] Toggle navigation Username: JovicRecomendable Access Type: Online…" at bounding box center [1085, 23] width 965 height 47
click at [1277, 31] on ul "[PERSON_NAME] Toggle navigation Username: JovicRecomendable Access Type: Online…" at bounding box center [1085, 23] width 965 height 47
